Goal: Task Accomplishment & Management: Use online tool/utility

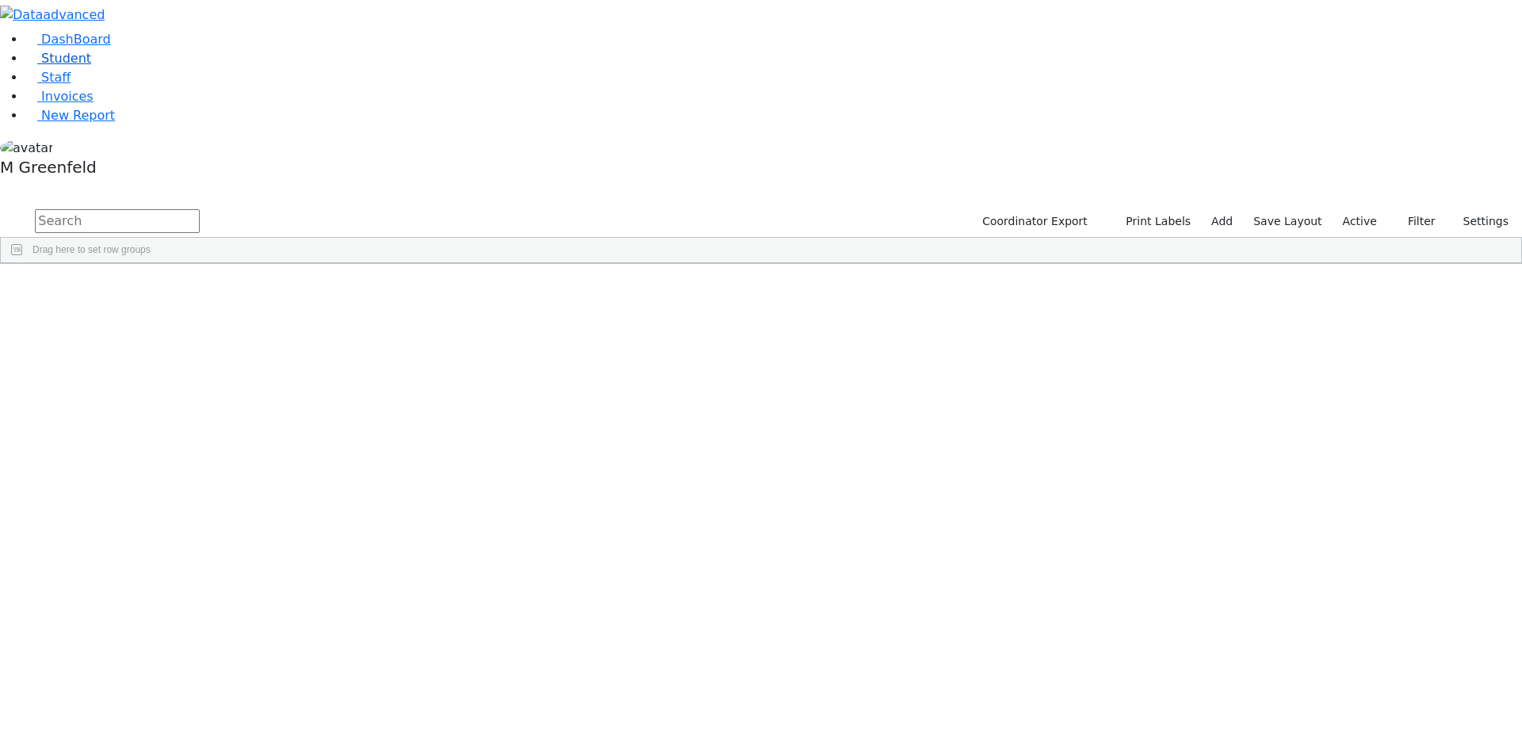
click at [87, 66] on link "Student" at bounding box center [58, 58] width 66 height 15
click at [200, 209] on input "text" at bounding box center [117, 221] width 165 height 24
type input "Shay"
click at [311, 600] on div "02/20/2021" at bounding box center [273, 611] width 76 height 22
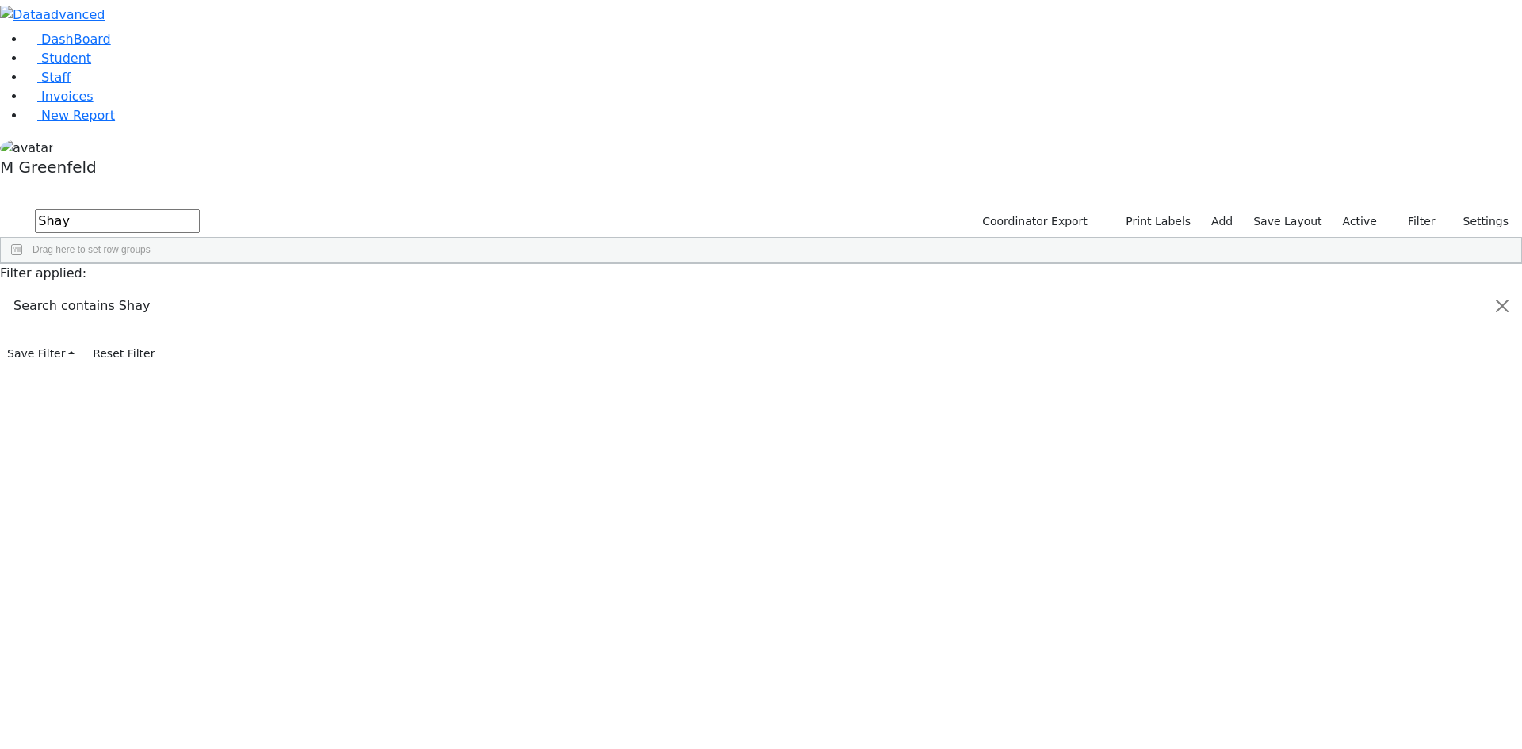
click at [311, 600] on div "02/20/2021" at bounding box center [273, 611] width 76 height 22
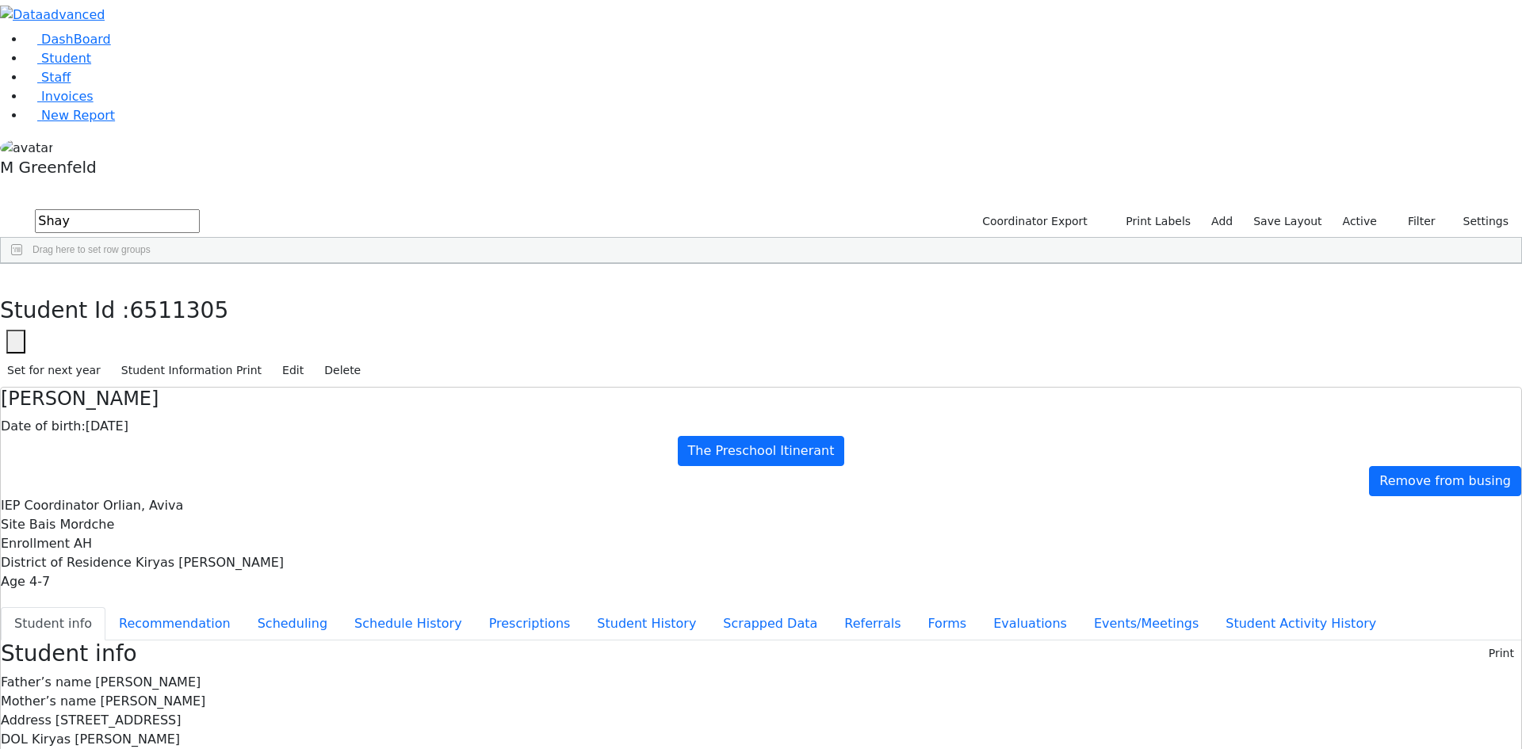
scroll to position [10, 0]
click at [23, 264] on button "button" at bounding box center [11, 280] width 23 height 33
click at [235, 600] on div "Shaya" at bounding box center [197, 611] width 76 height 22
click at [244, 607] on button "Recommendation" at bounding box center [174, 623] width 139 height 33
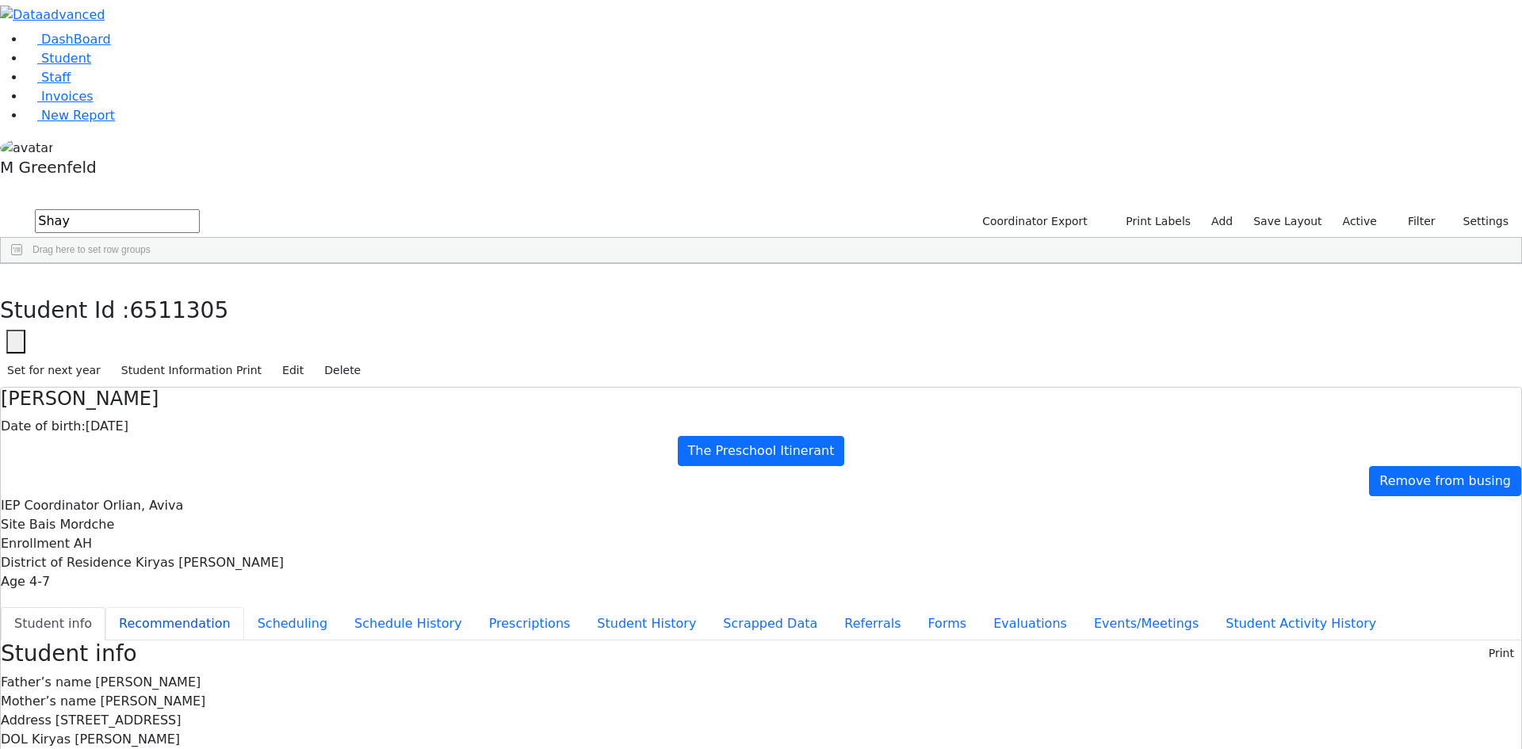
checkbox input "true"
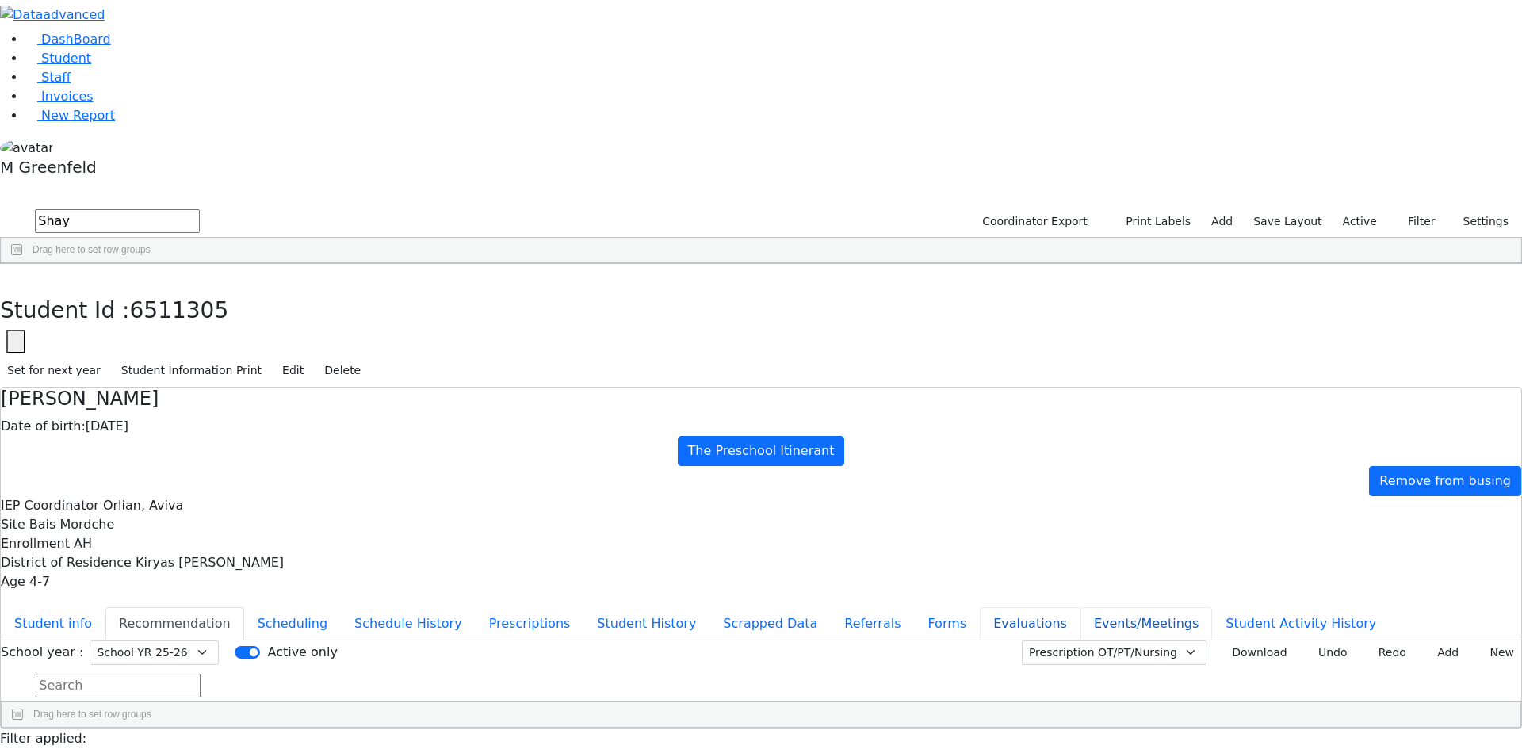
drag, startPoint x: 376, startPoint y: 472, endPoint x: 373, endPoint y: 464, distance: 9.0
click at [1080, 607] on button "Events/Meetings" at bounding box center [1146, 623] width 132 height 33
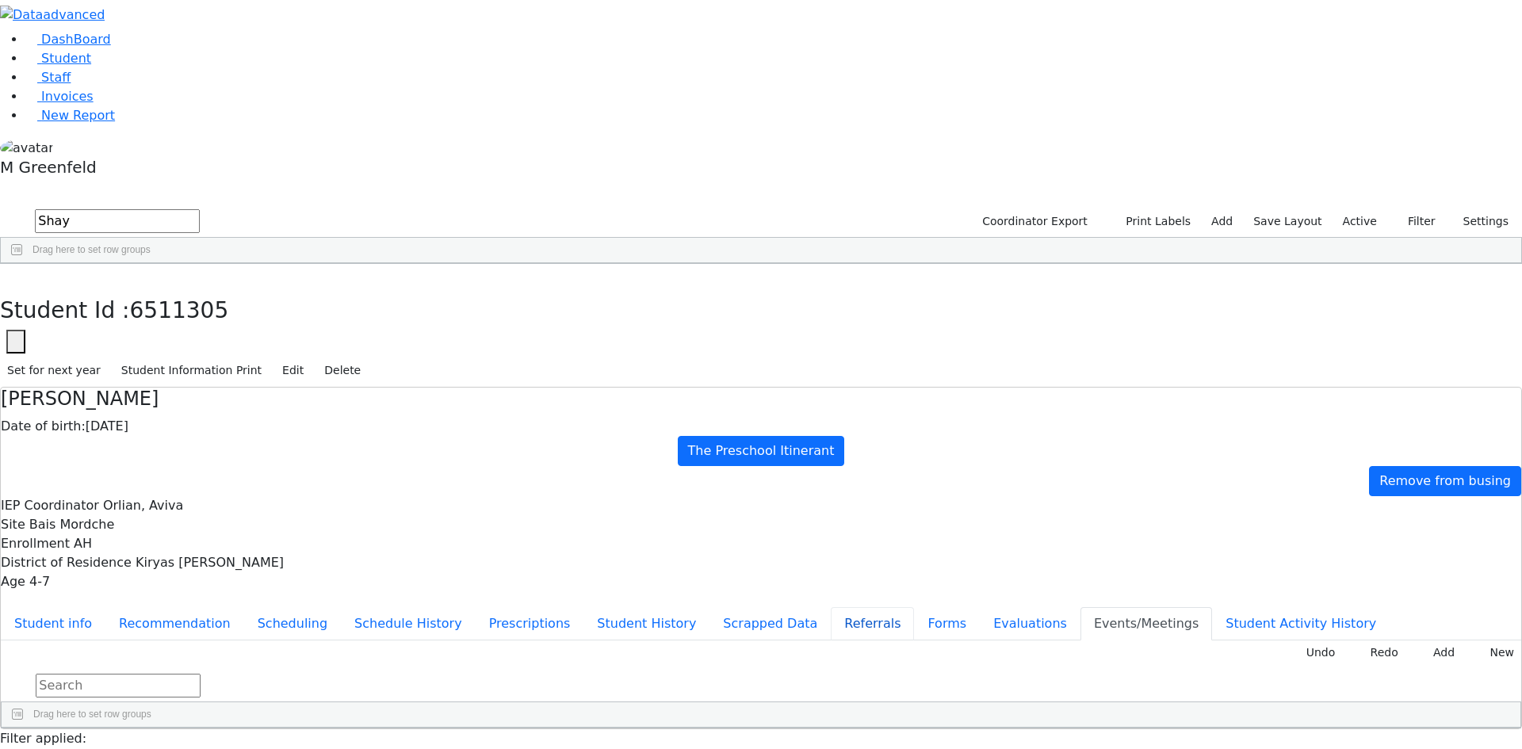
click at [831, 607] on button "Referrals" at bounding box center [872, 623] width 83 height 33
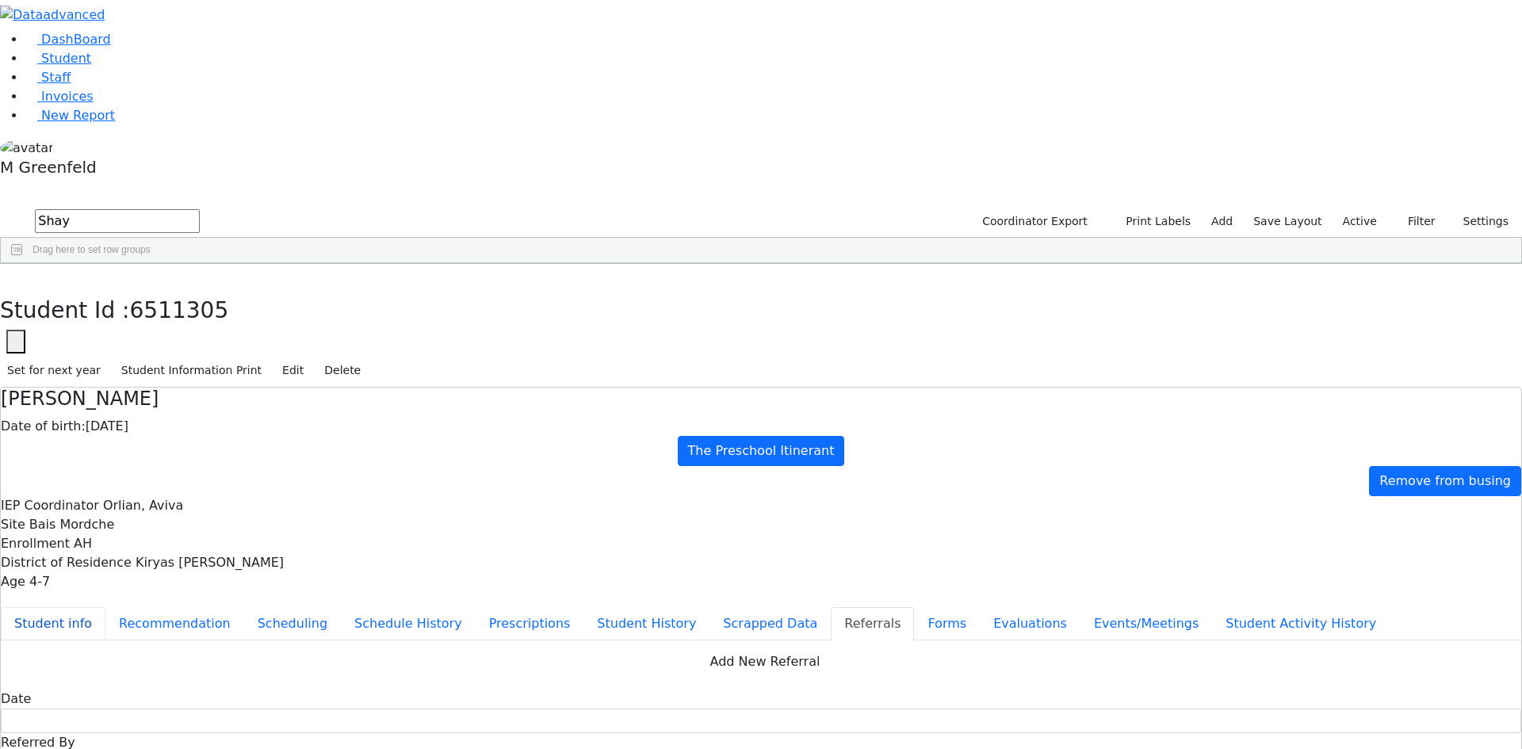
click at [105, 607] on button "Student info" at bounding box center [53, 623] width 105 height 33
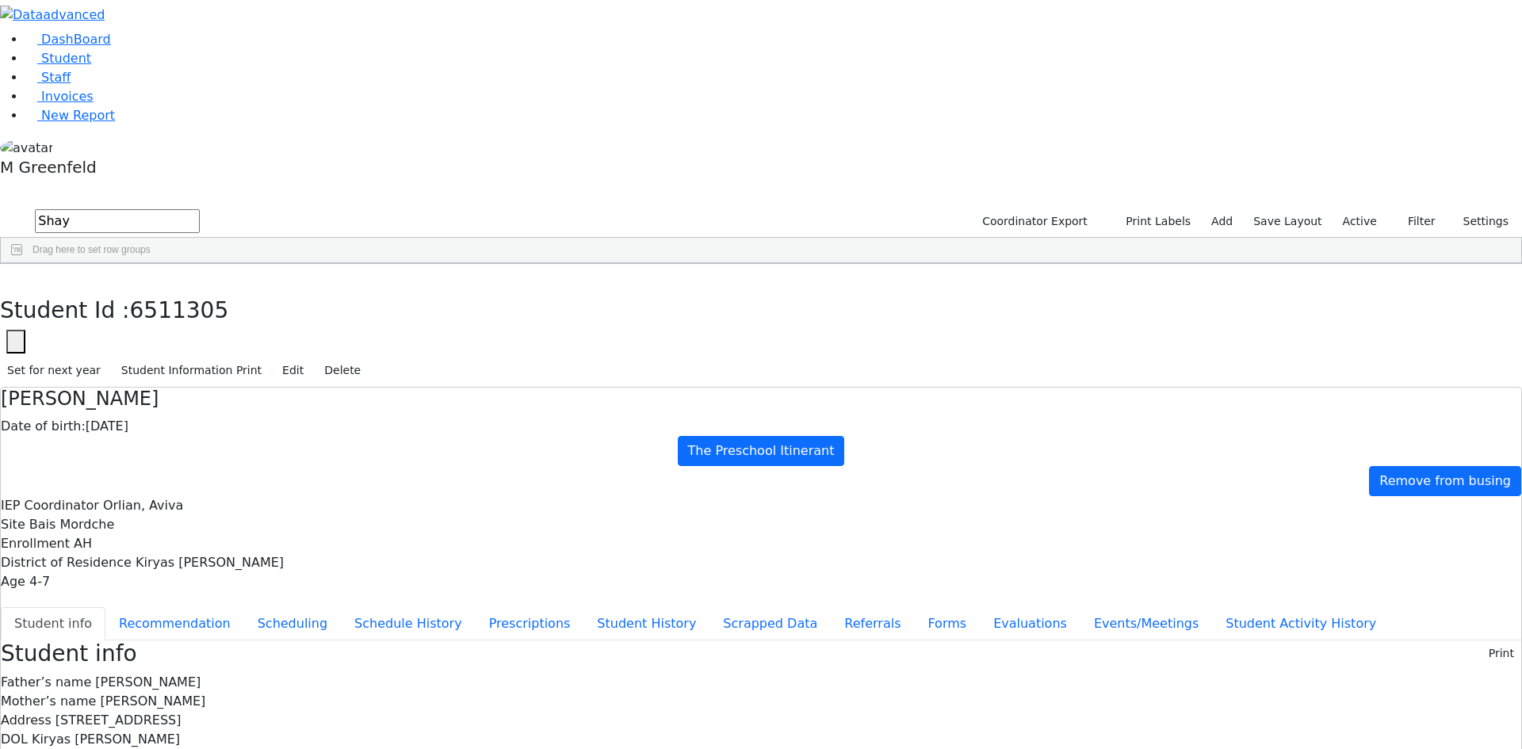
scroll to position [0, 0]
drag, startPoint x: 413, startPoint y: 100, endPoint x: 487, endPoint y: 101, distance: 73.7
click at [487, 417] on div "Date of birth: 02/20/2021" at bounding box center [761, 426] width 1520 height 19
click at [831, 607] on button "Referrals" at bounding box center [872, 623] width 83 height 33
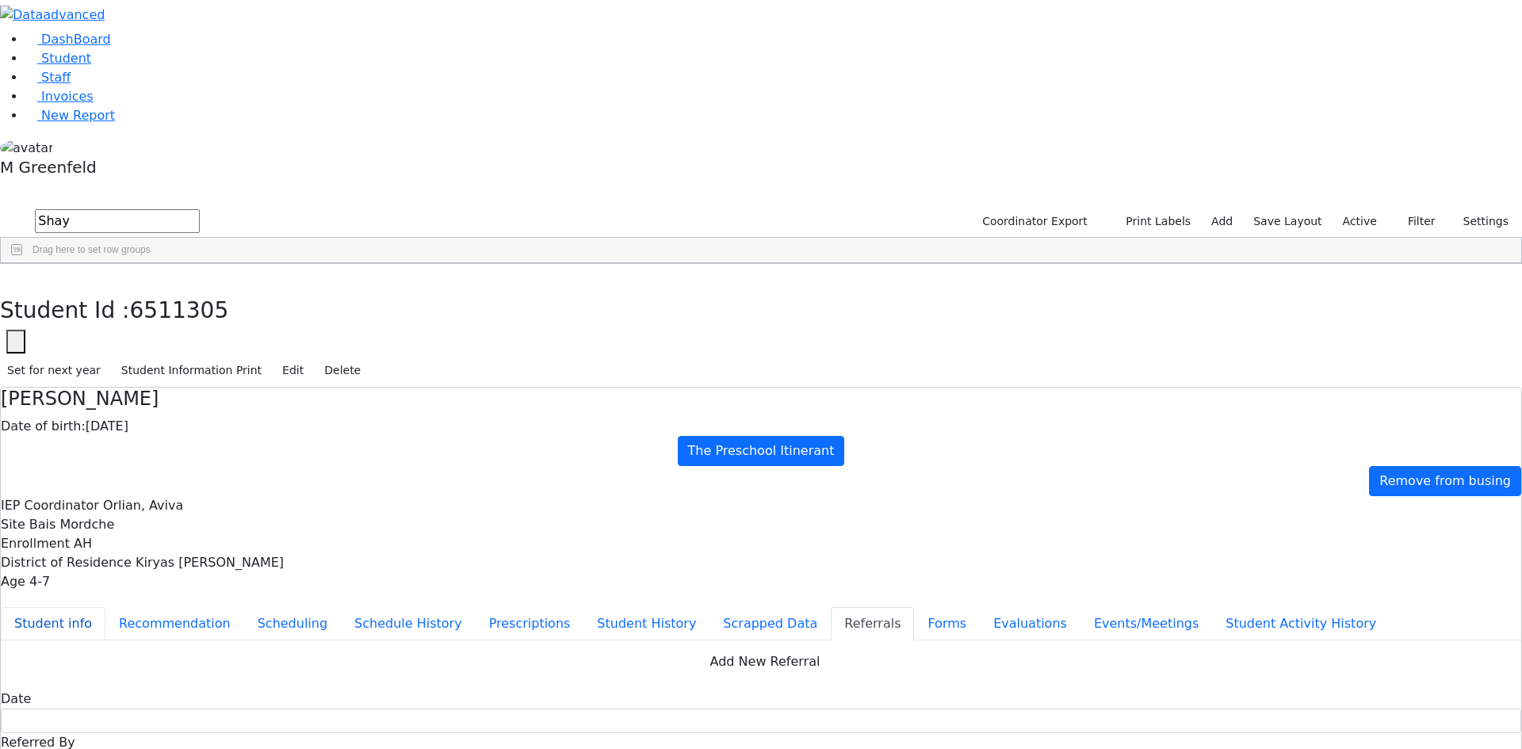
click at [105, 607] on button "Student info" at bounding box center [53, 623] width 105 height 33
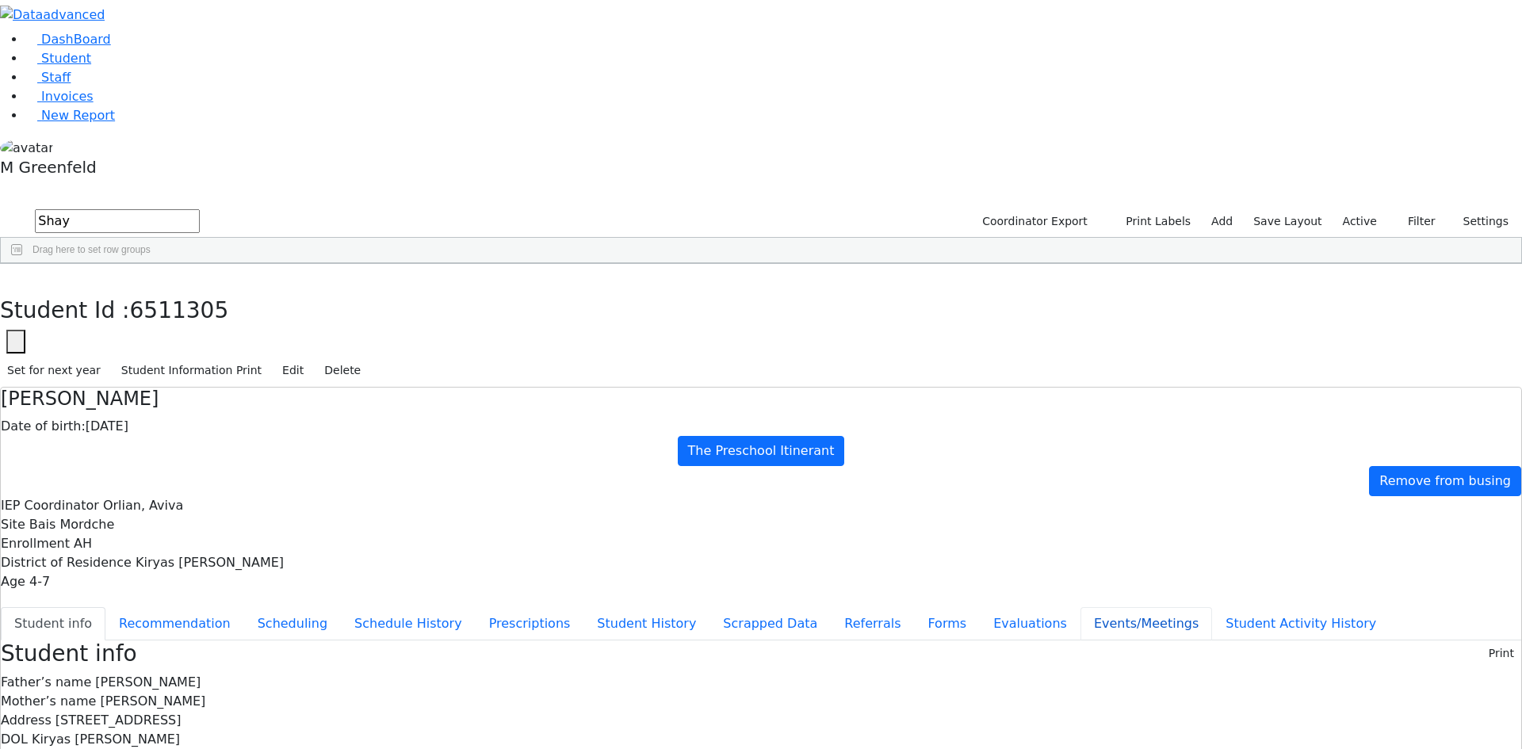
click at [1080, 607] on button "Events/Meetings" at bounding box center [1146, 623] width 132 height 33
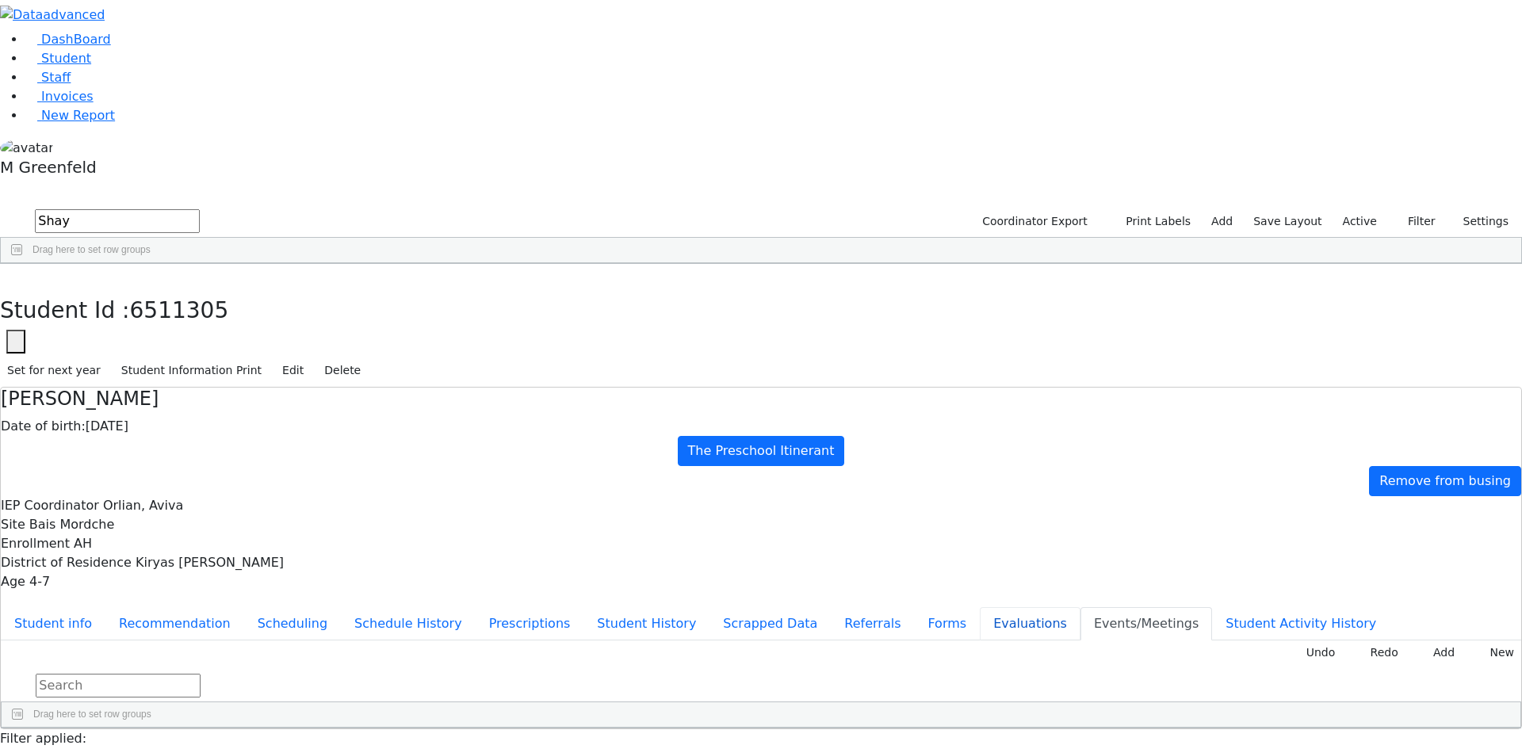
click at [980, 607] on button "Evaluations" at bounding box center [1030, 623] width 101 height 33
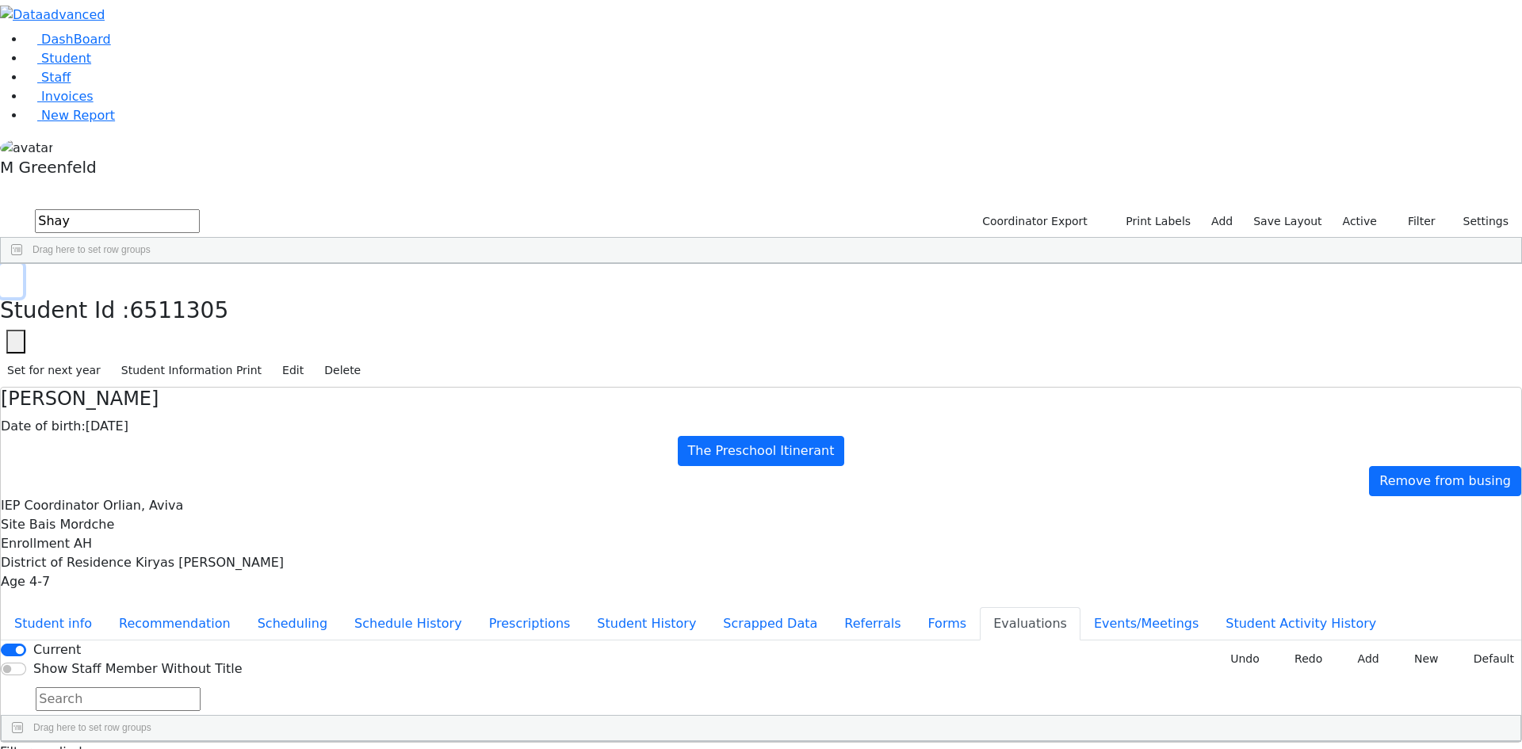
click at [16, 276] on icon "button" at bounding box center [11, 281] width 9 height 10
click at [152, 600] on div "Spitzer" at bounding box center [113, 611] width 77 height 22
click at [311, 358] on button "Edit" at bounding box center [293, 370] width 36 height 25
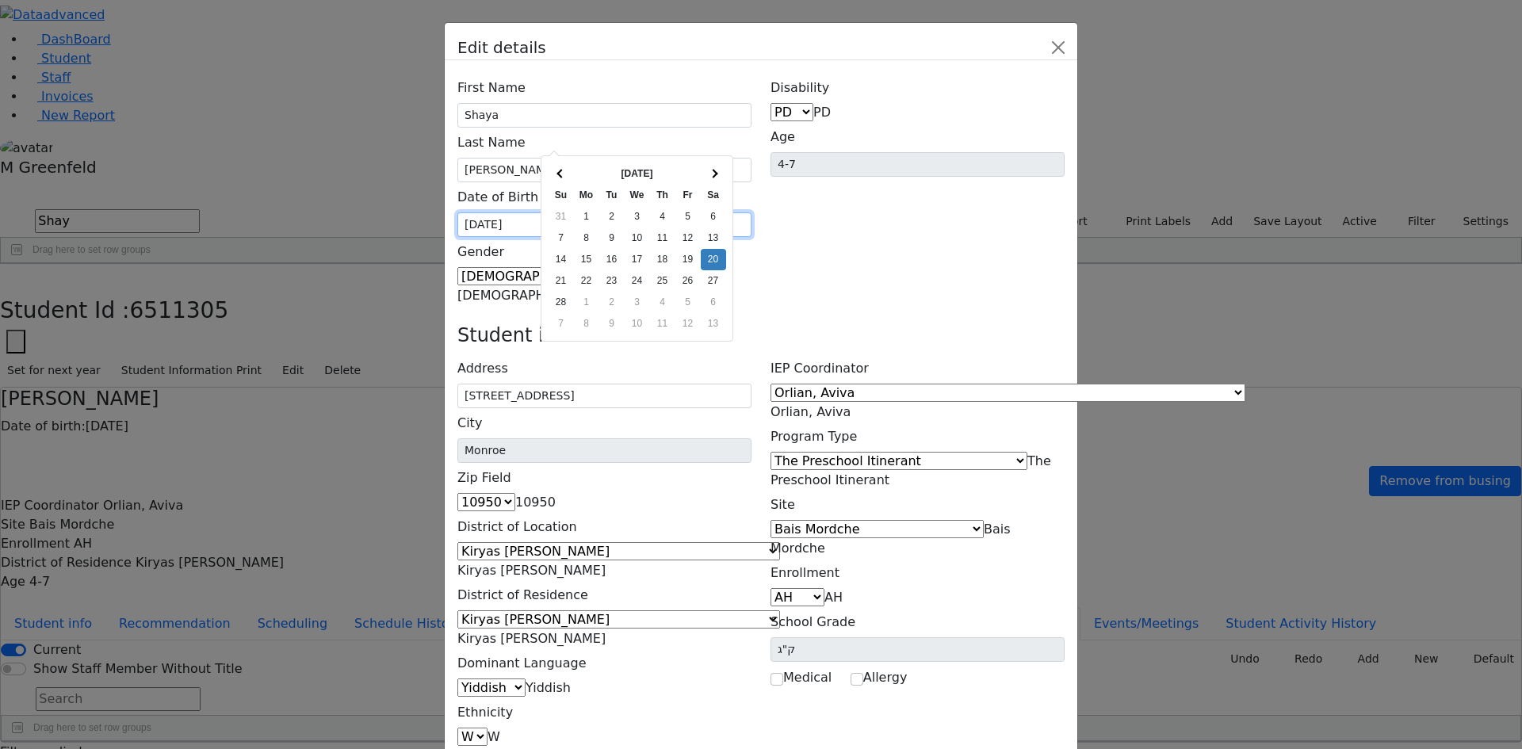
click at [557, 212] on input "02/20/2021" at bounding box center [604, 224] width 294 height 25
type input "06/20/2021"
click at [938, 170] on div "Disability AU DC ED EI ERS HI ID LD MD MR ND OHI OI PD SI SLI TBI VI D PD Age 4…" at bounding box center [917, 189] width 313 height 232
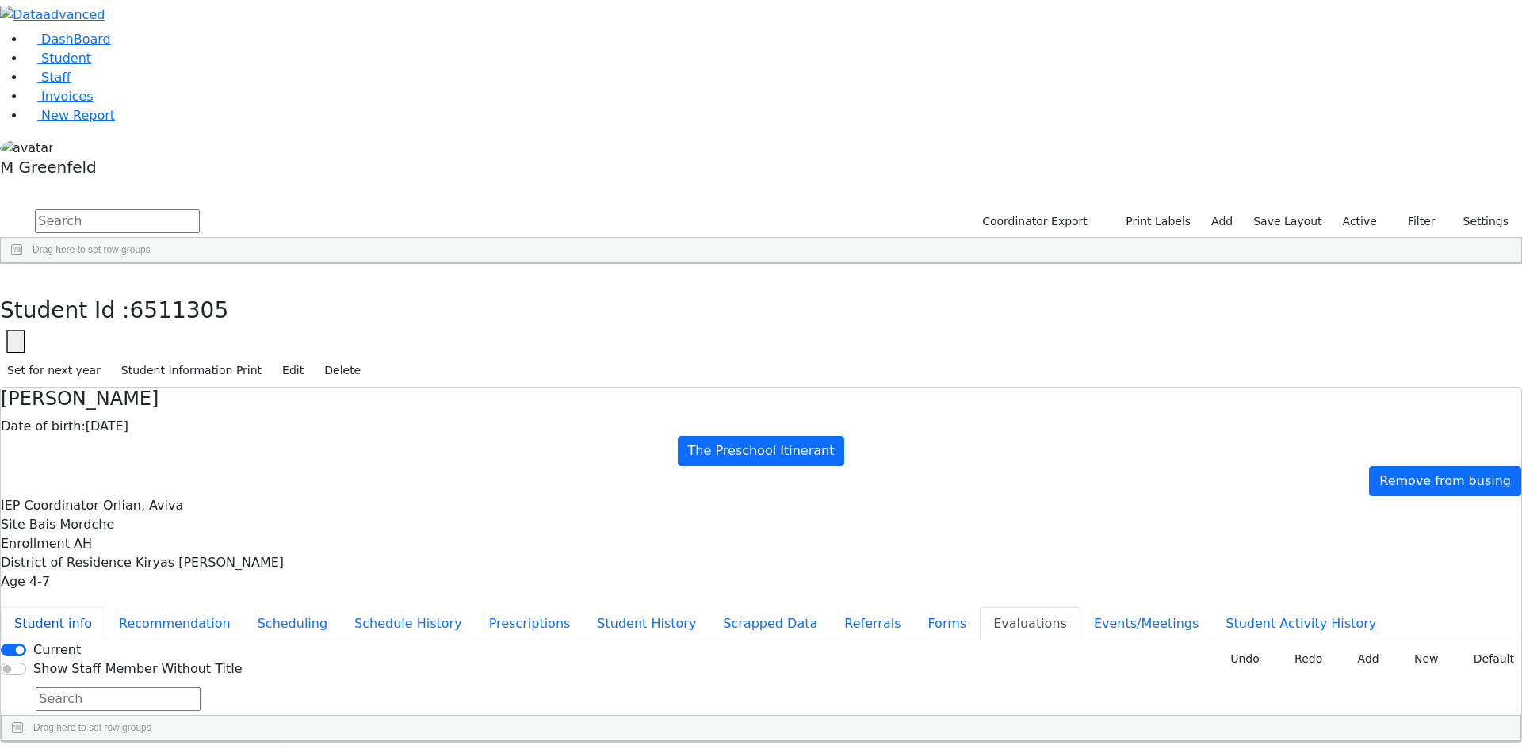
click at [105, 607] on button "Student info" at bounding box center [53, 623] width 105 height 33
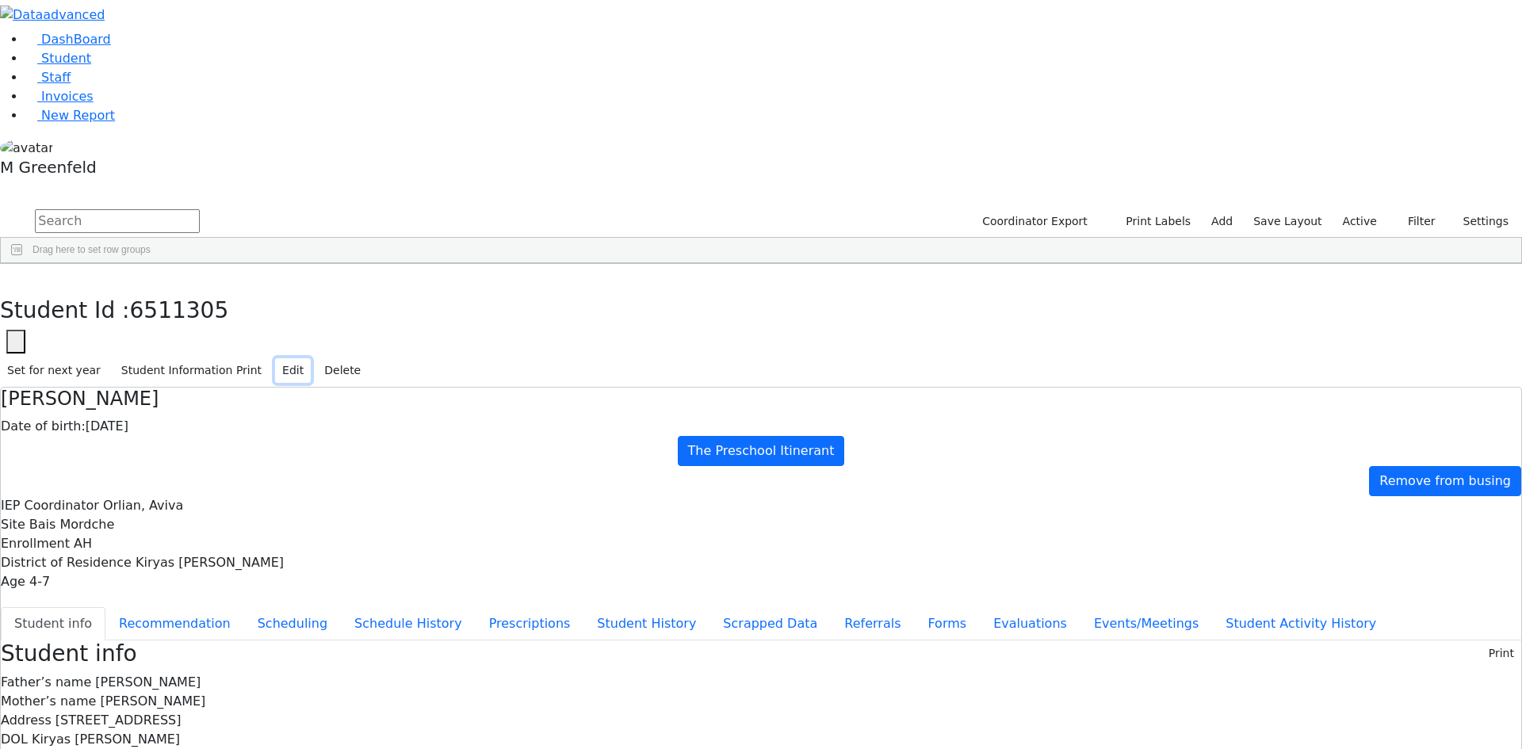
click at [311, 358] on button "Edit" at bounding box center [293, 370] width 36 height 25
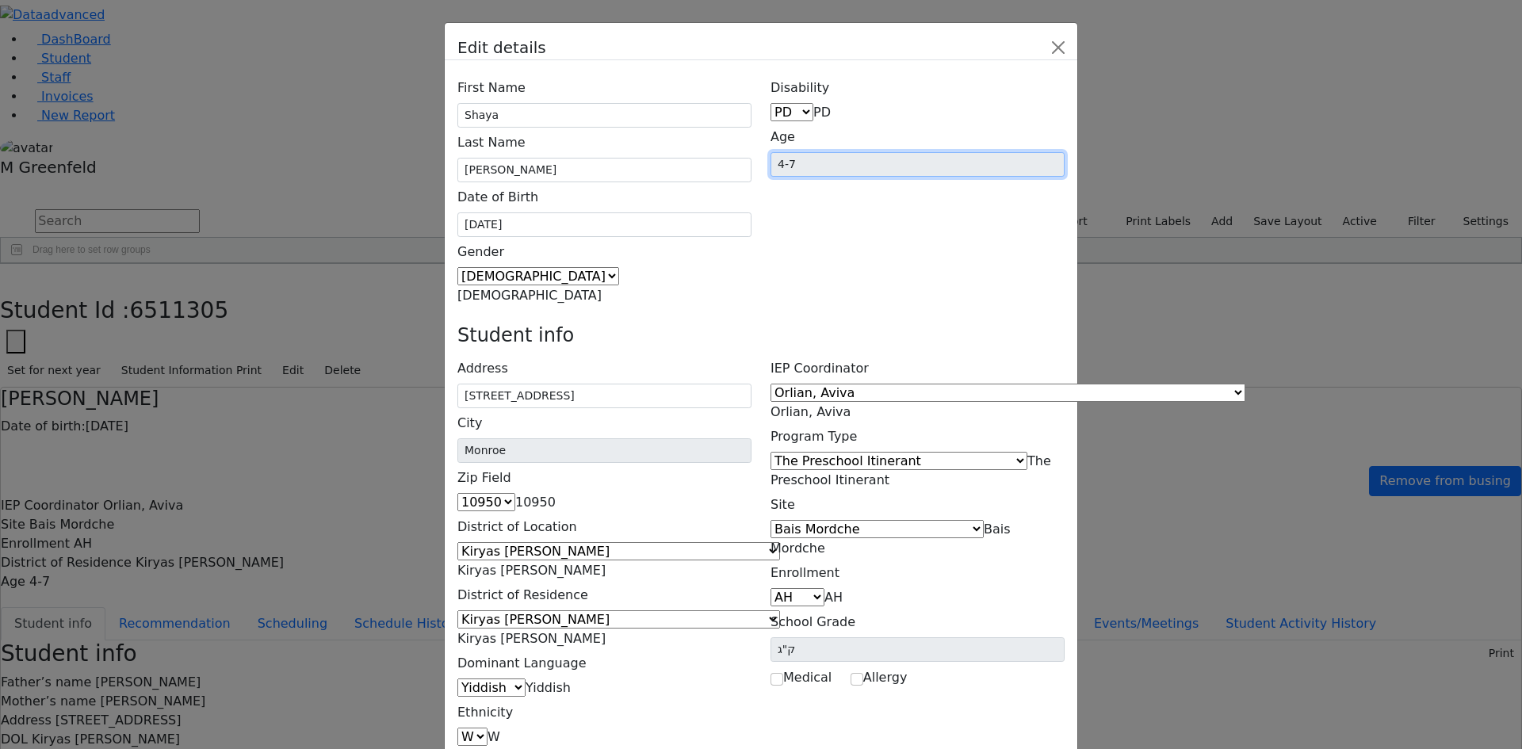
click at [933, 152] on input "4-7" at bounding box center [917, 164] width 294 height 25
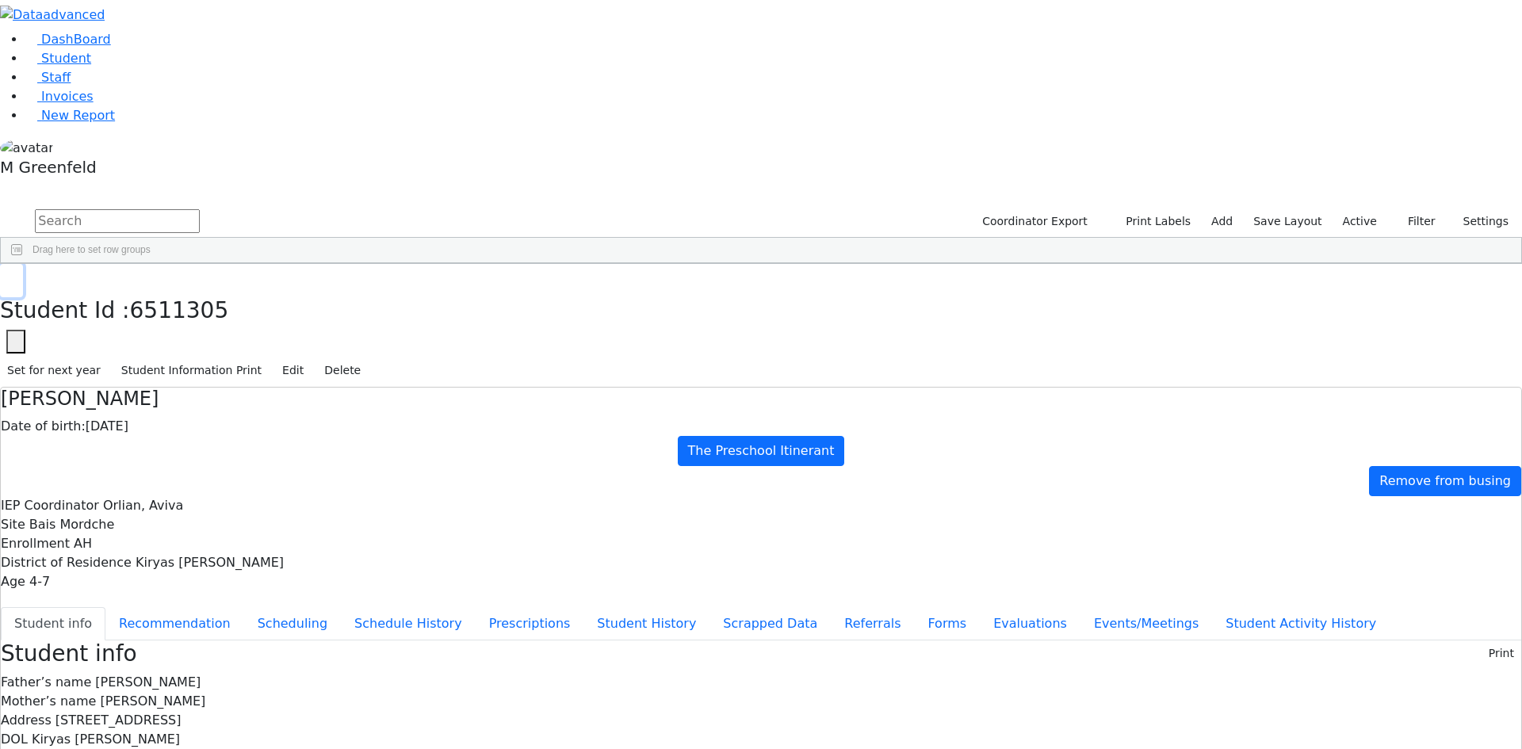
click at [23, 264] on button "button" at bounding box center [11, 280] width 23 height 33
click at [91, 66] on link "Student" at bounding box center [58, 58] width 66 height 15
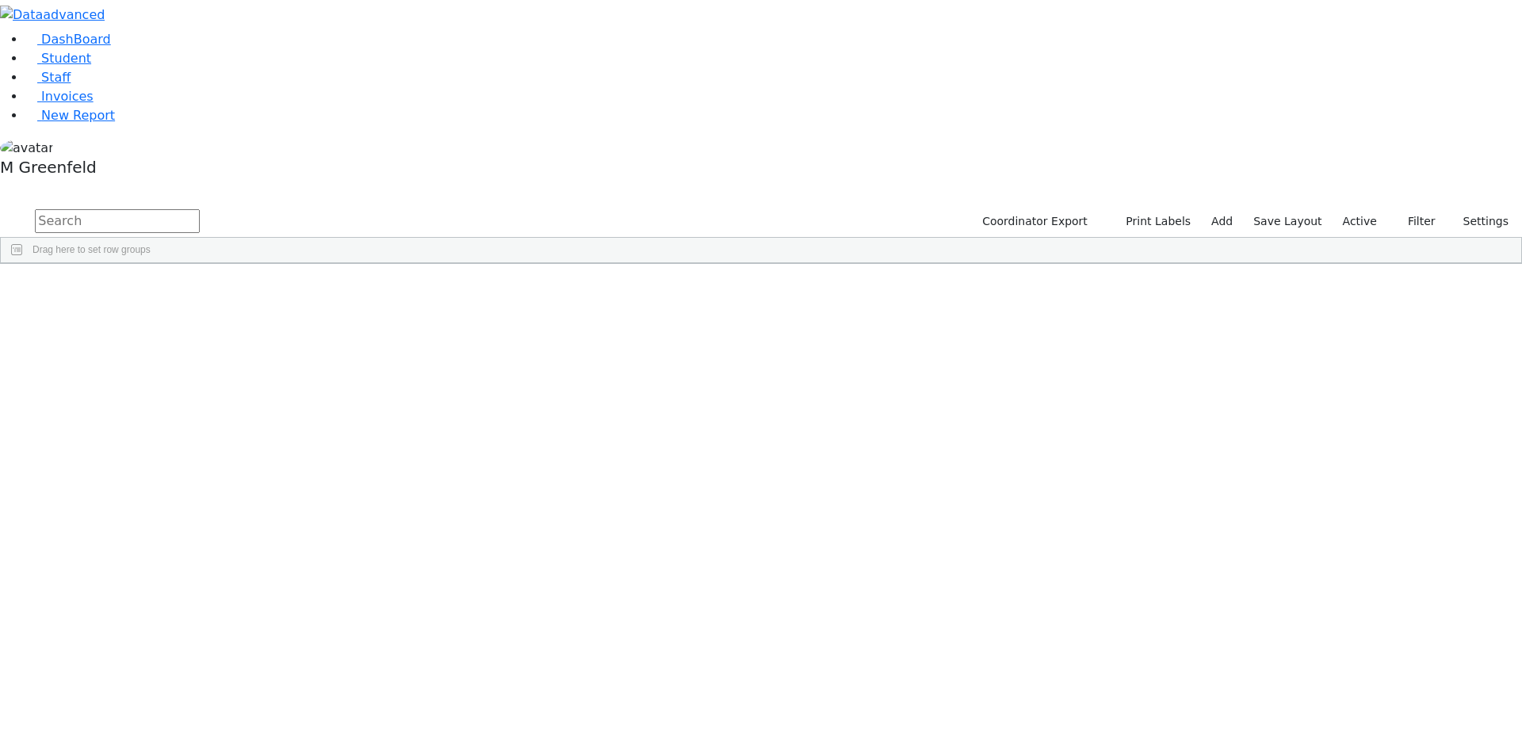
click at [1365, 209] on label "Active" at bounding box center [1360, 221] width 48 height 25
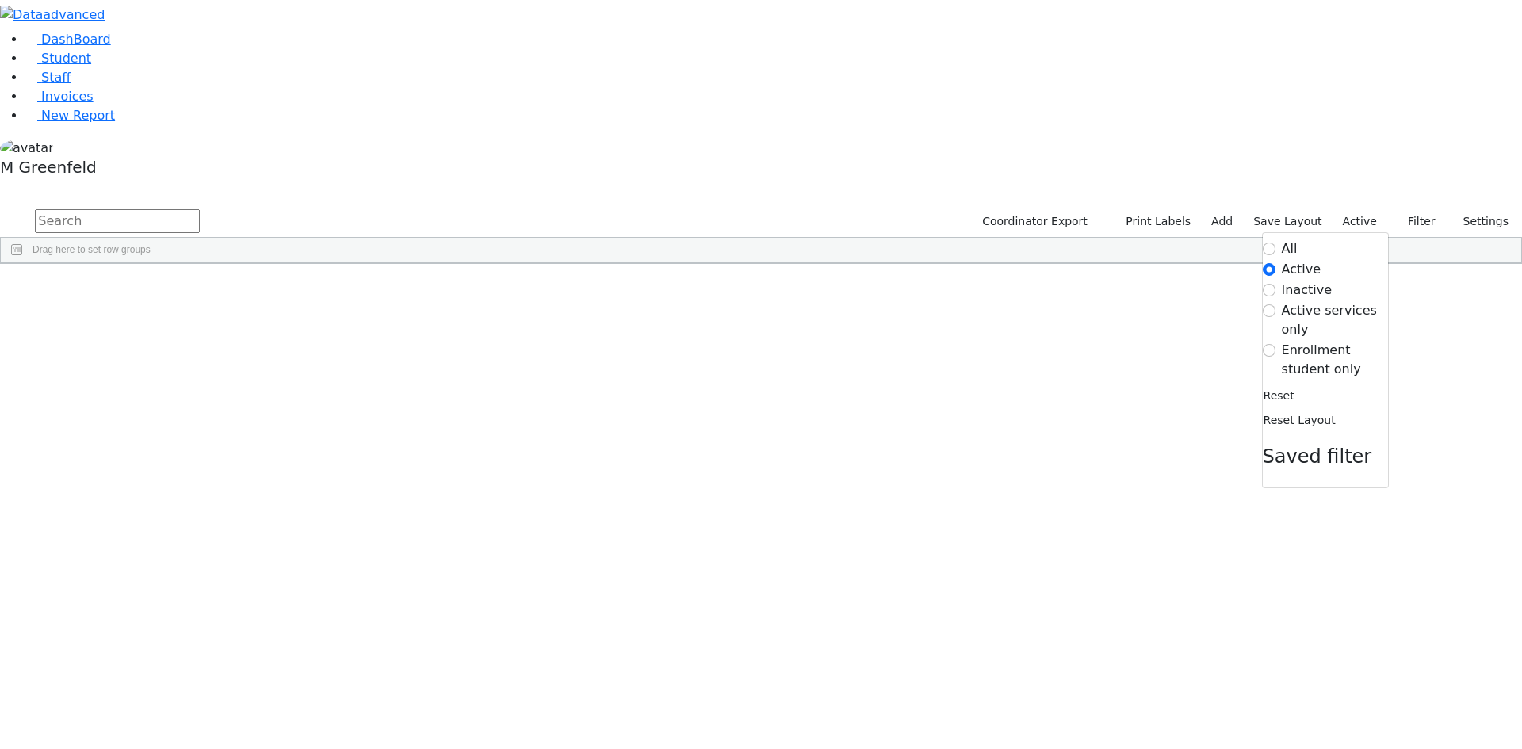
click at [1325, 301] on label "Active services only" at bounding box center [1335, 320] width 106 height 38
click at [1275, 304] on input "Active services only" at bounding box center [1269, 310] width 13 height 13
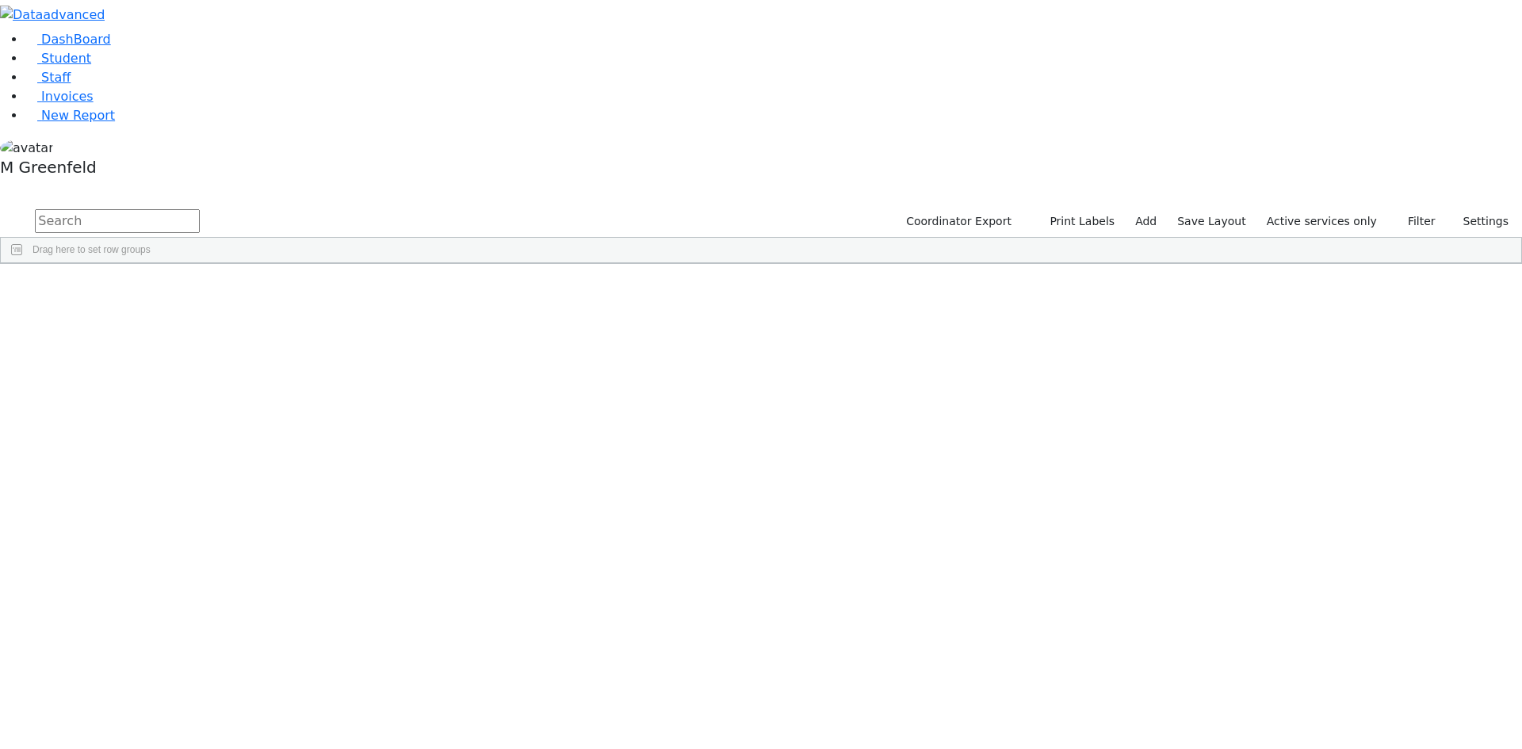
click at [1342, 209] on label "Active services only" at bounding box center [1321, 221] width 124 height 25
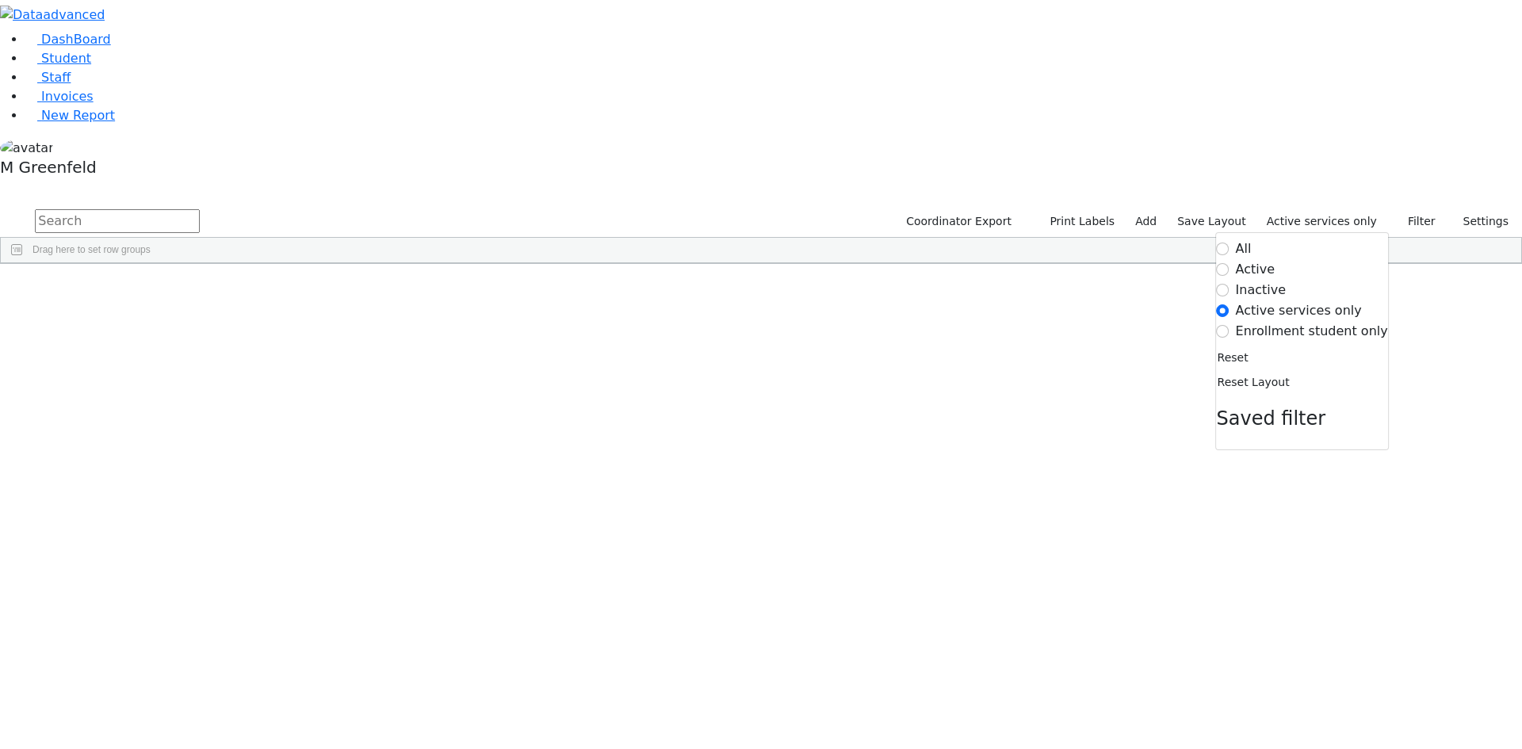
click at [1304, 322] on label "Enrollment student only" at bounding box center [1312, 331] width 152 height 19
click at [1229, 325] on input "Enrollment student only" at bounding box center [1223, 331] width 13 height 13
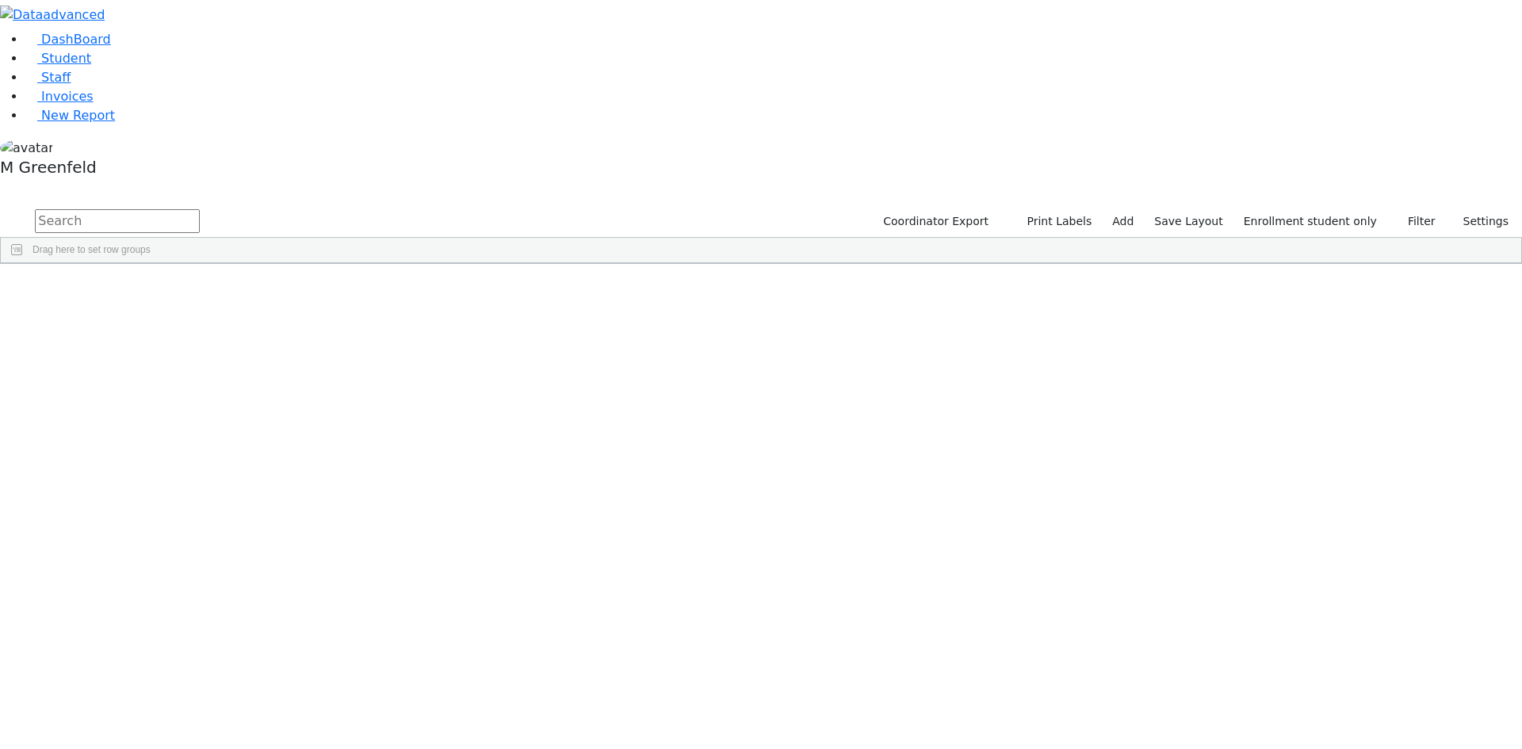
scroll to position [273, 0]
click at [235, 659] on div "Naftuli" at bounding box center [197, 670] width 76 height 22
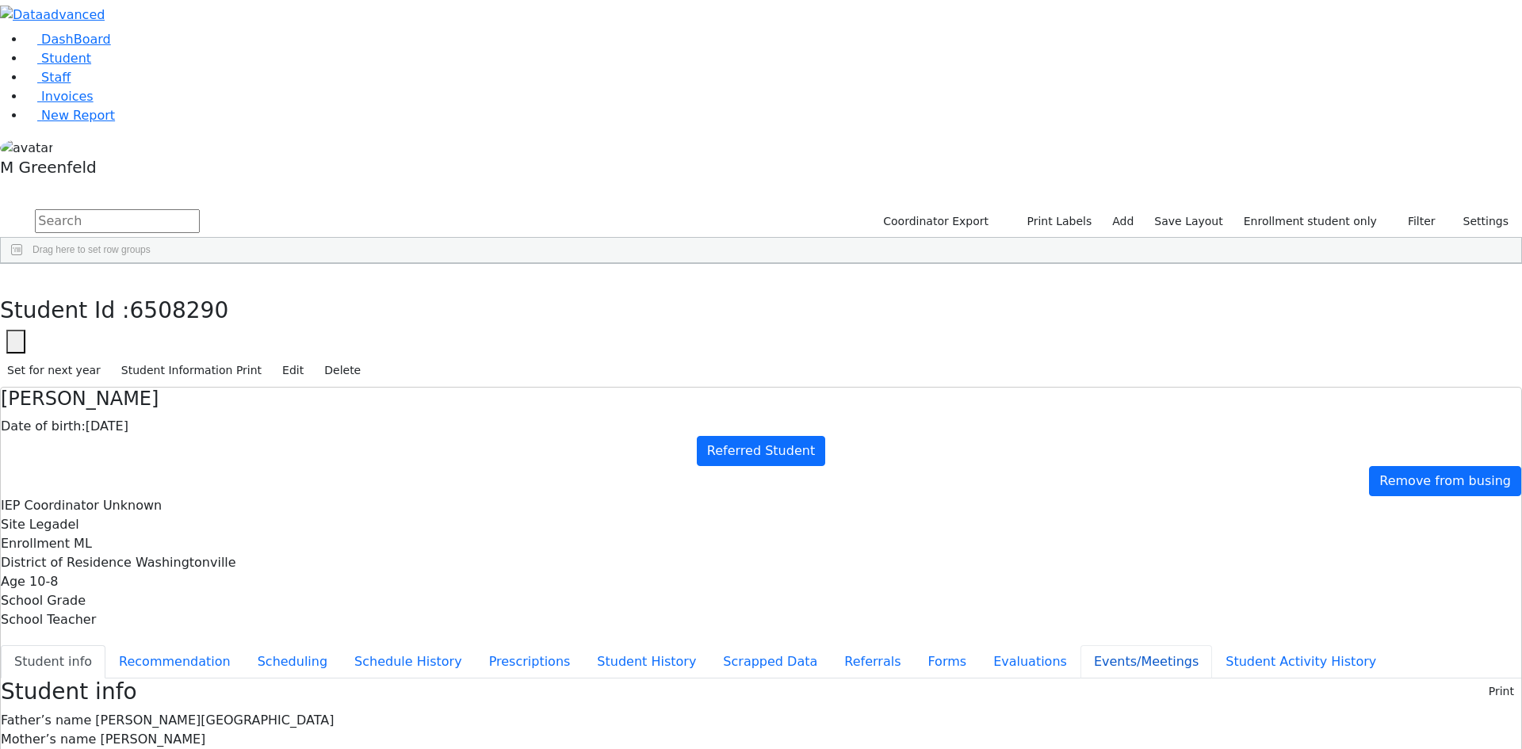
click at [1080, 645] on button "Events/Meetings" at bounding box center [1146, 661] width 132 height 33
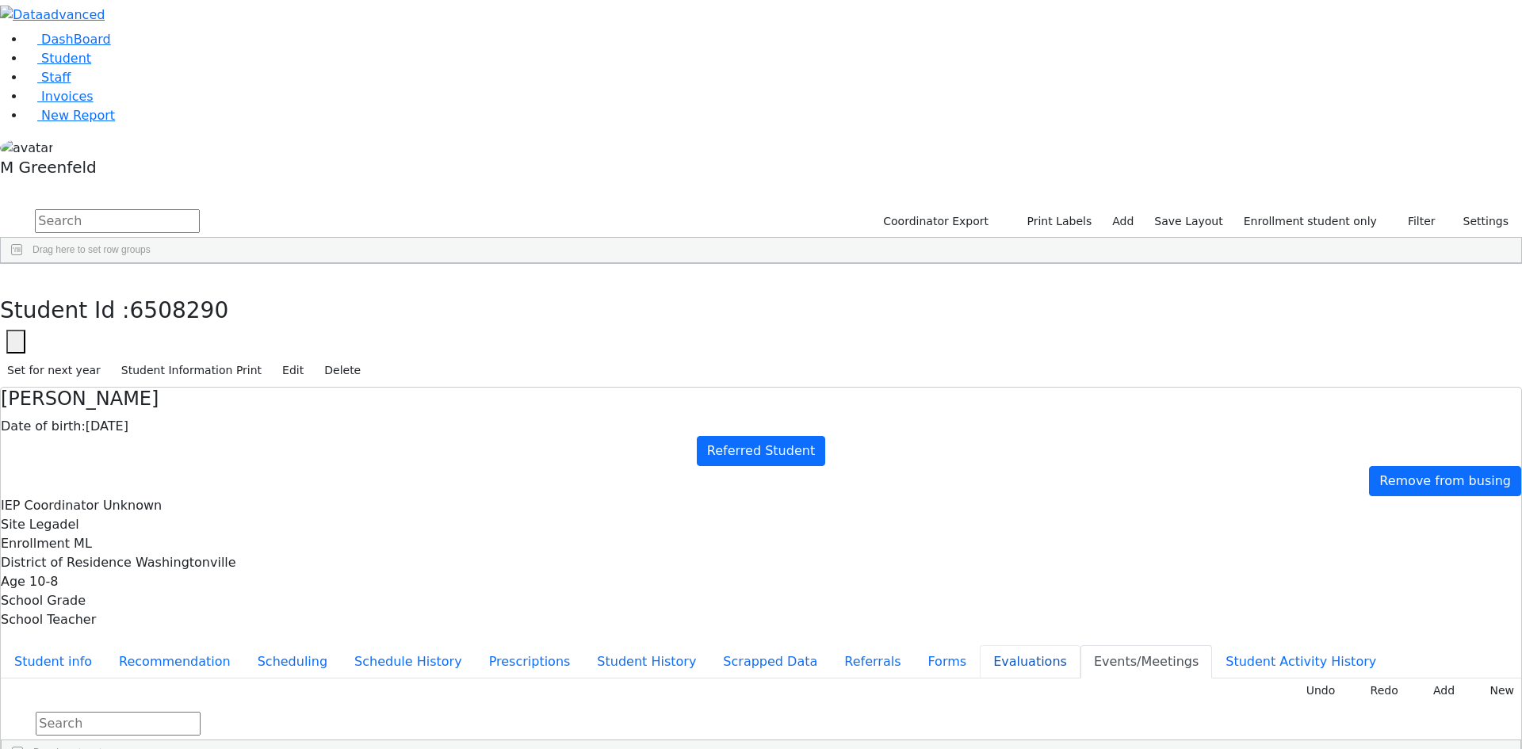
click at [980, 645] on button "Evaluations" at bounding box center [1030, 661] width 101 height 33
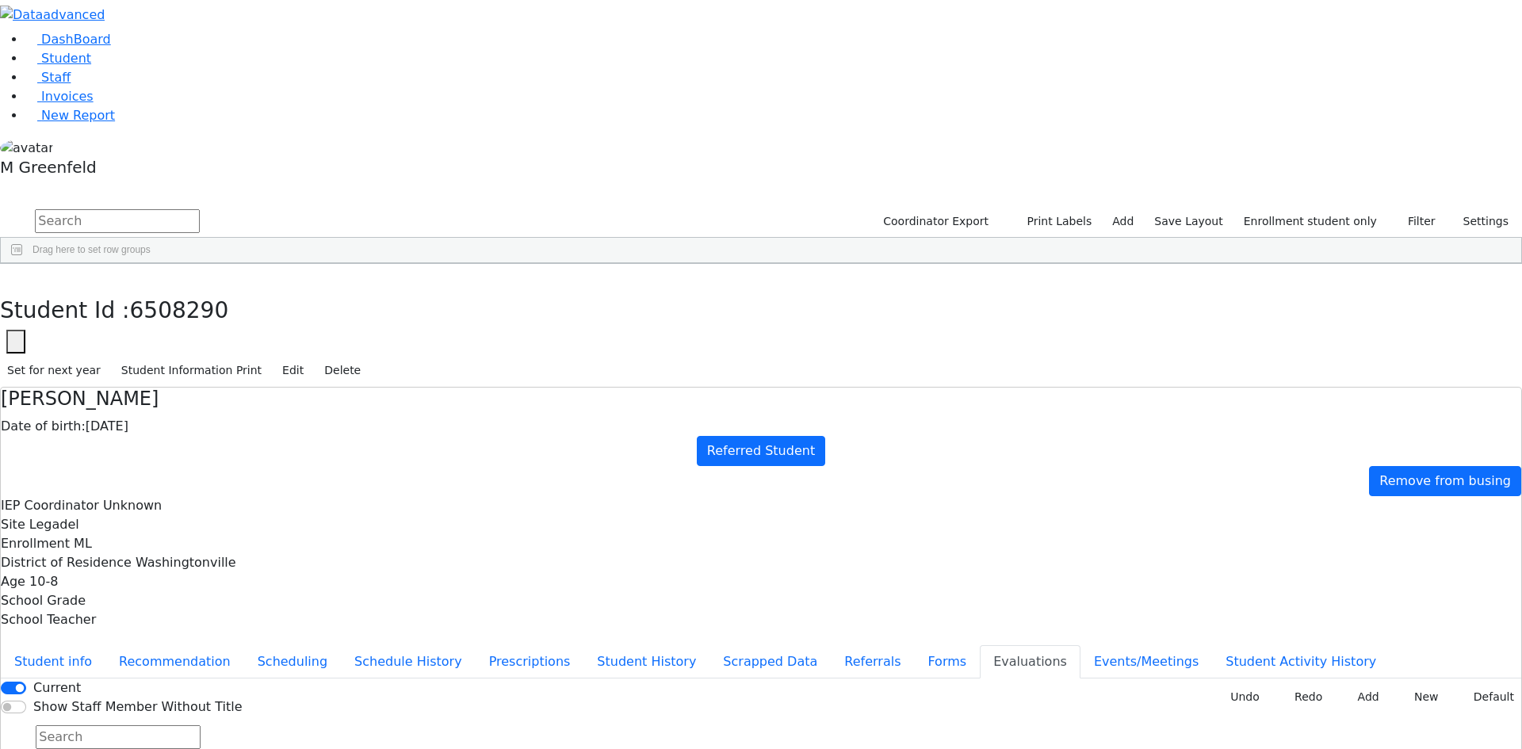
click at [323, 495] on div "Naftuli Neustadt Date of birth: 01/11/2015 Referred Student Remove from busing …" at bounding box center [761, 584] width 1522 height 394
click at [1080, 645] on button "Events/Meetings" at bounding box center [1146, 661] width 132 height 33
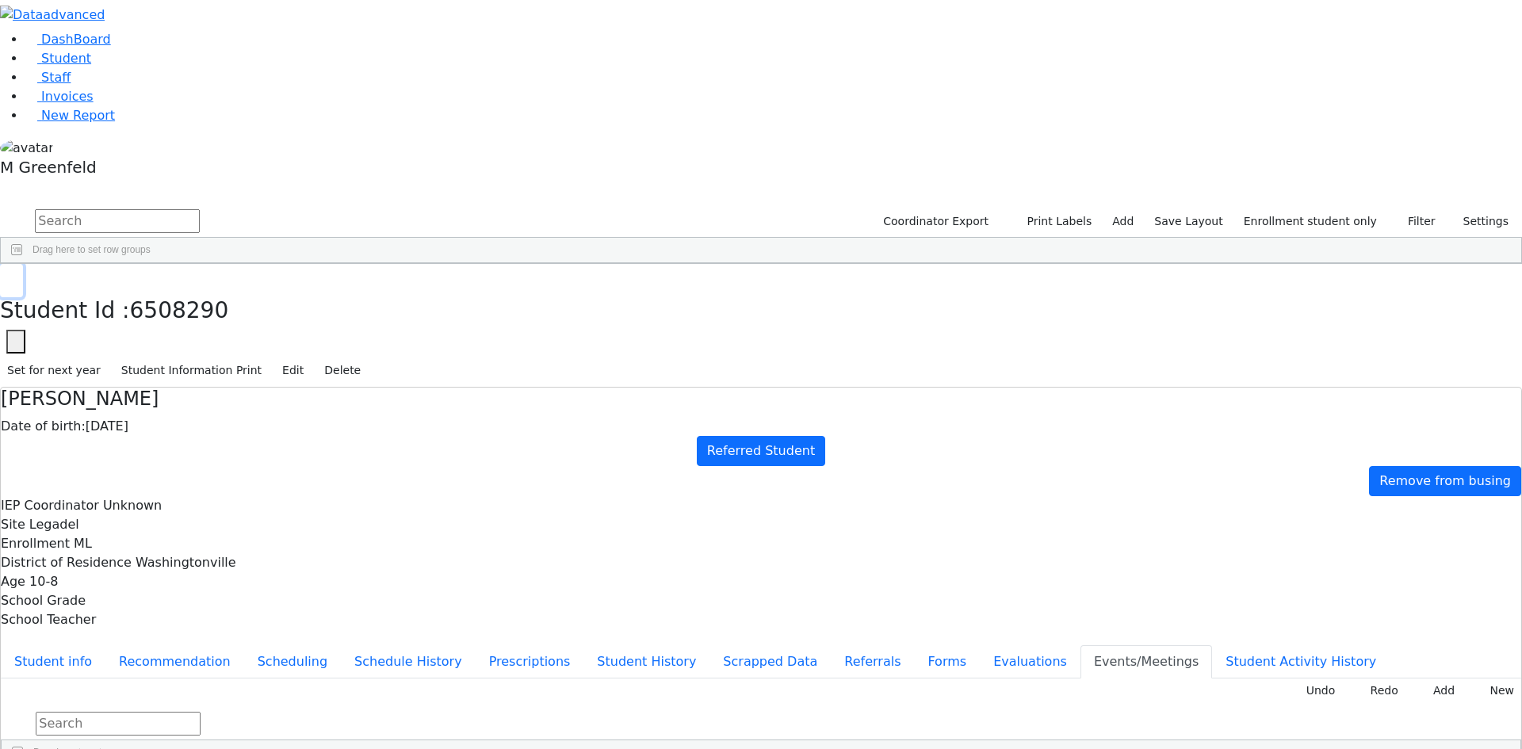
click at [16, 276] on icon "button" at bounding box center [11, 281] width 9 height 10
click at [75, 123] on span "New Report" at bounding box center [78, 115] width 74 height 15
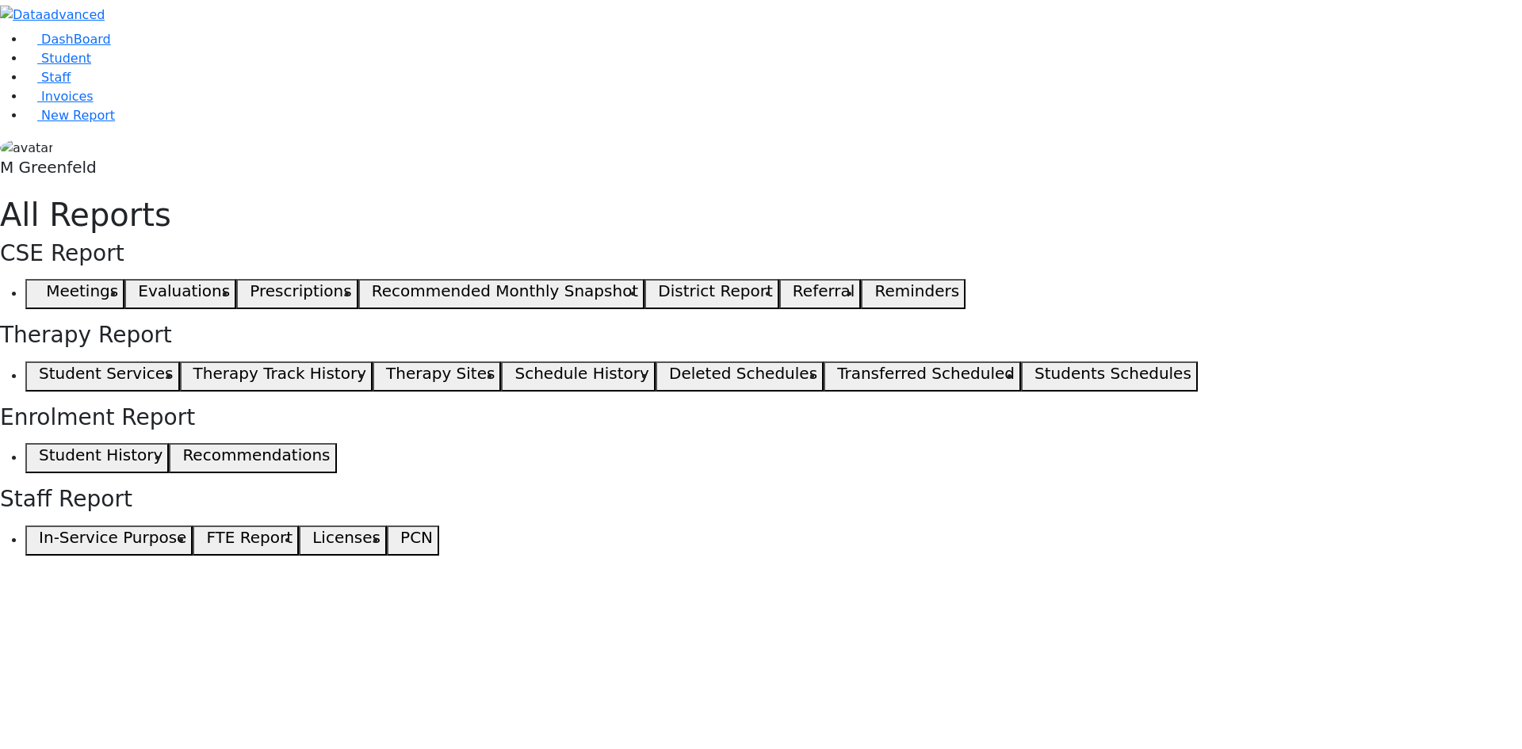
click at [124, 279] on button "Meetings" at bounding box center [74, 294] width 99 height 30
click at [69, 66] on span "Student" at bounding box center [66, 58] width 50 height 15
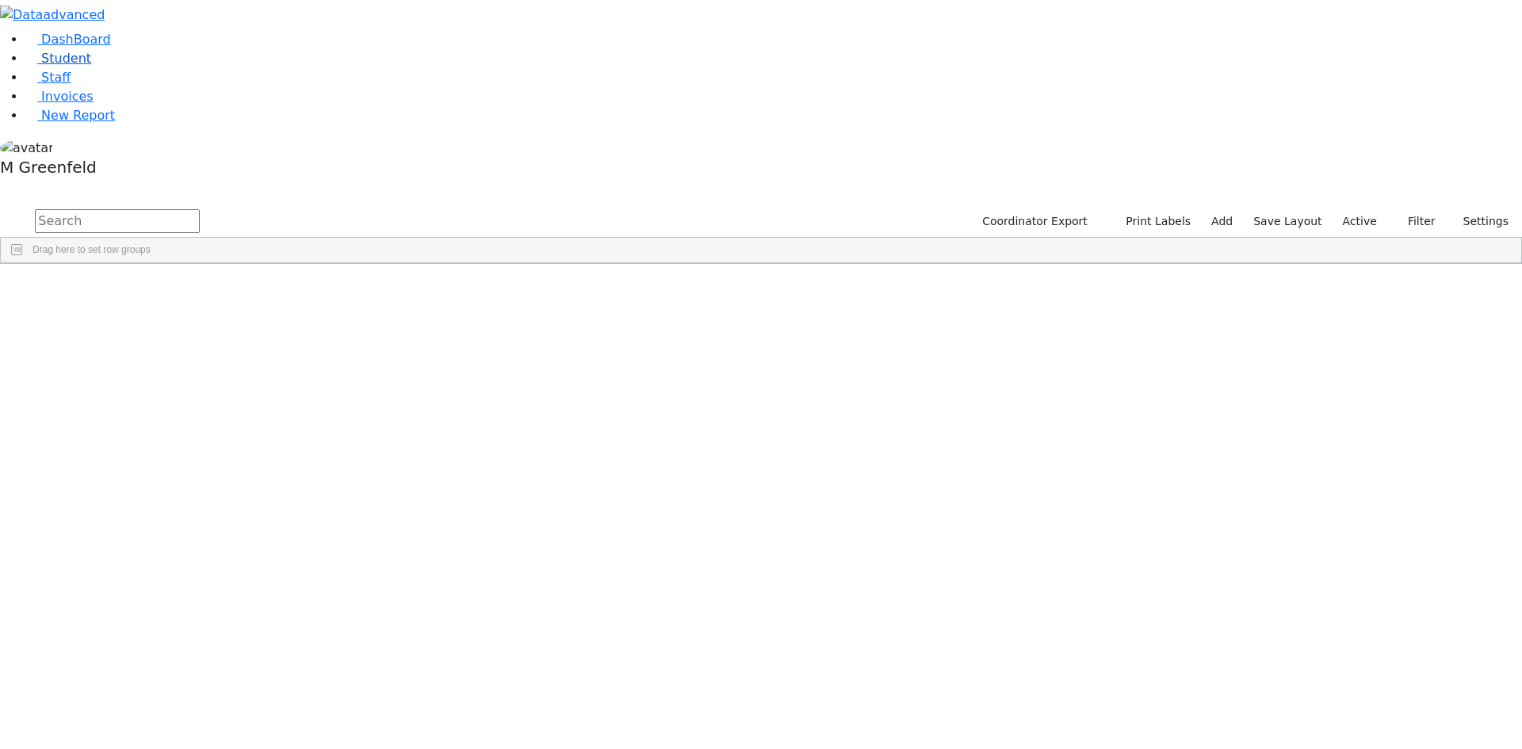
click at [25, 65] on icon at bounding box center [31, 59] width 12 height 12
click at [91, 66] on link "Student" at bounding box center [58, 58] width 66 height 15
click at [1363, 209] on label "Active" at bounding box center [1360, 221] width 48 height 25
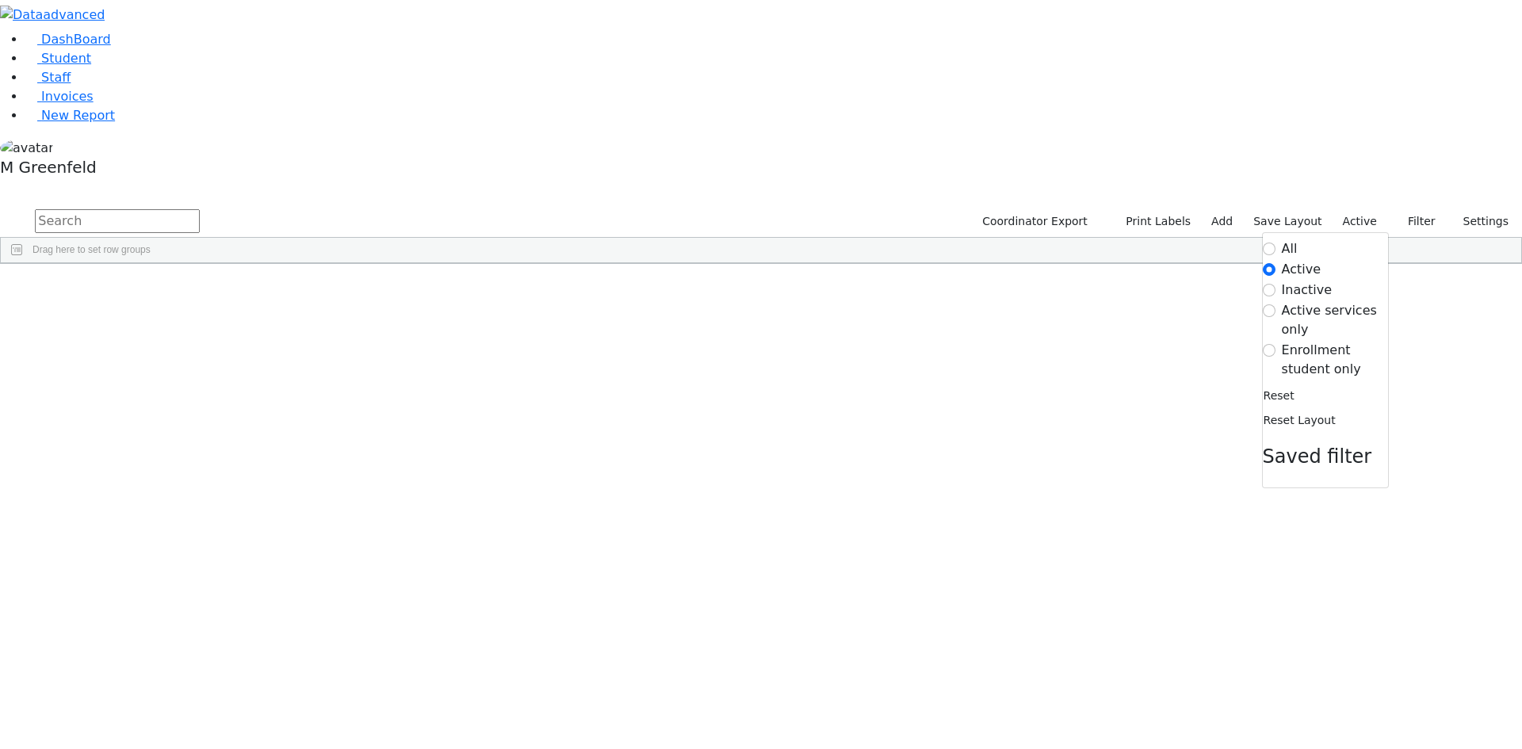
click at [1304, 341] on label "Enrollment student only" at bounding box center [1335, 360] width 106 height 38
click at [1275, 344] on input "Enrollment student only" at bounding box center [1269, 350] width 13 height 13
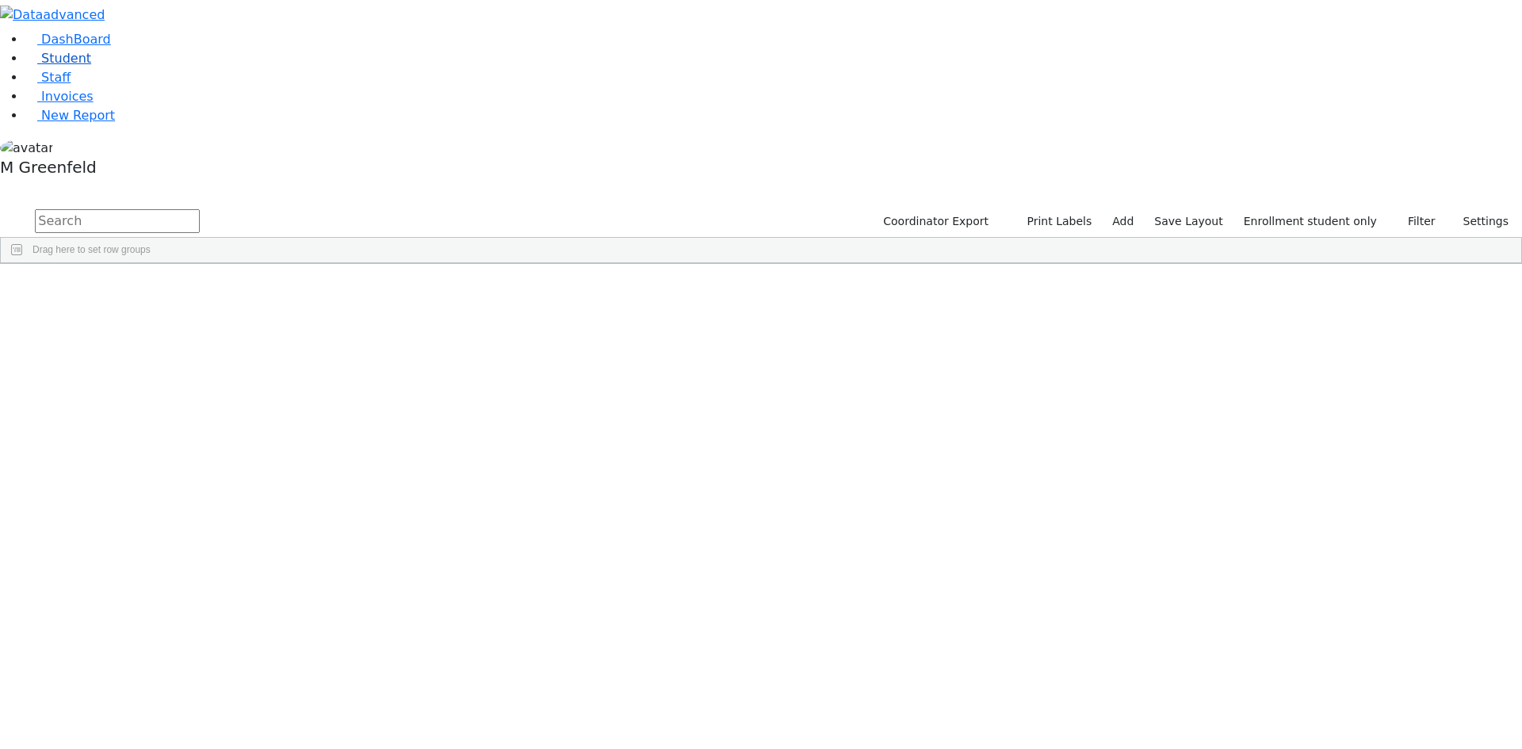
click at [37, 66] on link "Student" at bounding box center [58, 58] width 66 height 15
click at [200, 209] on input "text" at bounding box center [117, 221] width 165 height 24
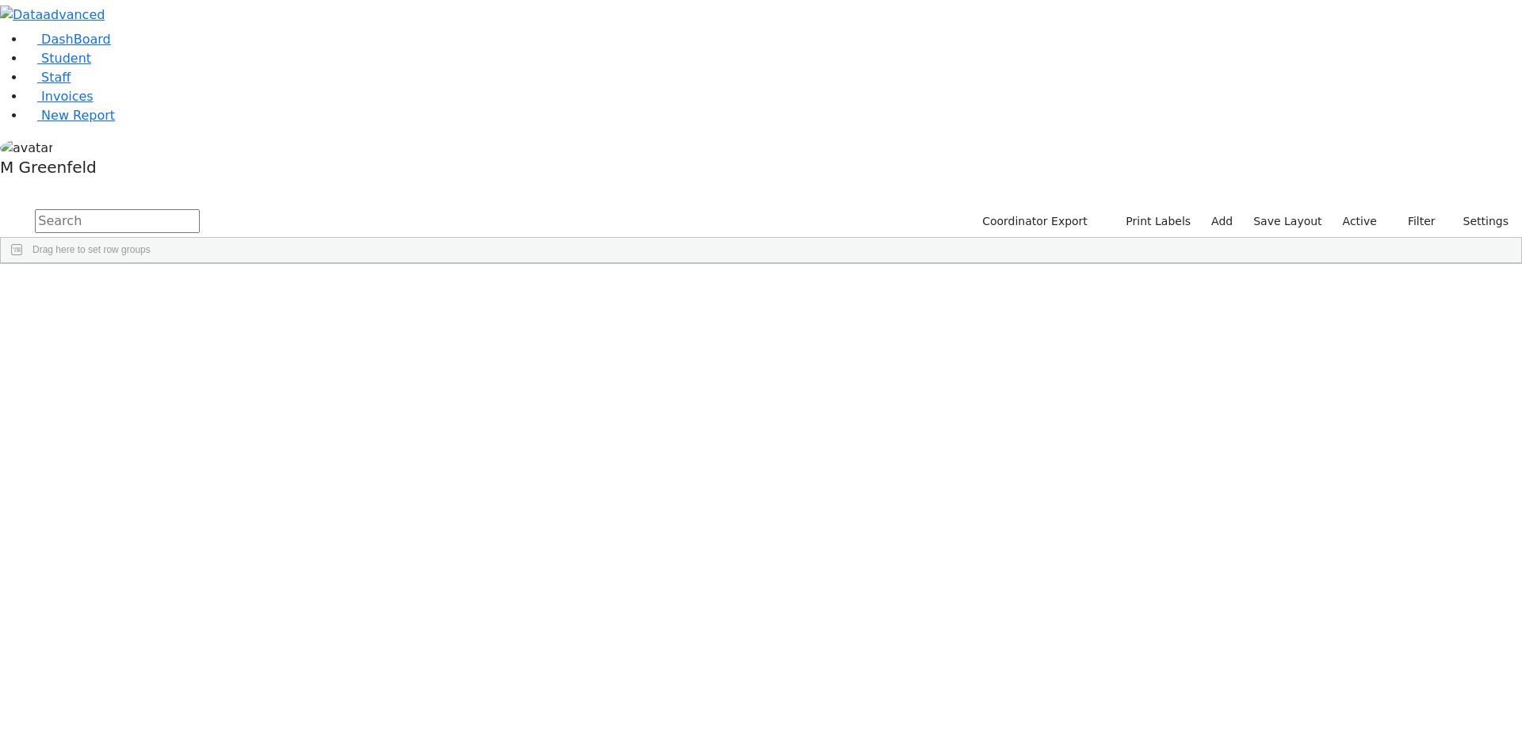
click at [200, 209] on input "text" at bounding box center [117, 221] width 165 height 24
type input "Shaya"
click at [235, 445] on div "Shaya" at bounding box center [197, 456] width 76 height 22
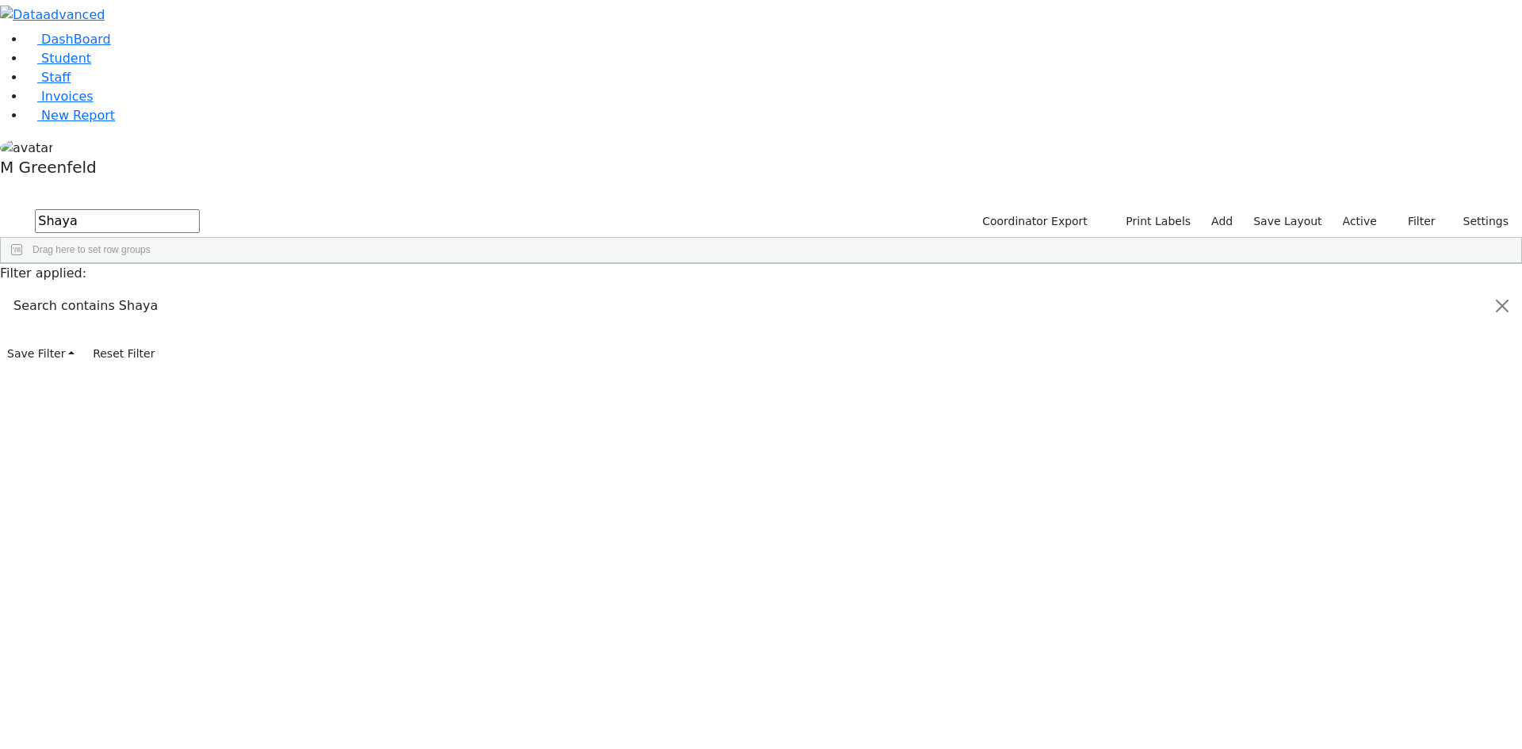
click at [235, 445] on div "Shaya" at bounding box center [197, 456] width 76 height 22
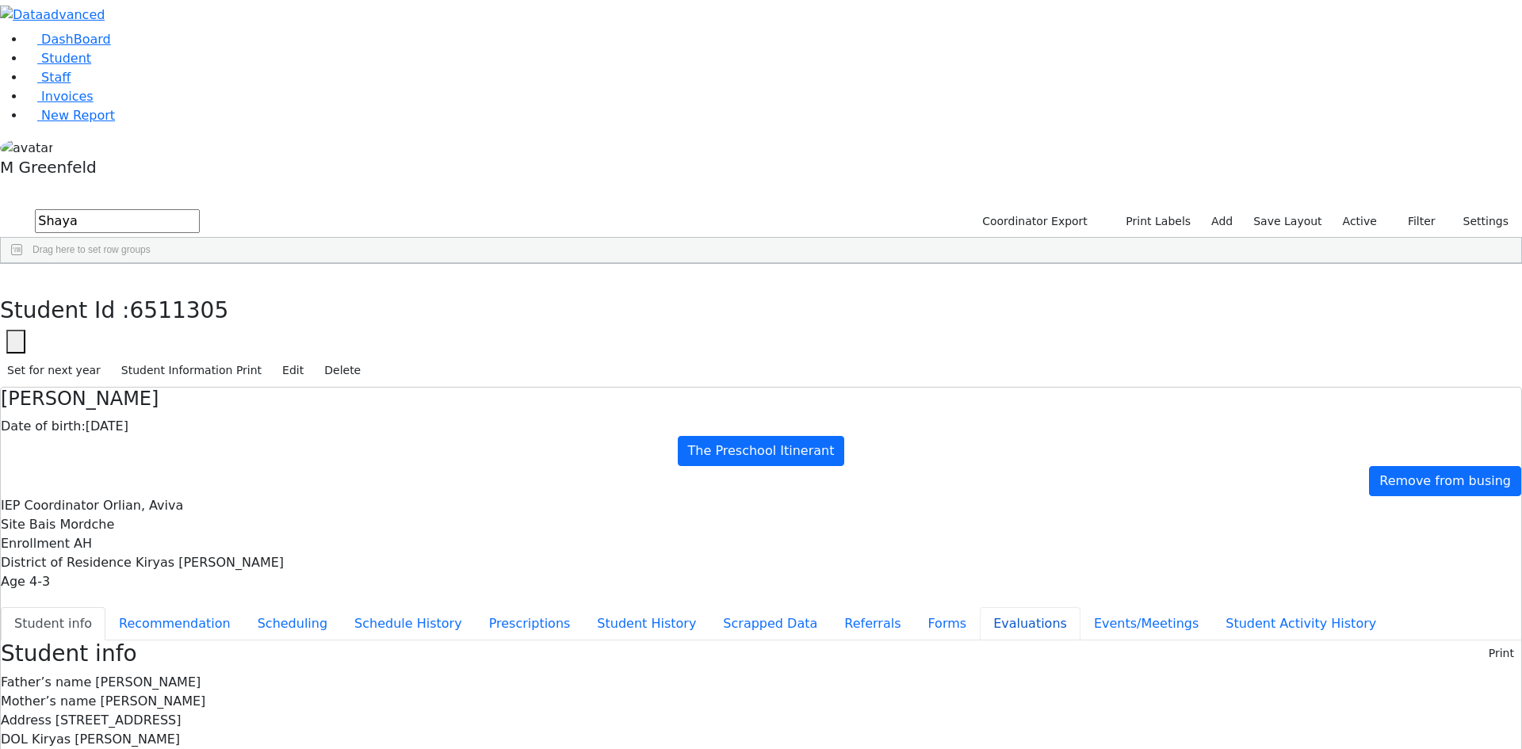
click at [980, 607] on button "Evaluations" at bounding box center [1030, 623] width 101 height 33
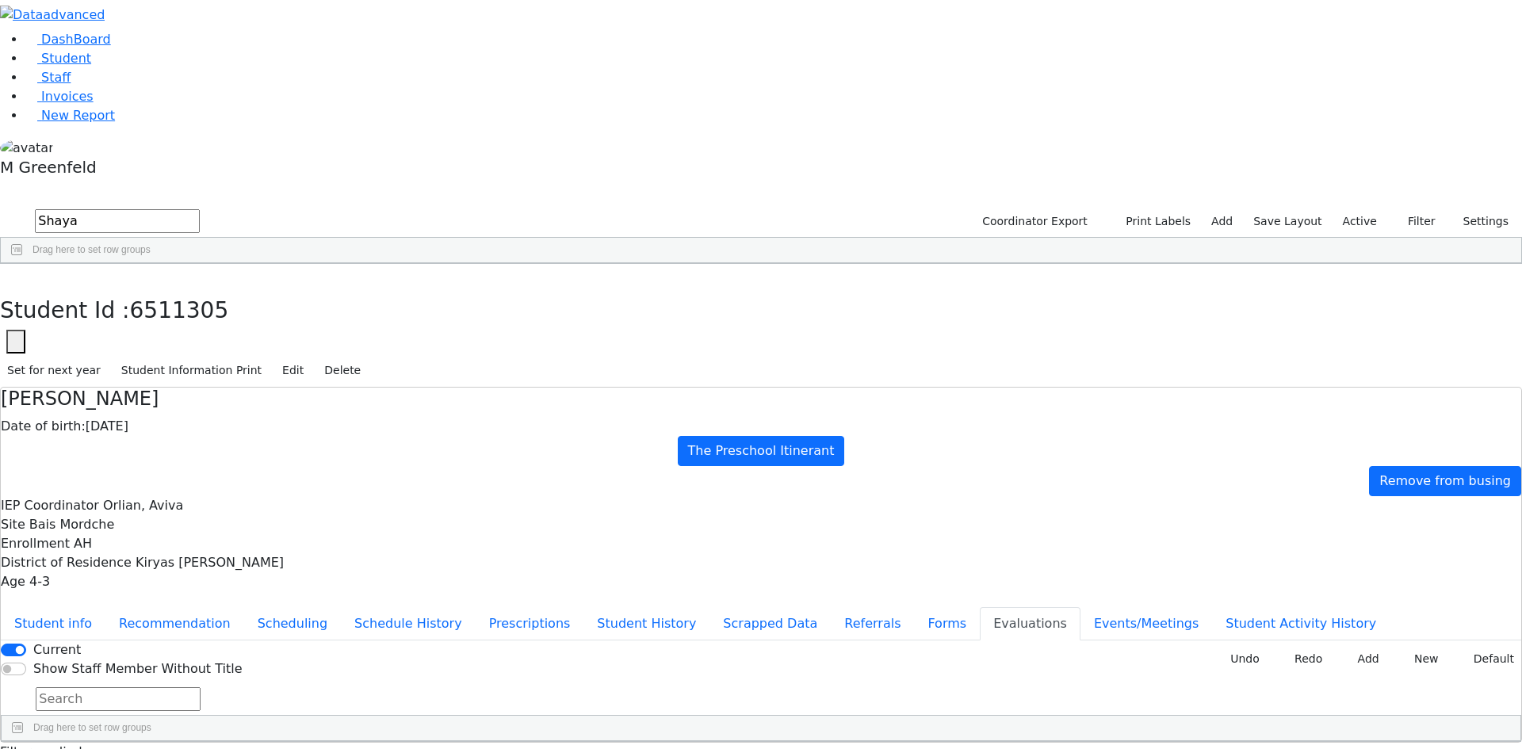
click at [312, 264] on div "Student Id : 6511305 Student Id 6511305 Cancel Save Set for next year Student I…" at bounding box center [761, 326] width 1522 height 124
click at [23, 264] on button "button" at bounding box center [11, 280] width 23 height 33
click at [91, 66] on link "Student" at bounding box center [58, 58] width 66 height 15
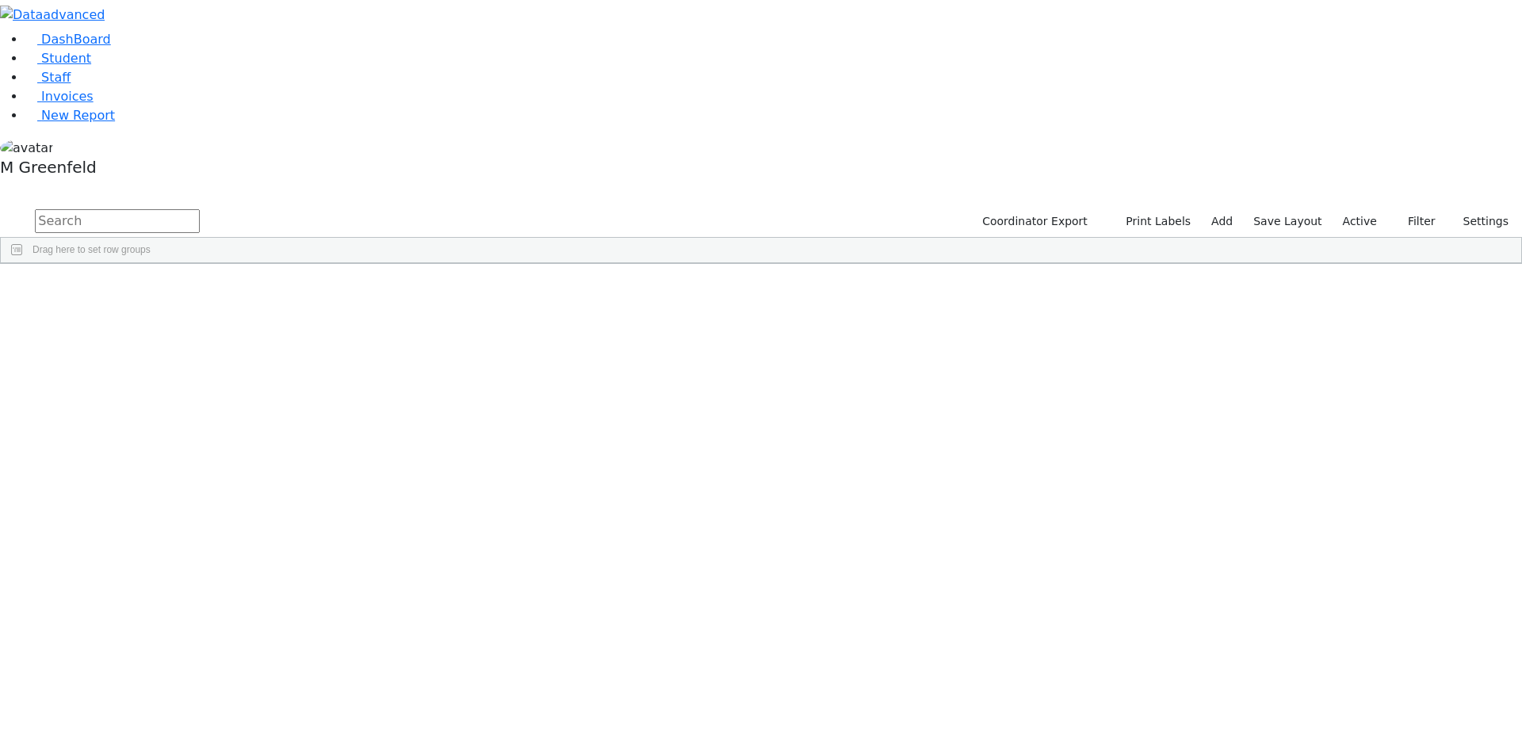
click at [1301, 334] on div "0" at bounding box center [1263, 345] width 76 height 22
click at [1504, 342] on button "Filters" at bounding box center [1512, 370] width 17 height 57
click at [1507, 283] on span "button" at bounding box center [1513, 289] width 13 height 13
click at [1351, 504] on input "District Of Location column toggle visibility (hidden)" at bounding box center [1357, 510] width 13 height 13
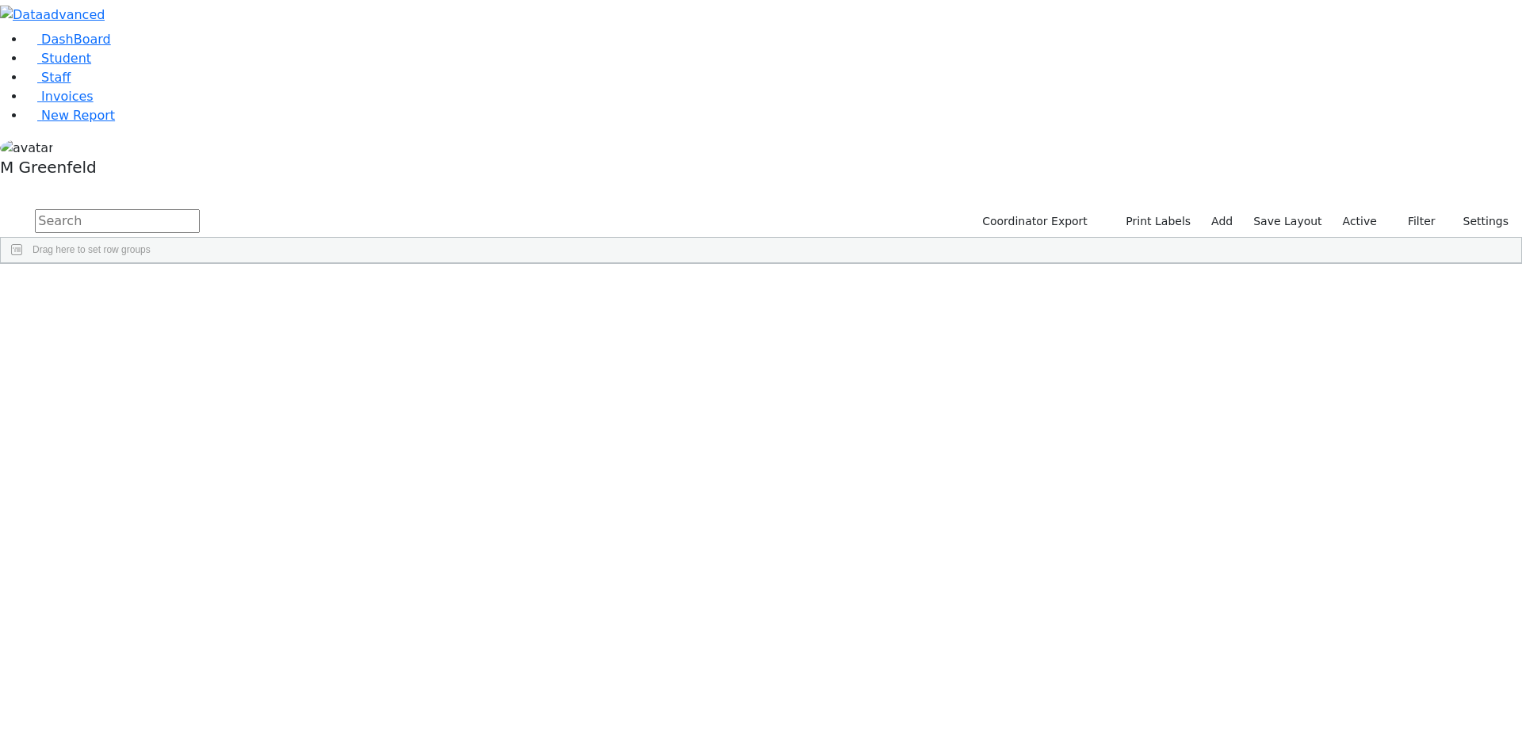
checkbox input "true"
click at [964, 632] on span "Excel Export (.xlsx)‎" at bounding box center [916, 643] width 94 height 22
click at [200, 209] on input "text" at bounding box center [117, 221] width 165 height 24
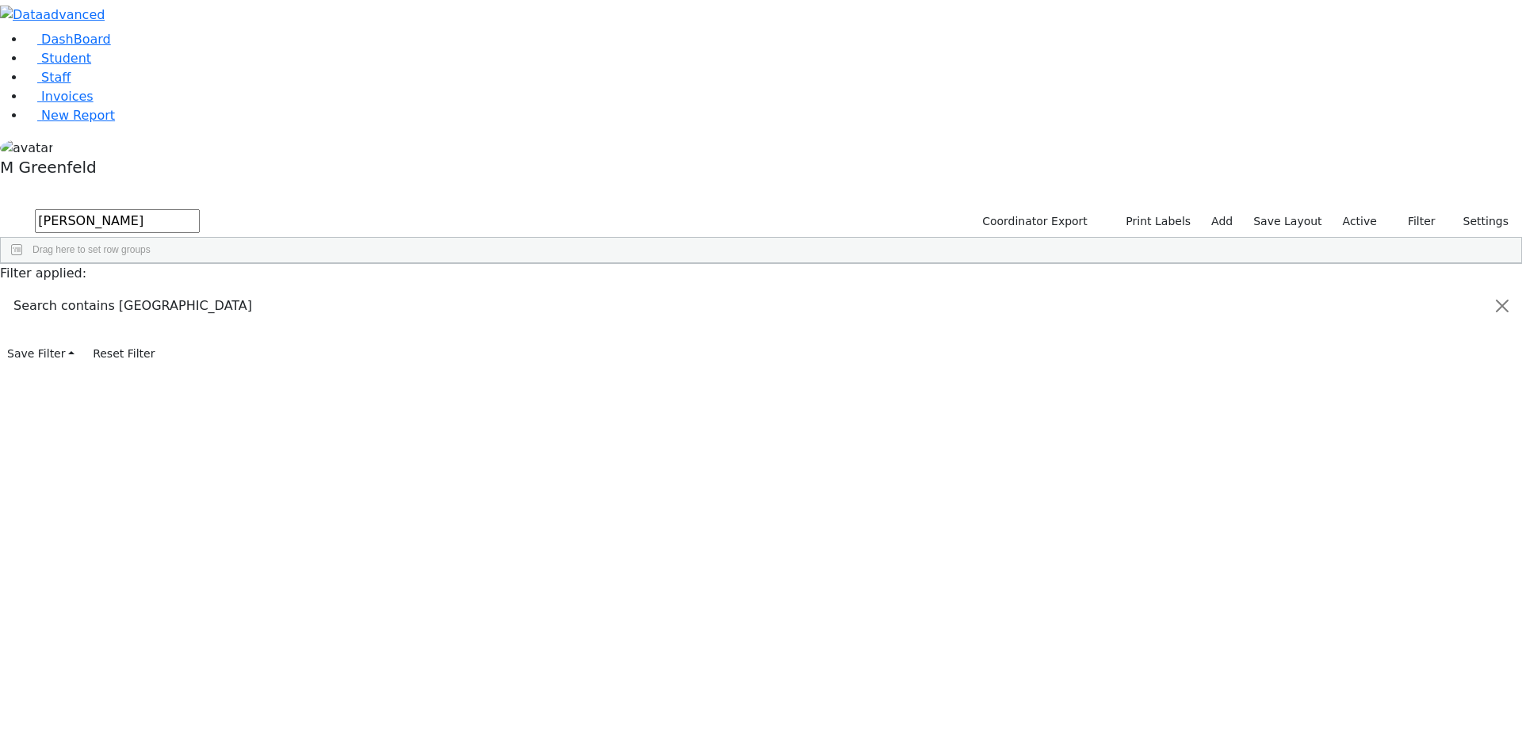
type input "libby"
click at [191, 289] on div "Libby" at bounding box center [159, 300] width 63 height 22
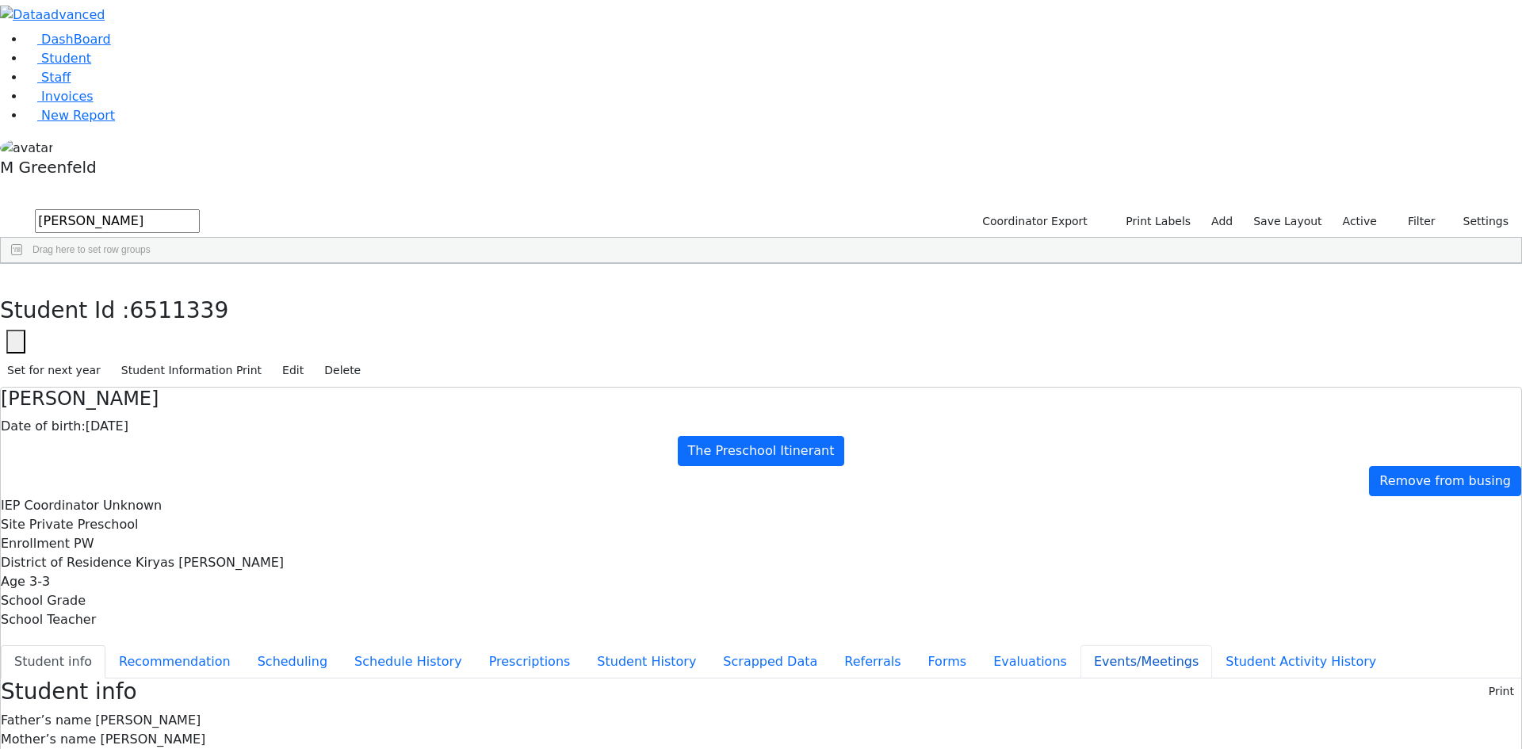
click at [1080, 645] on button "Events/Meetings" at bounding box center [1146, 661] width 132 height 33
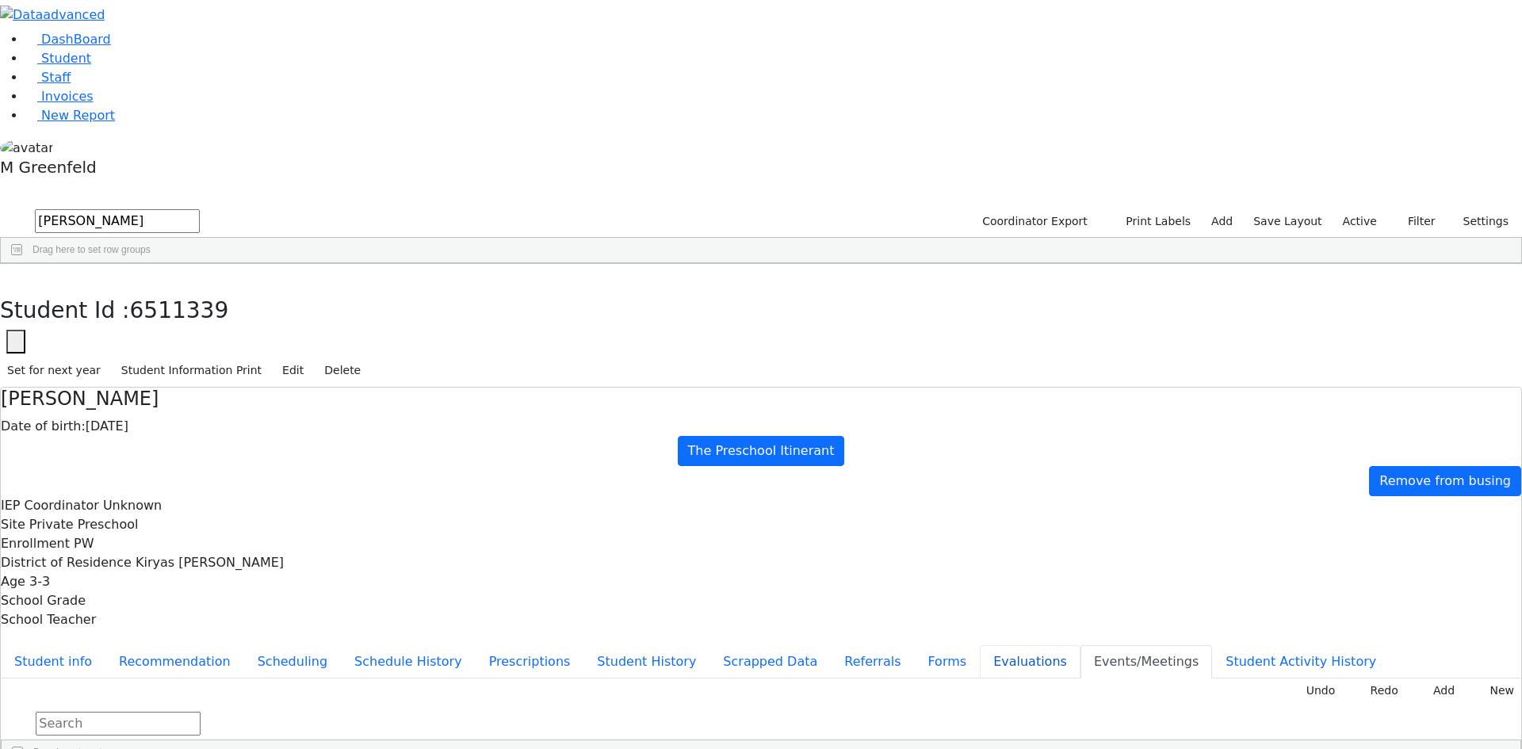
click at [980, 645] on button "Evaluations" at bounding box center [1030, 661] width 101 height 33
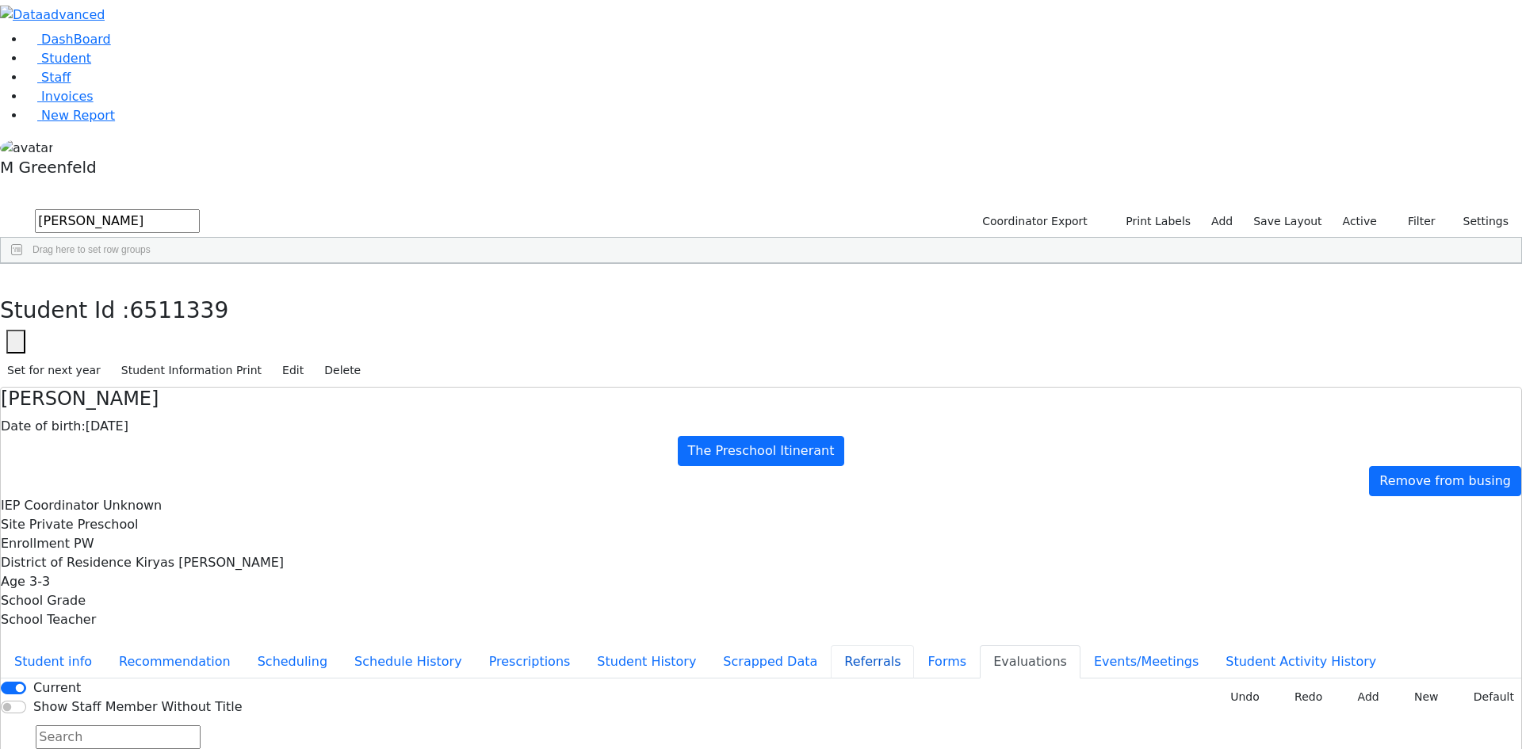
click at [831, 645] on button "Referrals" at bounding box center [872, 661] width 83 height 33
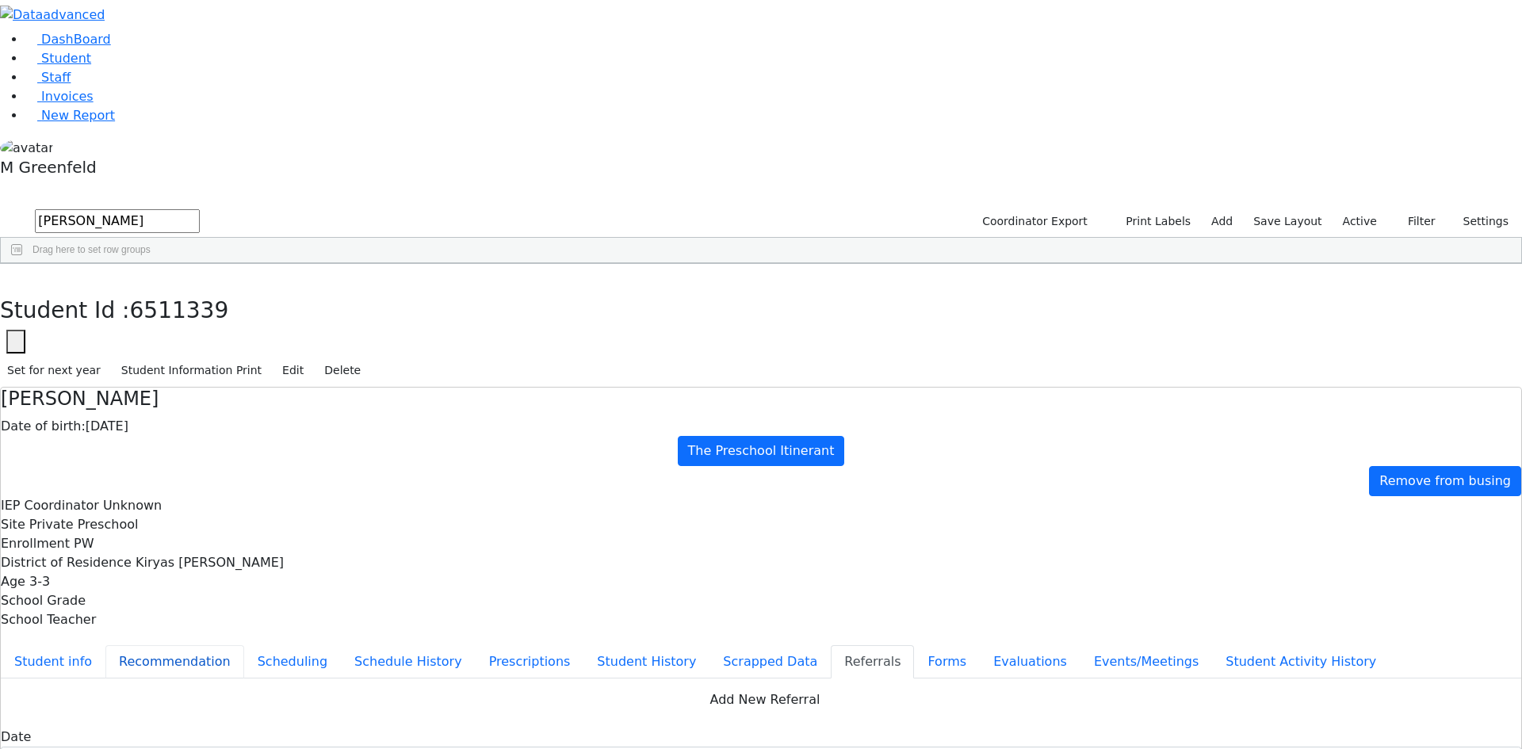
click at [244, 645] on button "Recommendation" at bounding box center [174, 661] width 139 height 33
checkbox input "true"
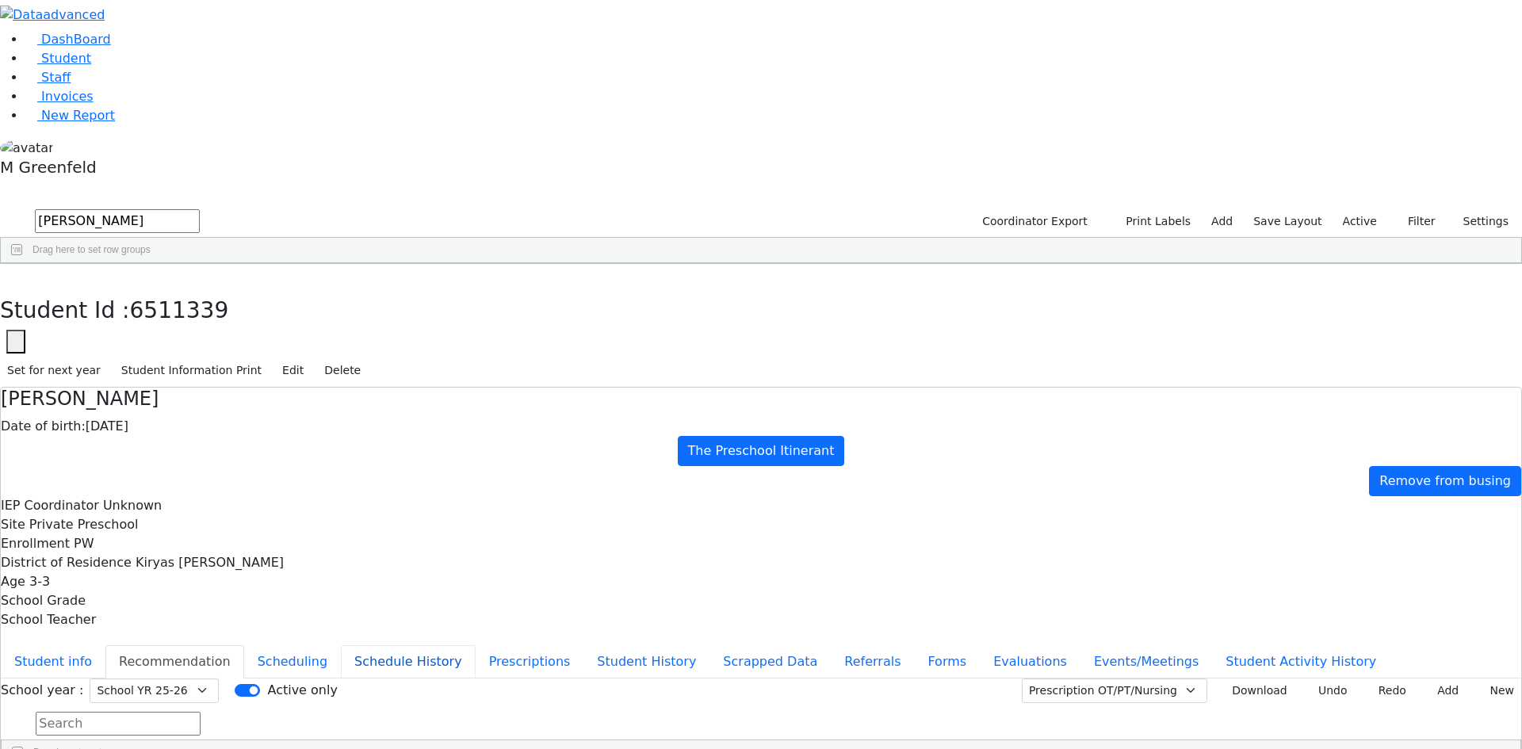
click at [356, 645] on button "Schedule History" at bounding box center [408, 661] width 135 height 33
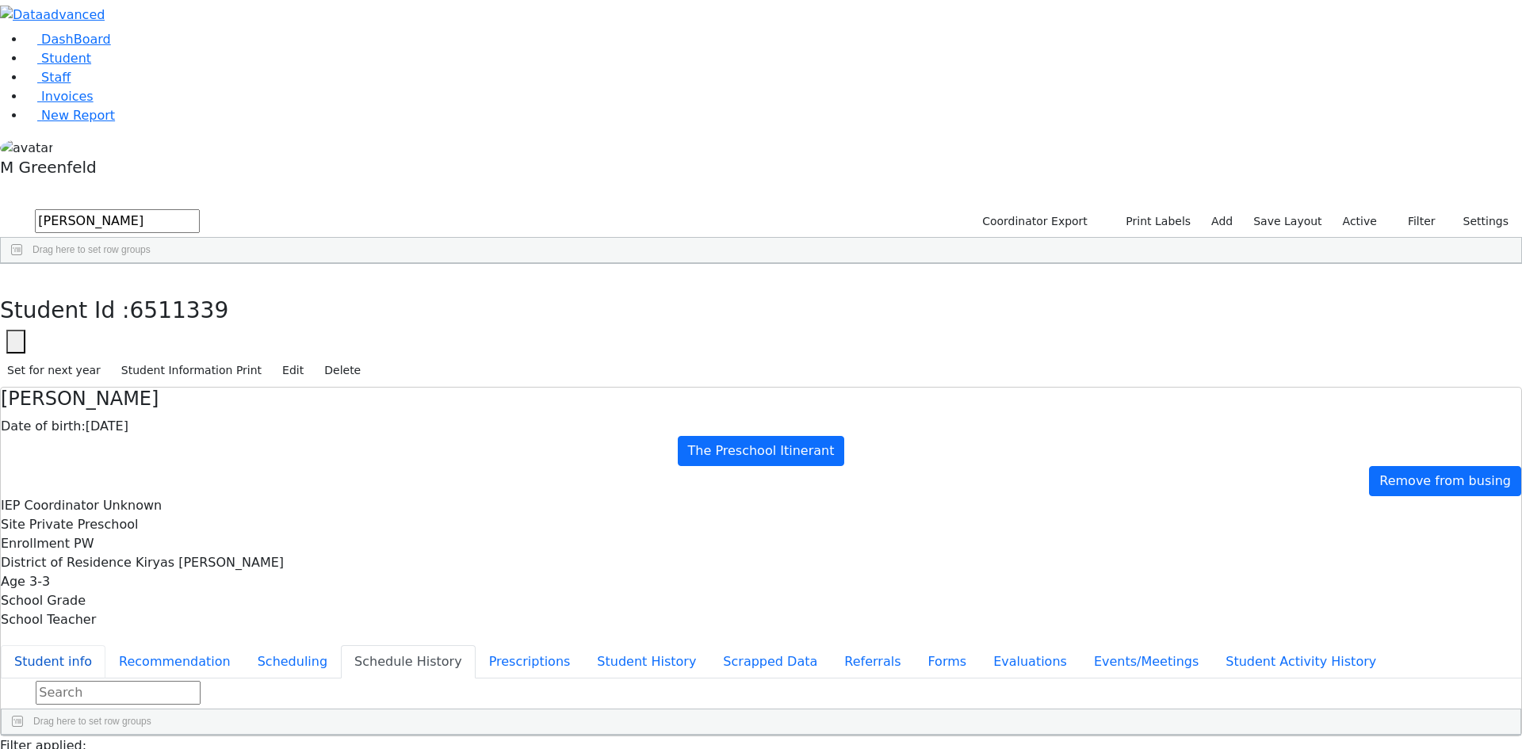
click at [105, 645] on button "Student info" at bounding box center [53, 661] width 105 height 33
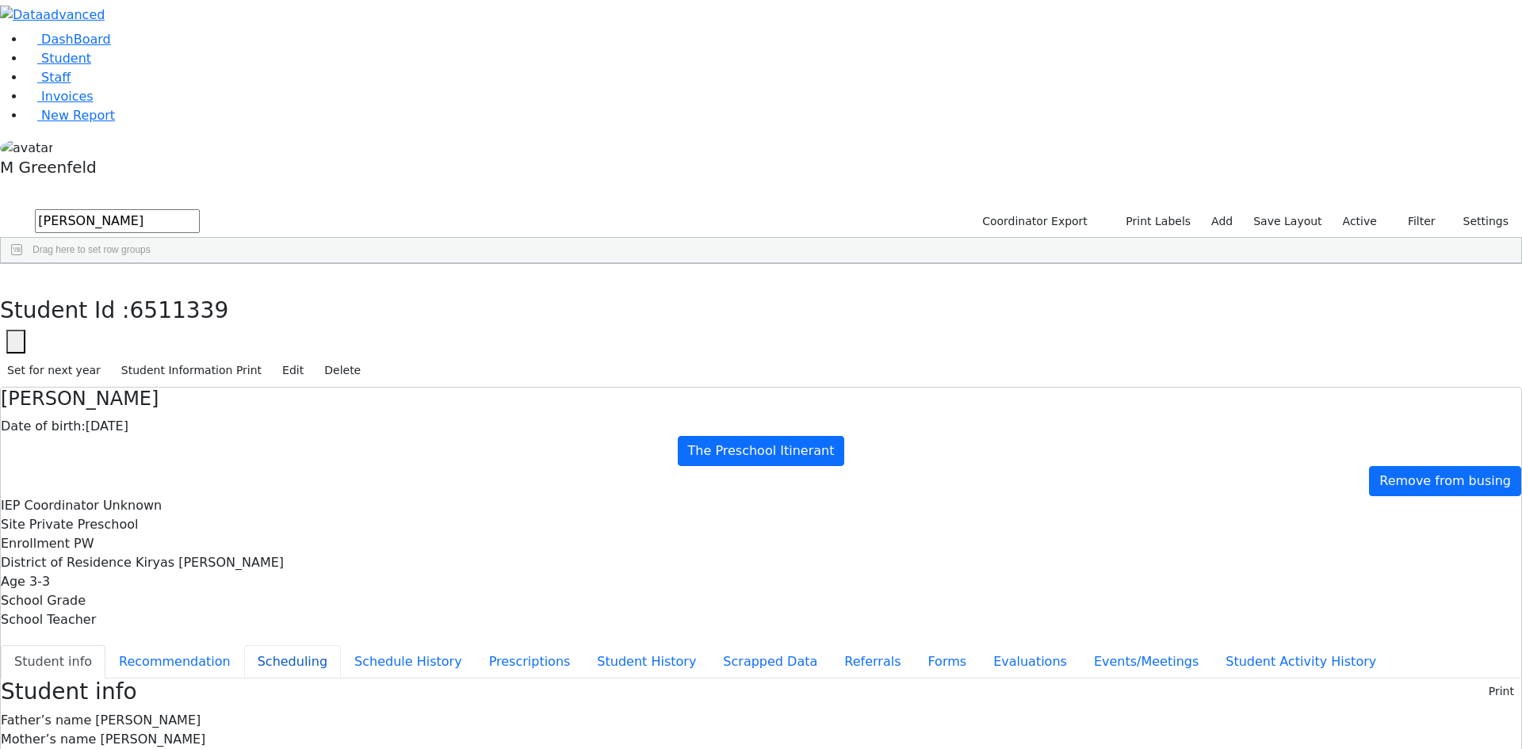
click at [341, 645] on button "Scheduling" at bounding box center [292, 661] width 97 height 33
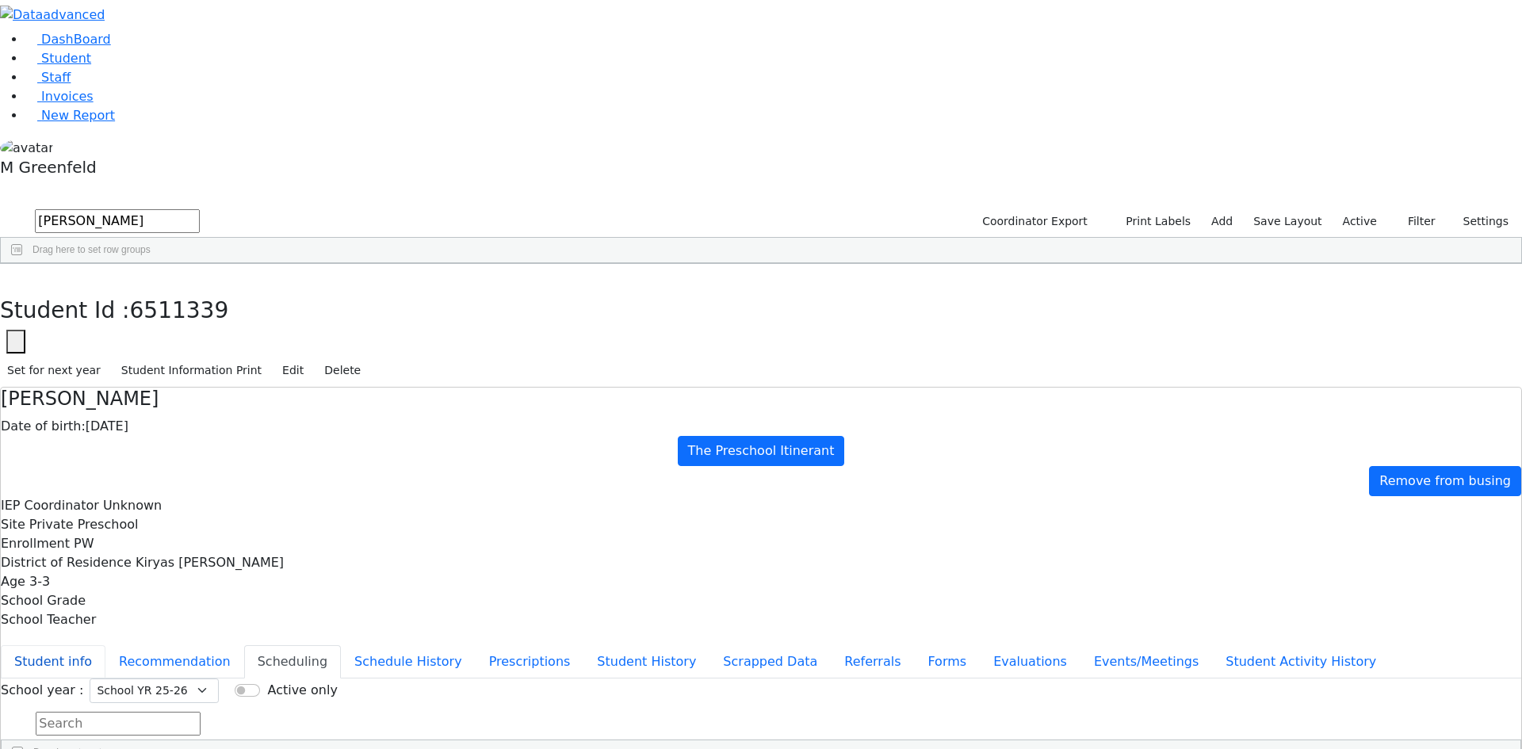
click at [105, 645] on button "Student info" at bounding box center [53, 661] width 105 height 33
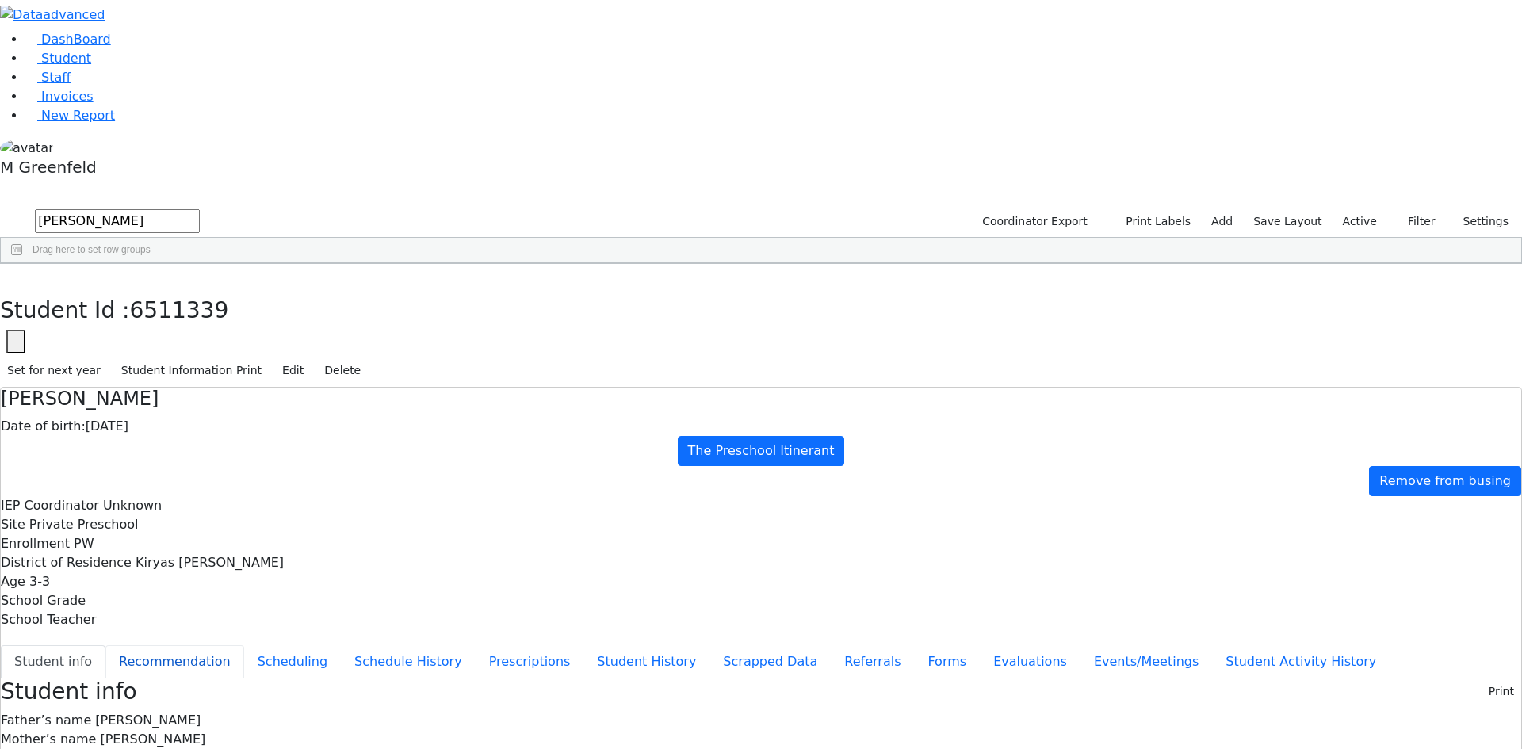
click at [244, 645] on button "Recommendation" at bounding box center [174, 661] width 139 height 33
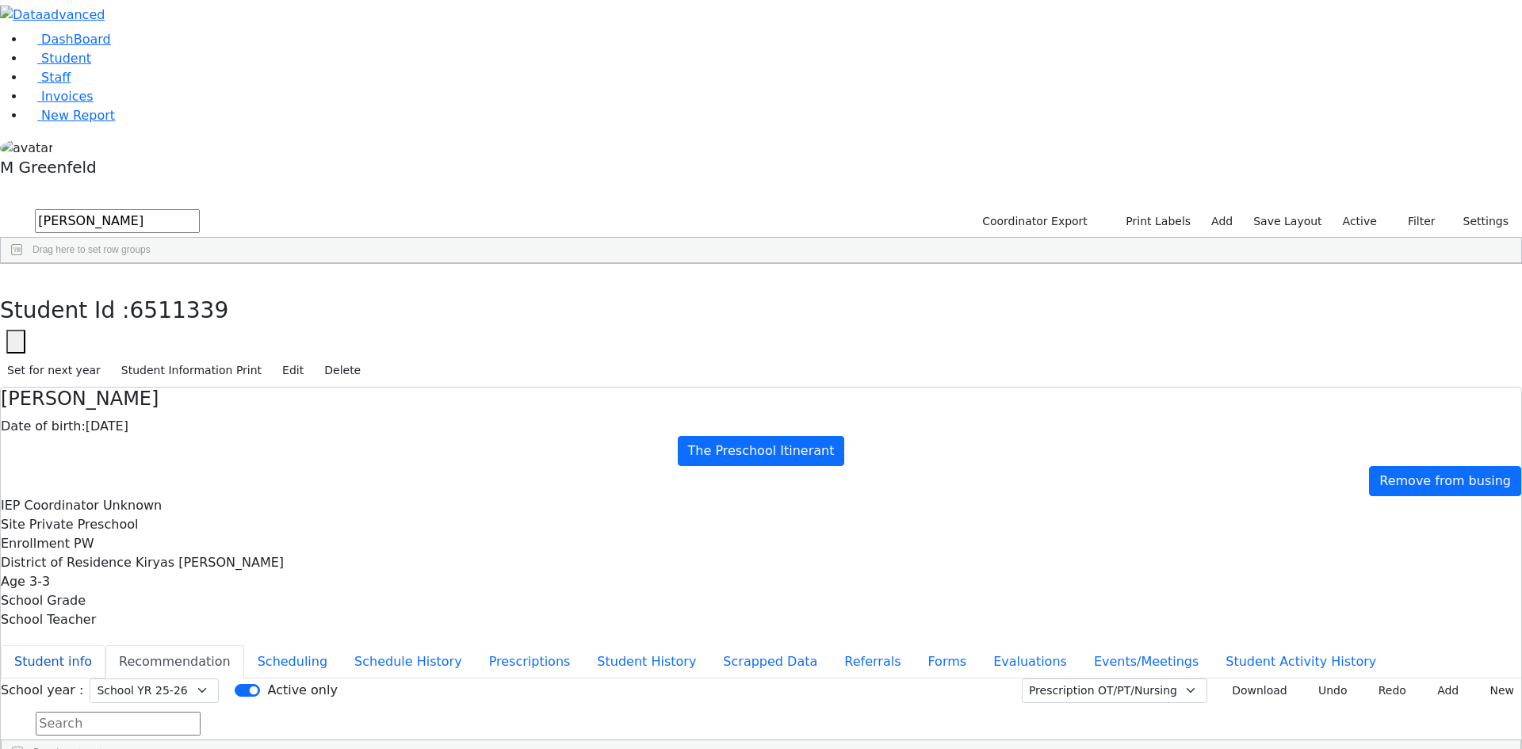
click at [105, 645] on button "Student info" at bounding box center [53, 661] width 105 height 33
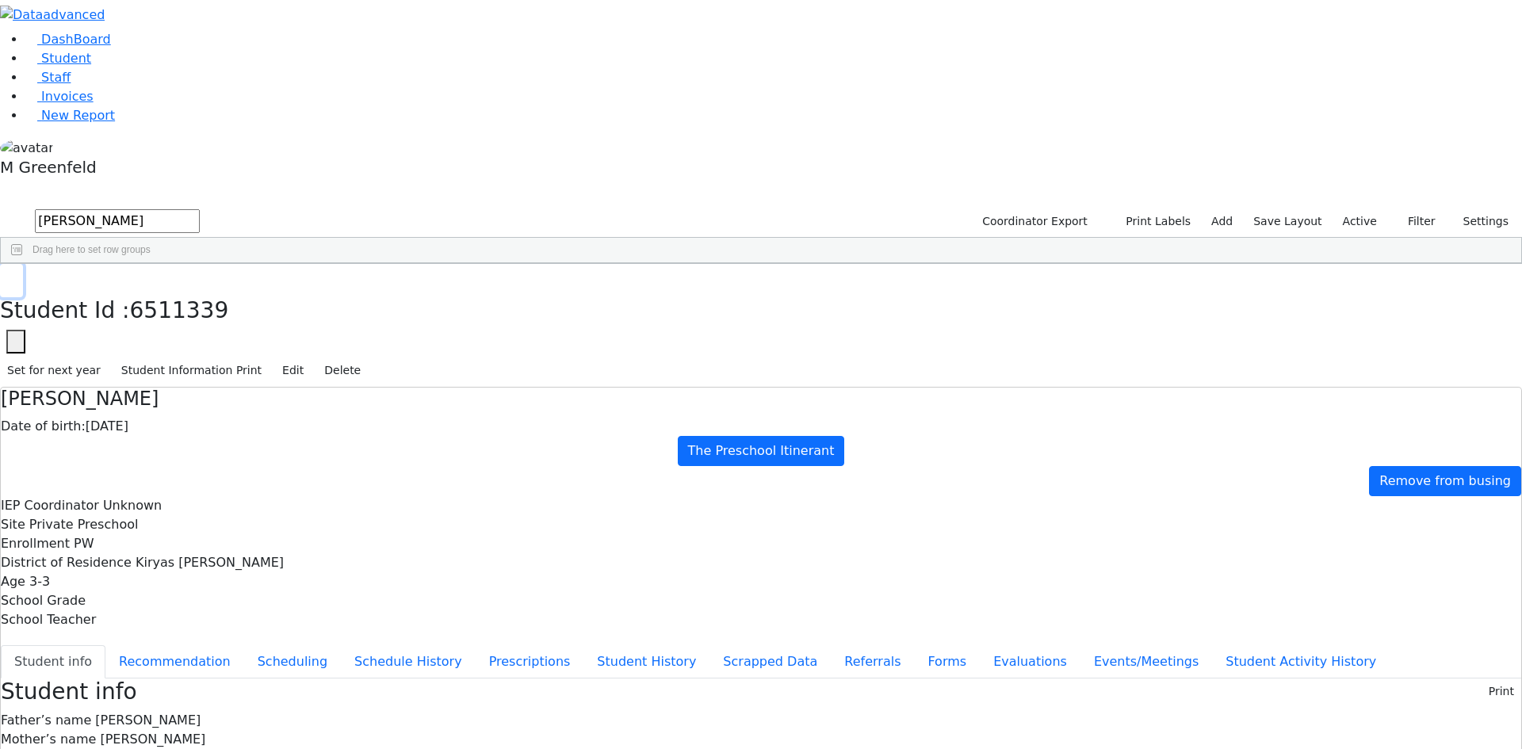
click at [16, 276] on icon "button" at bounding box center [11, 281] width 9 height 10
click at [200, 209] on input "libby" at bounding box center [117, 221] width 165 height 24
click at [69, 66] on span "Student" at bounding box center [66, 58] width 50 height 15
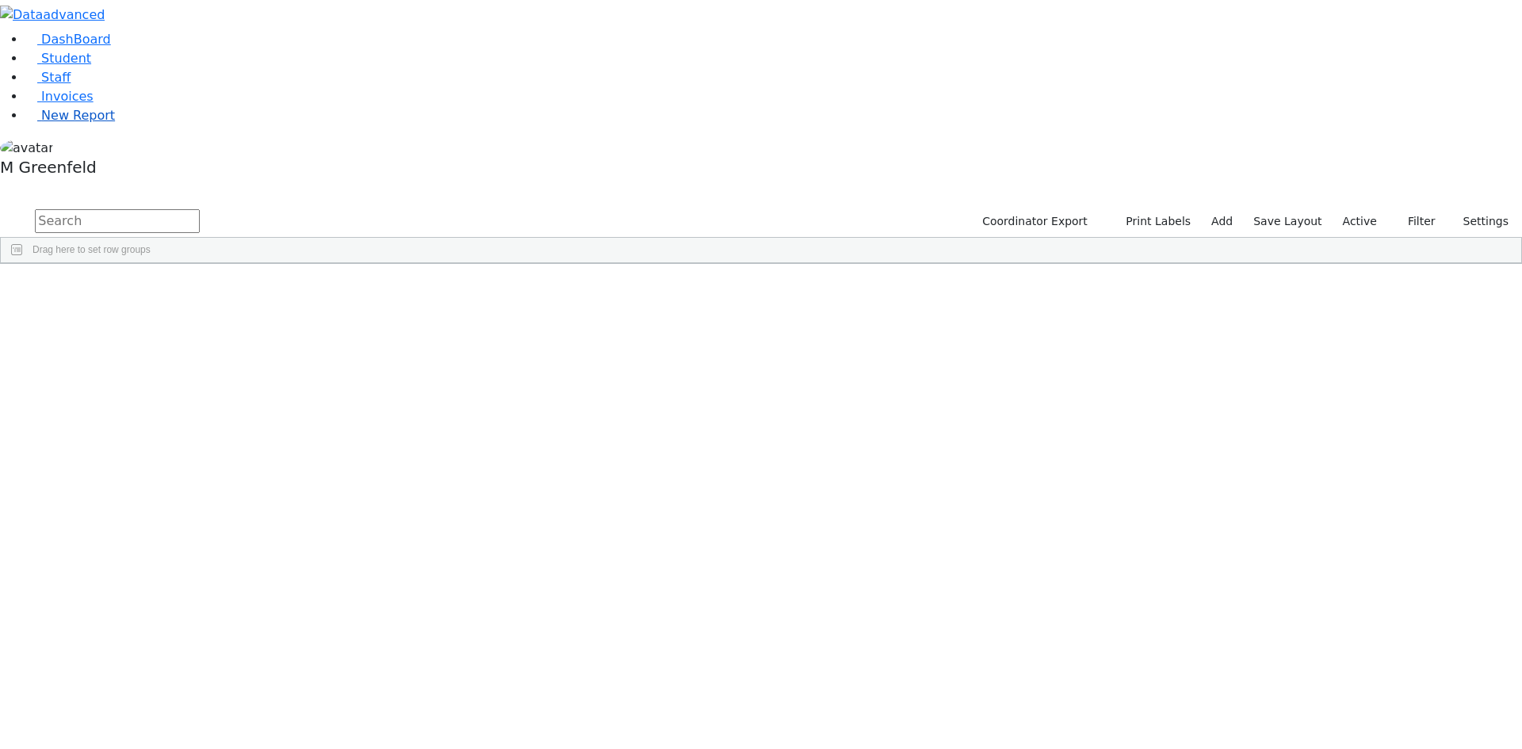
click at [78, 123] on link "New Report" at bounding box center [70, 115] width 90 height 15
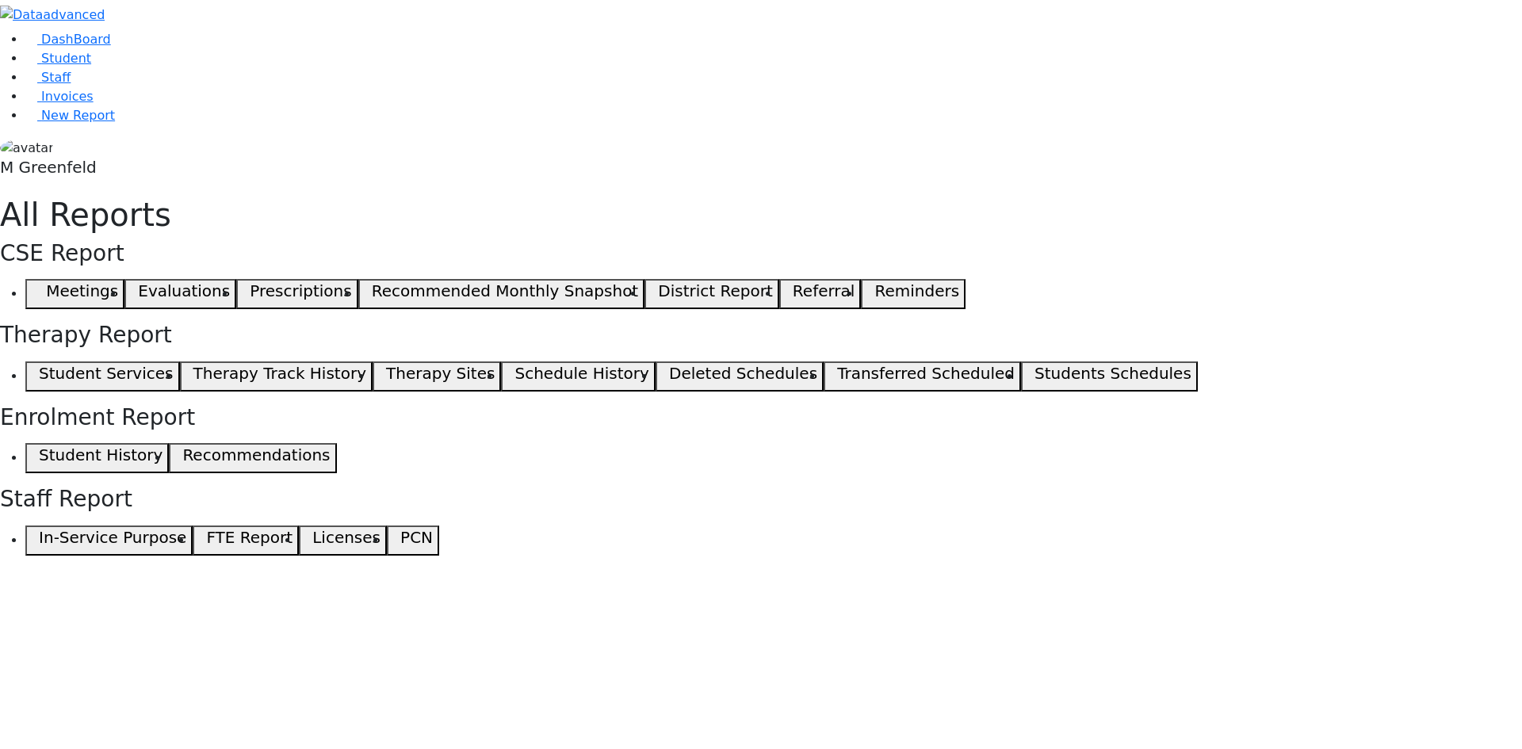
click at [124, 279] on button "Meetings" at bounding box center [74, 294] width 99 height 30
click at [91, 66] on link "Student" at bounding box center [58, 58] width 66 height 15
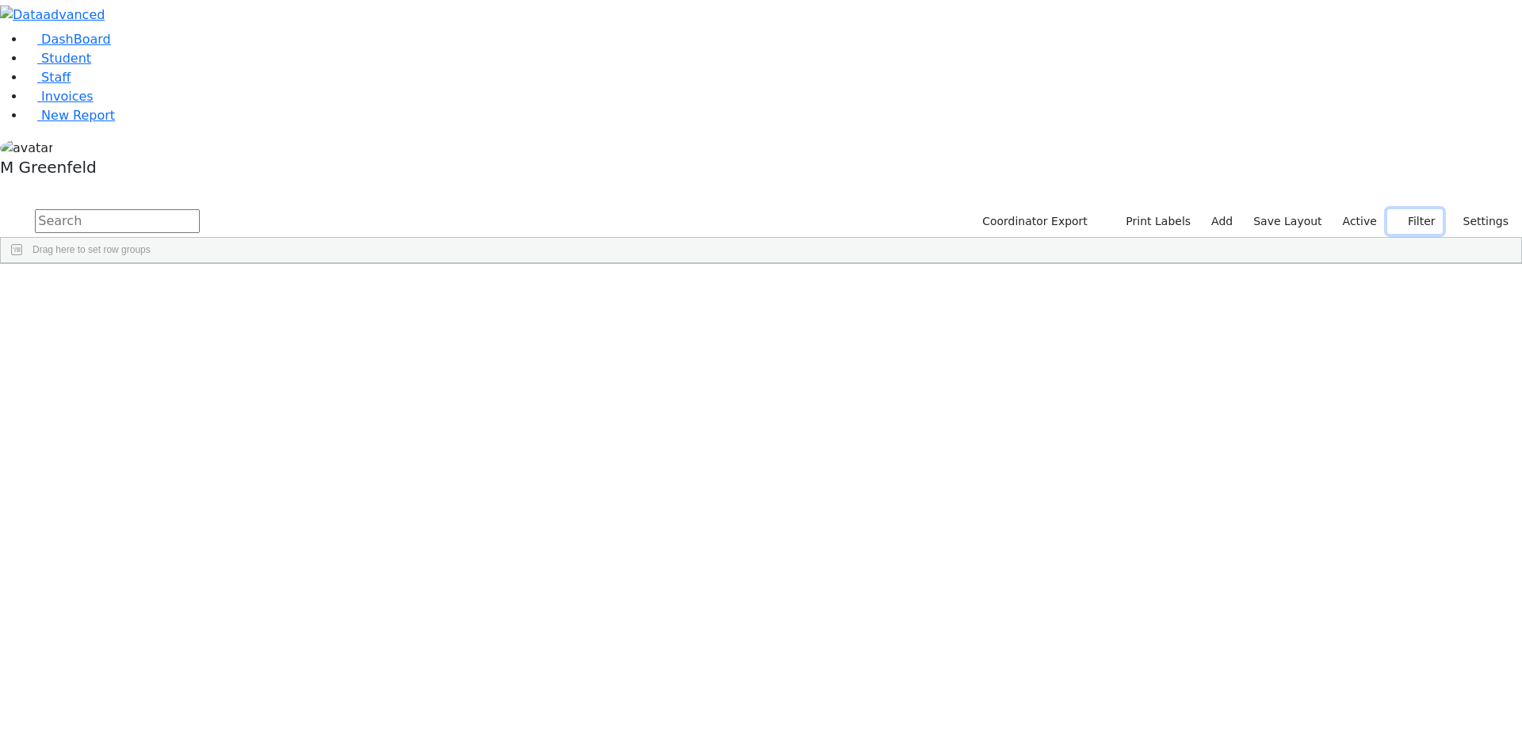
drag, startPoint x: 1421, startPoint y: 63, endPoint x: 1410, endPoint y: 101, distance: 39.6
click at [1420, 209] on button "Filter" at bounding box center [1414, 221] width 55 height 25
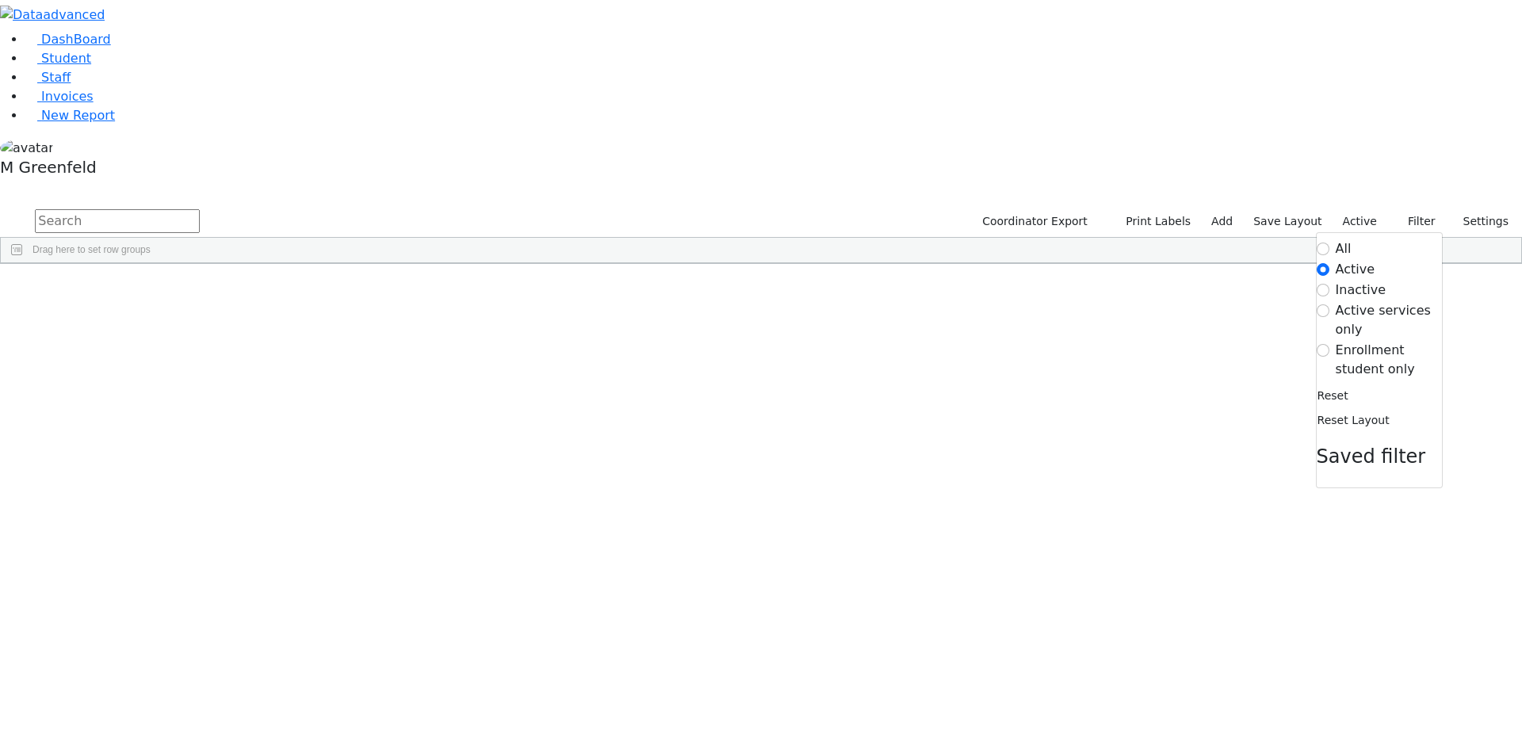
click at [1337, 341] on label "Enrollment student only" at bounding box center [1389, 360] width 106 height 38
click at [1329, 344] on input "Enrollment student only" at bounding box center [1322, 350] width 13 height 13
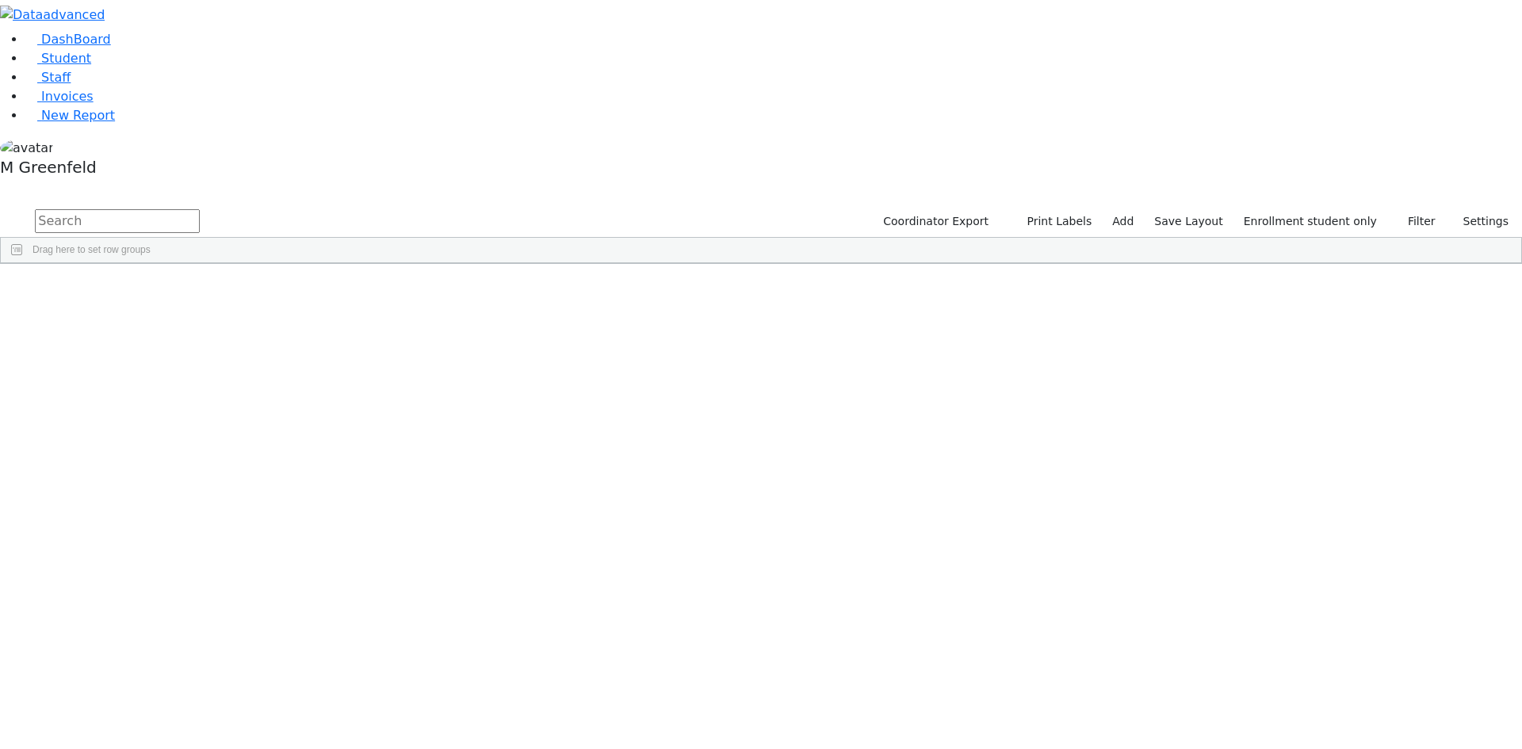
scroll to position [273, 0]
click at [159, 748] on div "[PERSON_NAME]" at bounding box center [121, 759] width 76 height 22
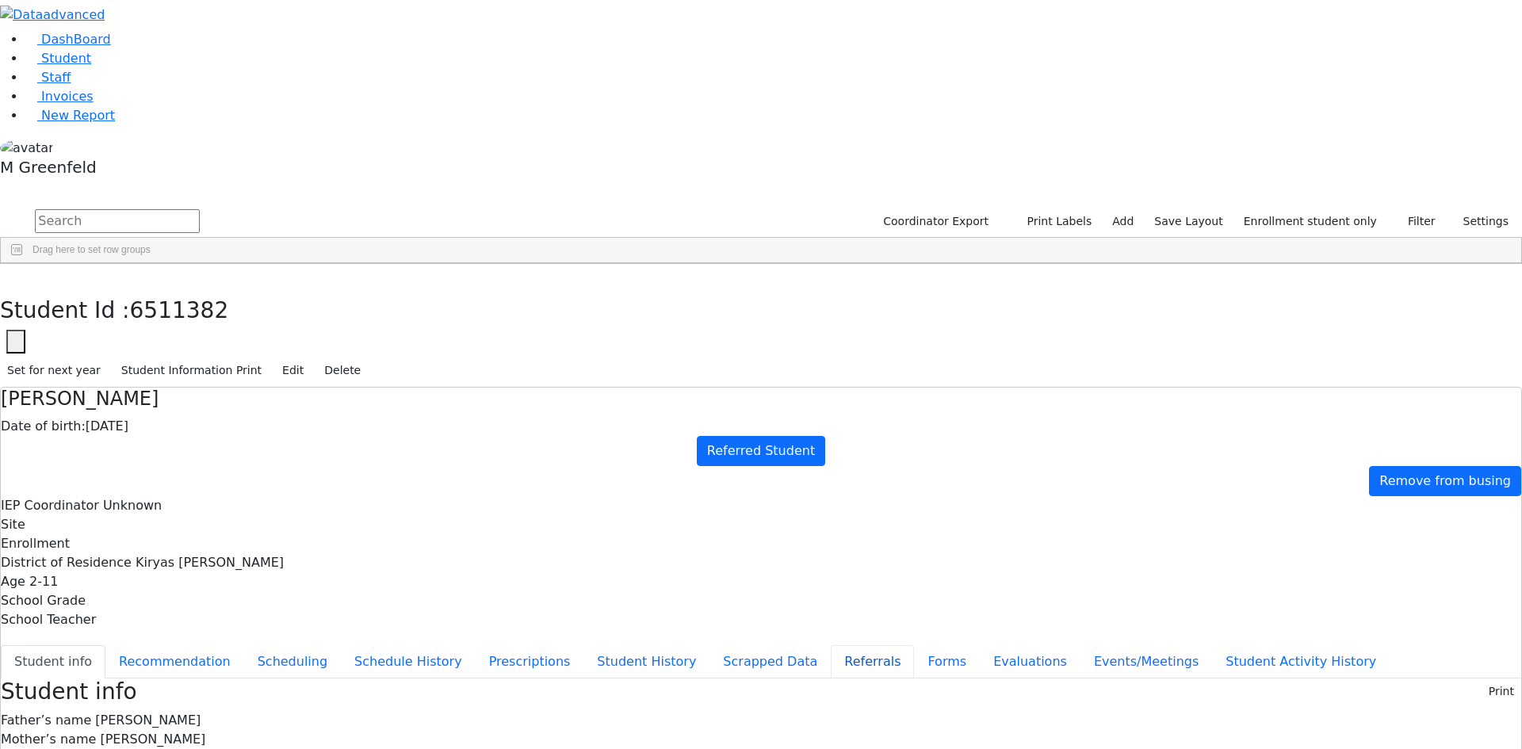
click at [831, 645] on button "Referrals" at bounding box center [872, 661] width 83 height 33
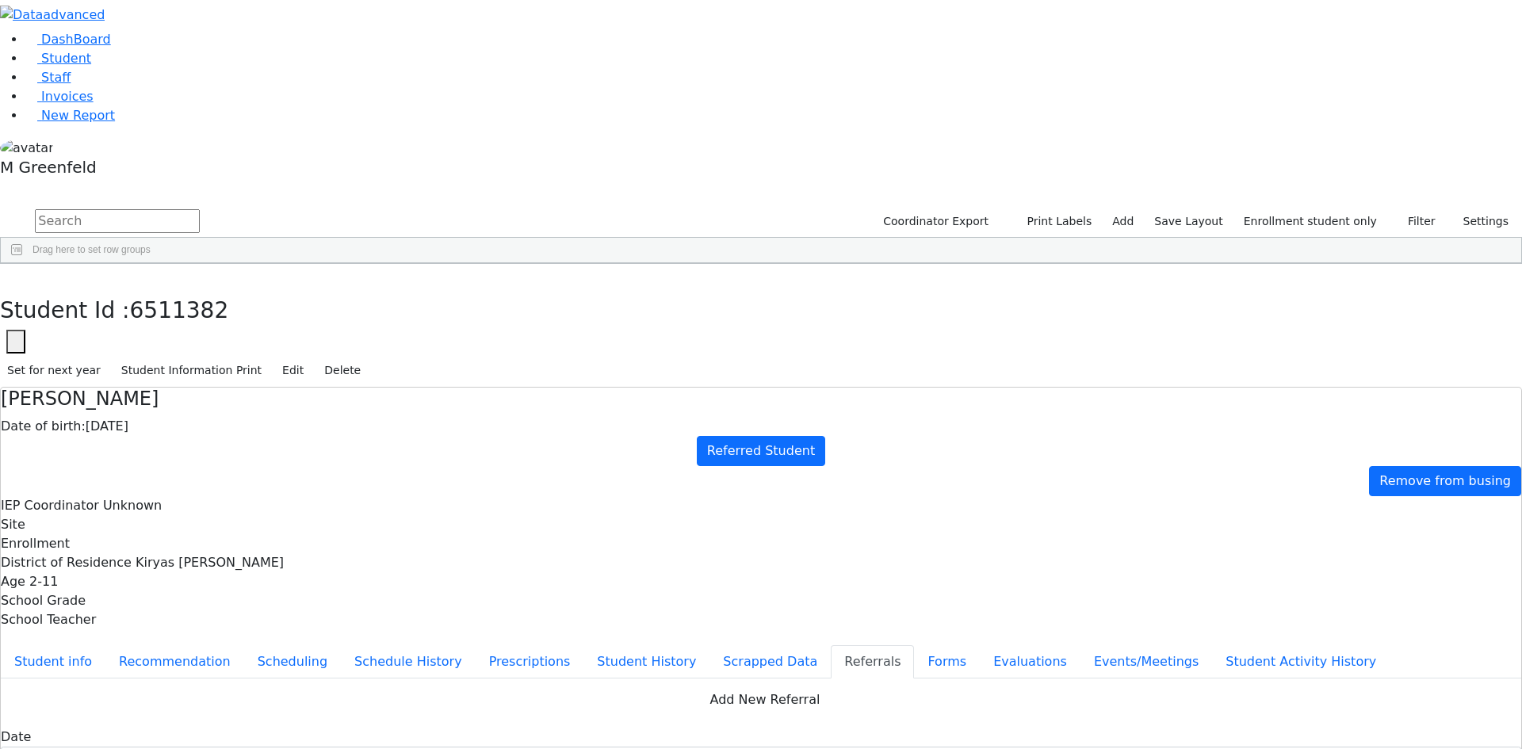
copy div "Sarah has a very hard time expressing herself as well as fine motor delays. Sar…"
click at [16, 276] on icon "button" at bounding box center [11, 281] width 9 height 10
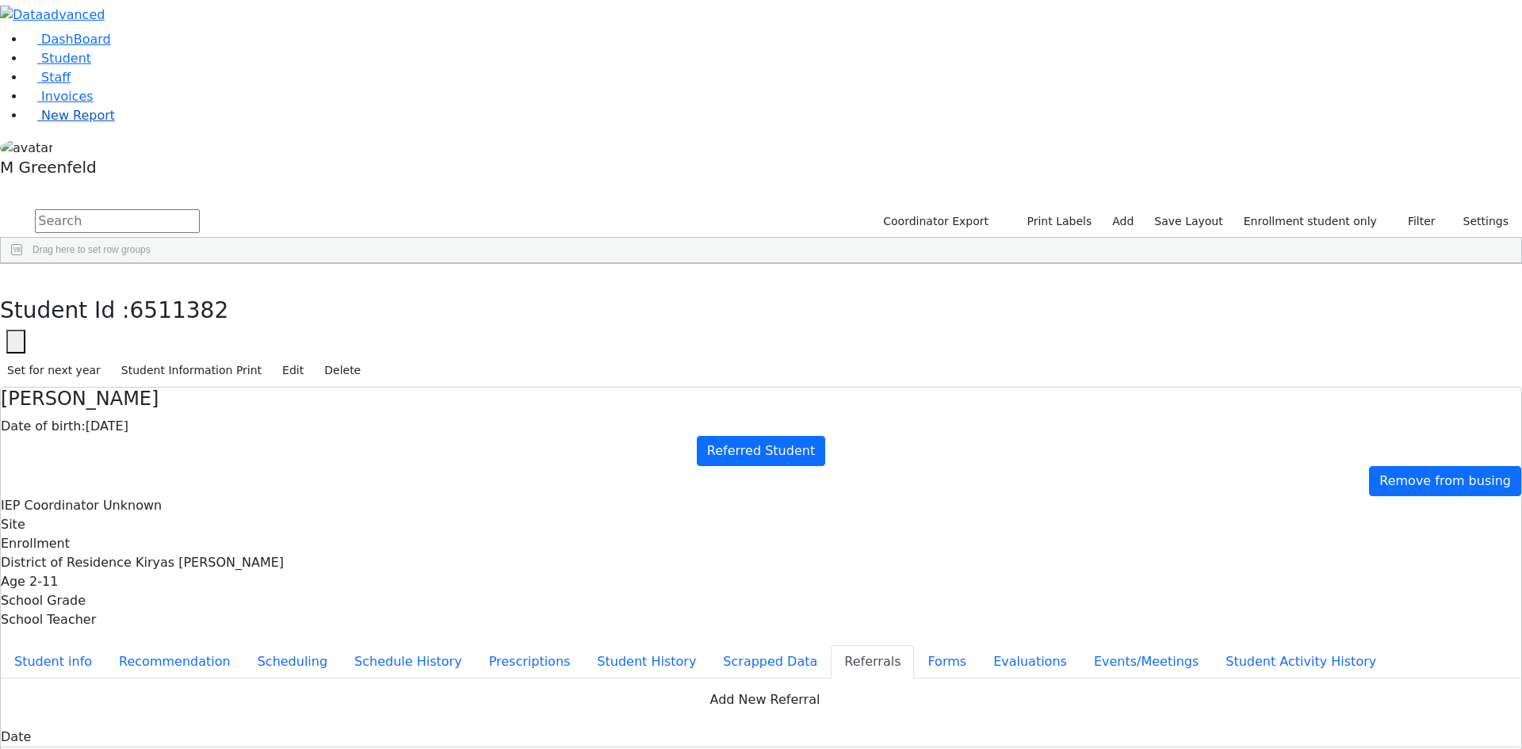
click at [70, 123] on link "New Report" at bounding box center [70, 115] width 90 height 15
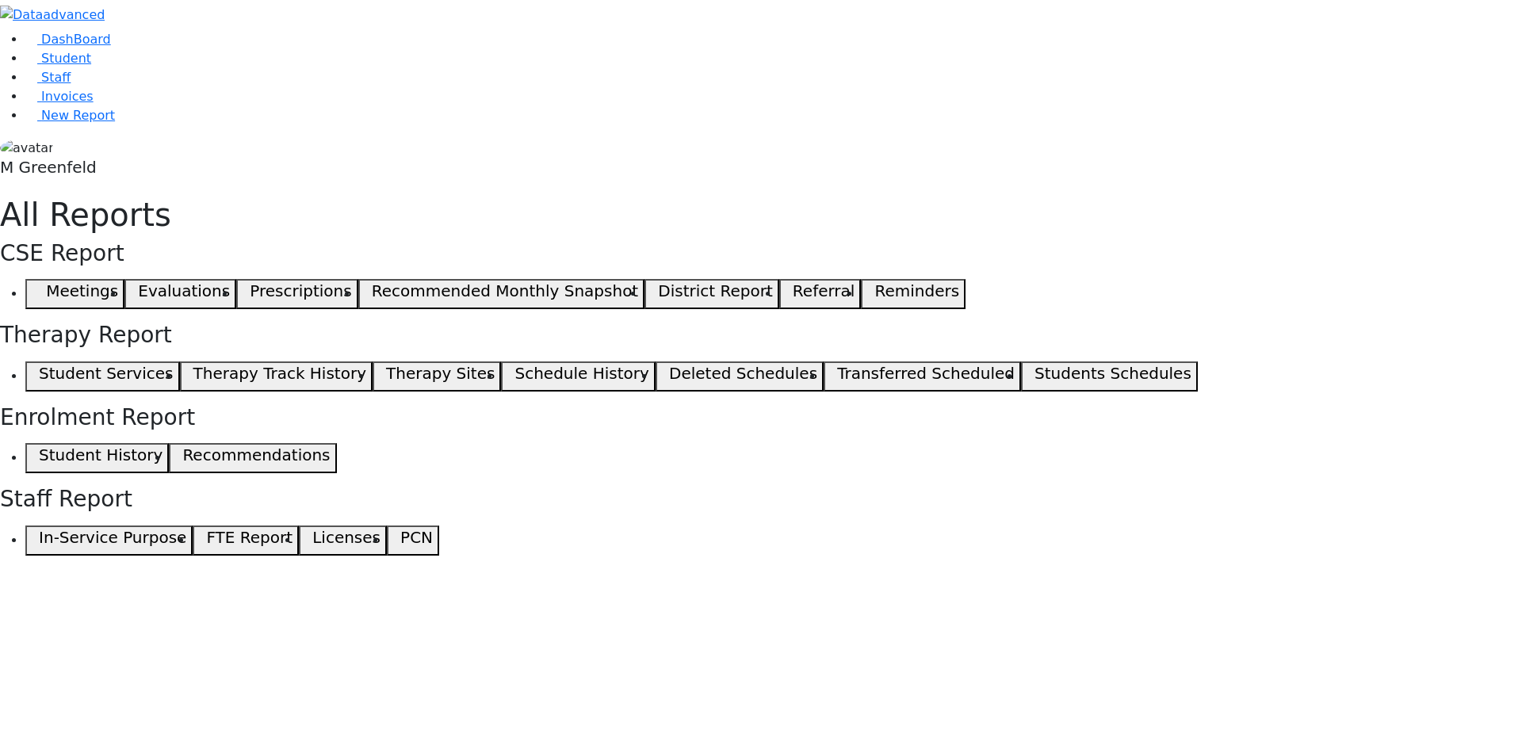
click at [124, 279] on button "Meetings" at bounding box center [74, 294] width 99 height 30
click at [39, 290] on icon "button" at bounding box center [35, 294] width 7 height 8
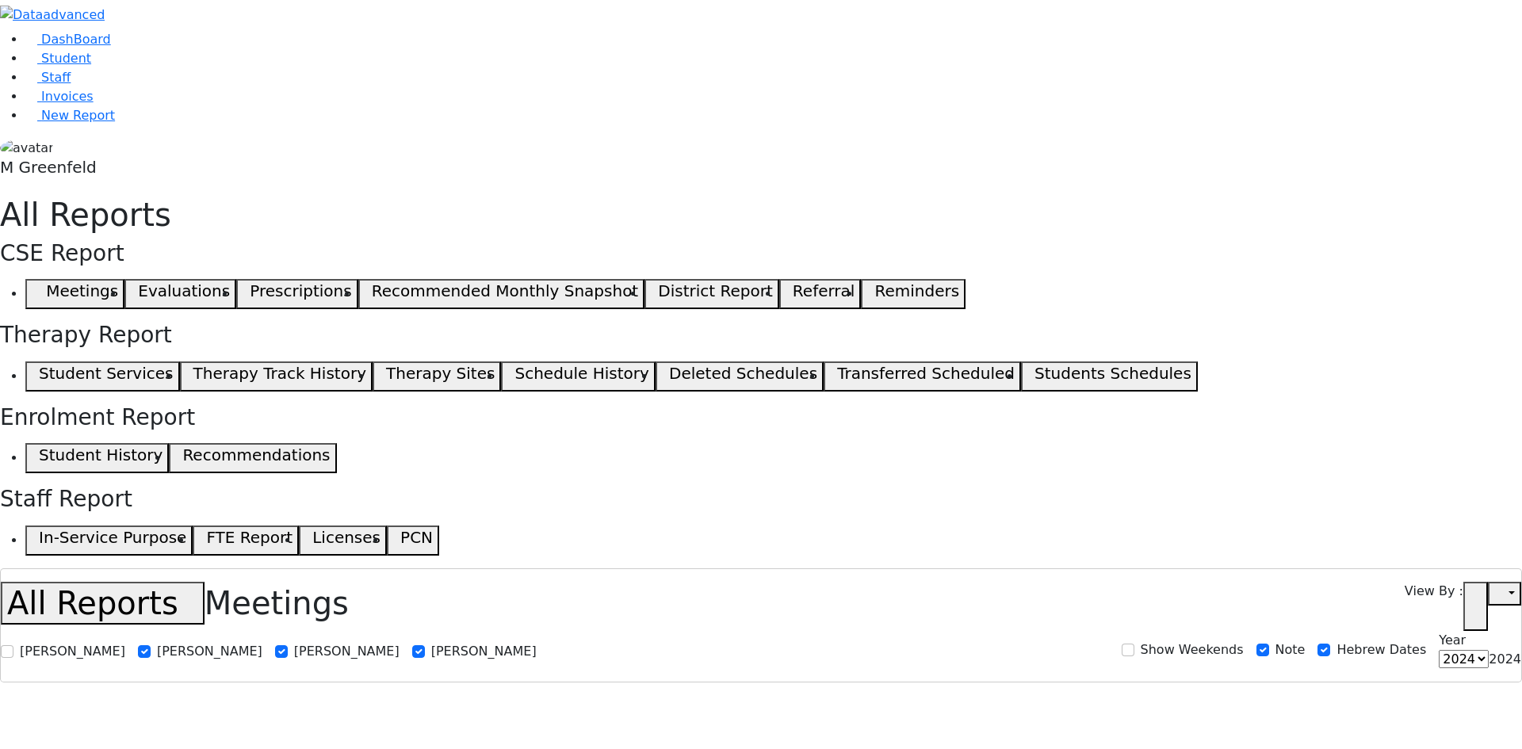
select select
drag, startPoint x: 1467, startPoint y: 27, endPoint x: 1477, endPoint y: 32, distance: 11.3
click at [1468, 582] on div "View By : Open in new tab" at bounding box center [1462, 606] width 117 height 49
click at [1479, 601] on icon "button" at bounding box center [1475, 607] width 12 height 12
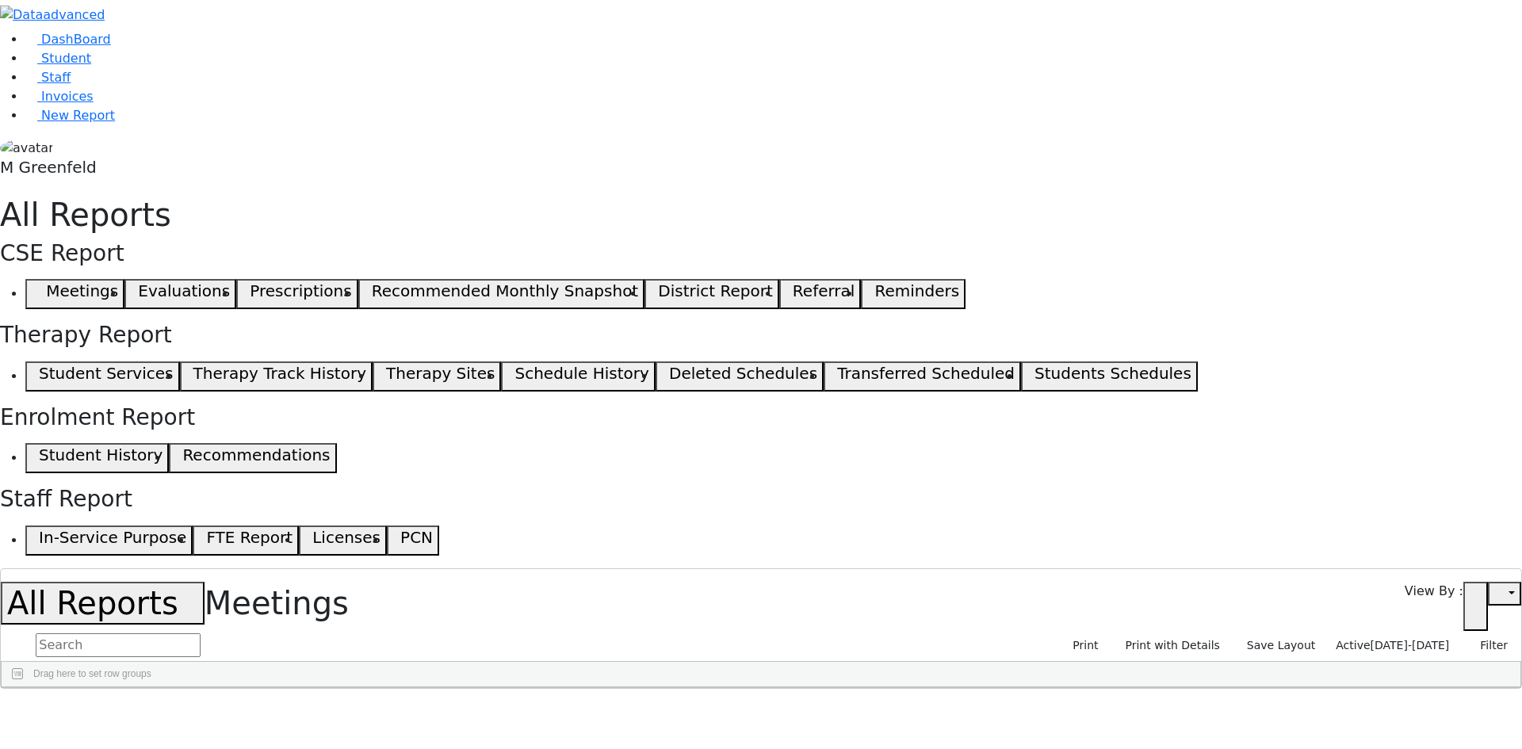
click at [1385, 639] on span "[DATE]-[DATE]" at bounding box center [1409, 645] width 79 height 13
click at [1315, 661] on form "Active MeetingDate [DATE] - [DATE]" at bounding box center [1384, 696] width 152 height 71
click at [1327, 661] on label "Active" at bounding box center [1347, 670] width 40 height 19
click at [1320, 664] on input "Active" at bounding box center [1314, 670] width 13 height 13
click at [1370, 639] on span "[DATE]-[DATE]" at bounding box center [1409, 645] width 79 height 13
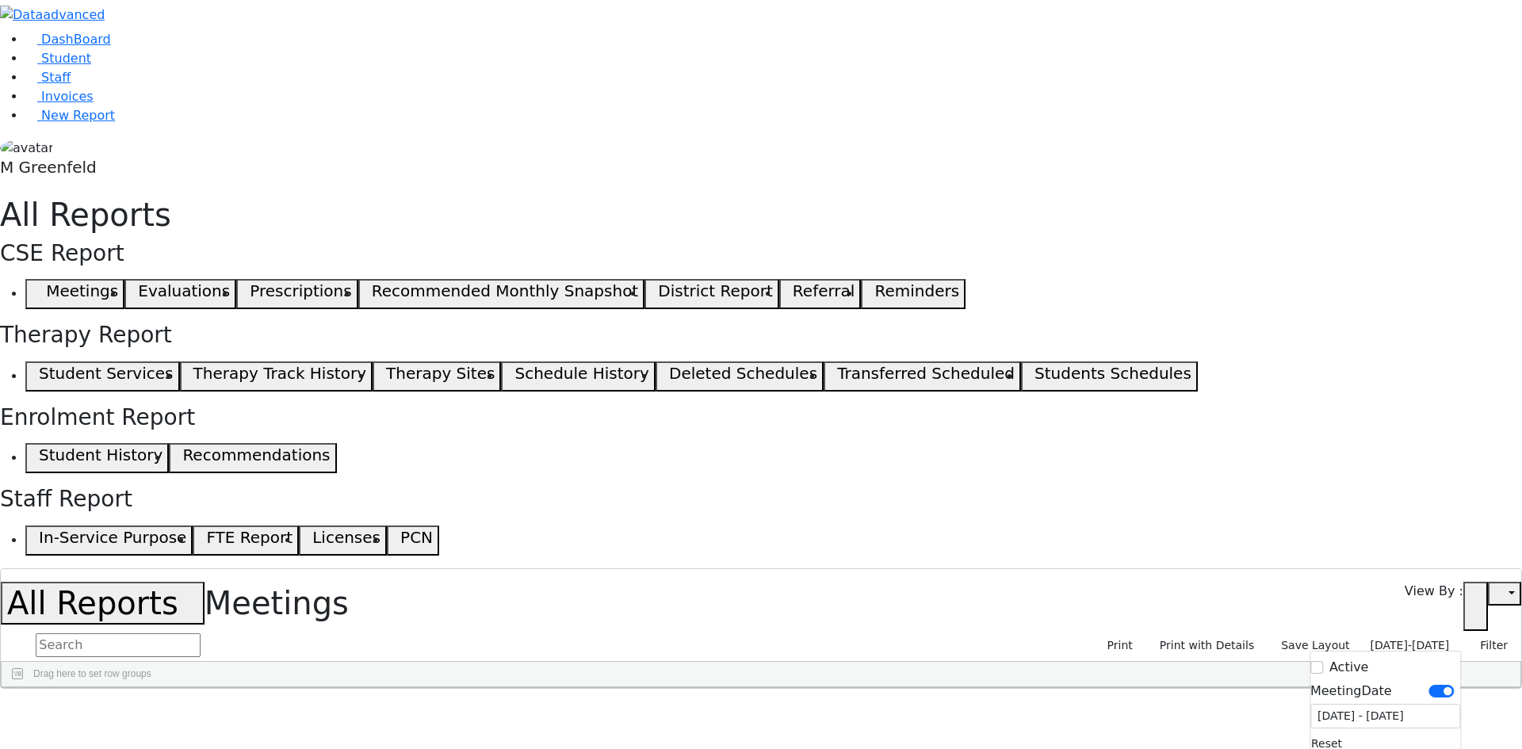
click at [1342, 651] on div "Active MeetingDate [DATE] - [DATE] Reset Reset Layout" at bounding box center [1384, 719] width 151 height 137
click at [1377, 633] on div "[DATE]-[DATE] Filter Active MeetingDate [DATE] - [DATE] Reset Reset Layout" at bounding box center [1438, 645] width 151 height 25
click at [1380, 639] on span "[DATE]-[DATE]" at bounding box center [1409, 645] width 79 height 13
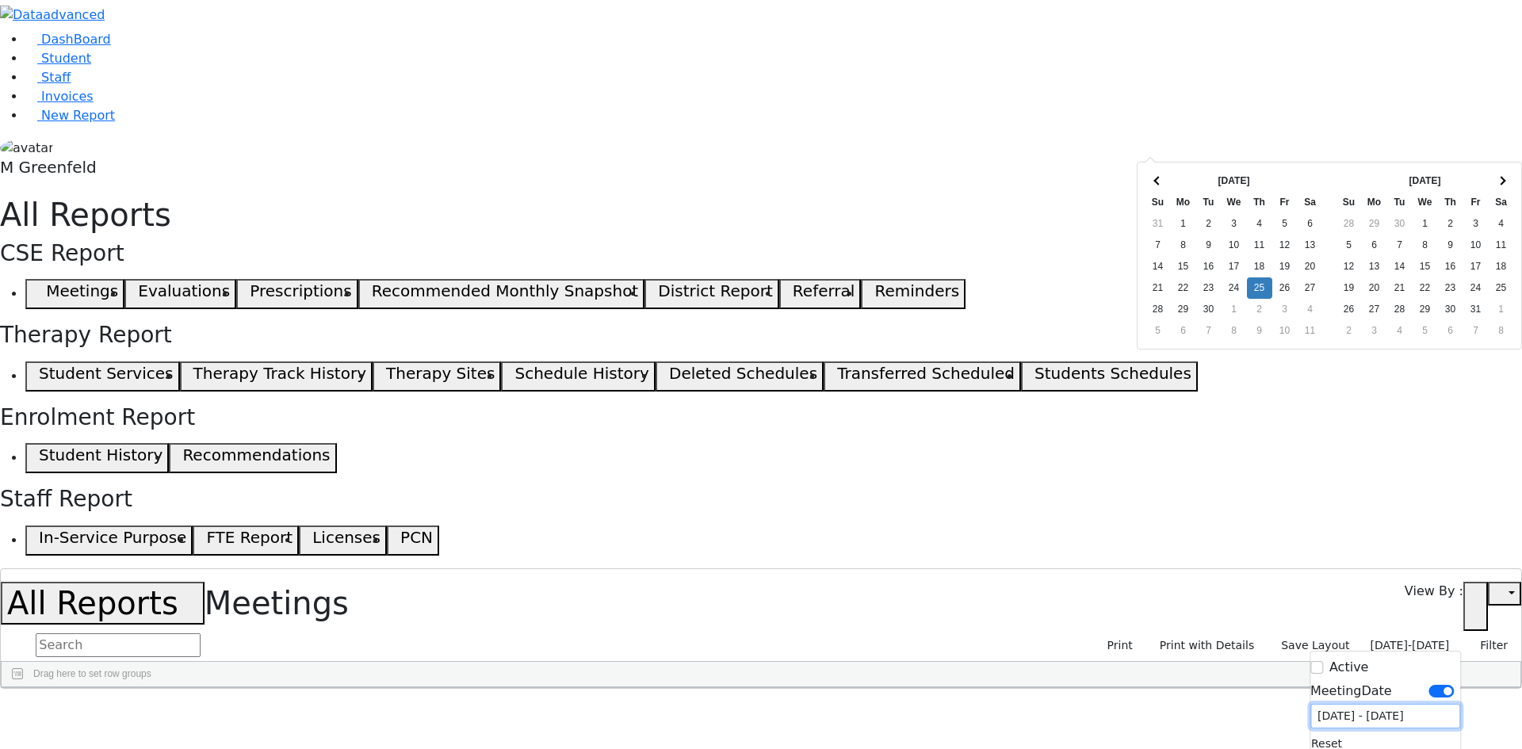
click at [1371, 704] on input "[DATE] - [DATE]" at bounding box center [1385, 716] width 150 height 25
